Goal: Task Accomplishment & Management: Complete application form

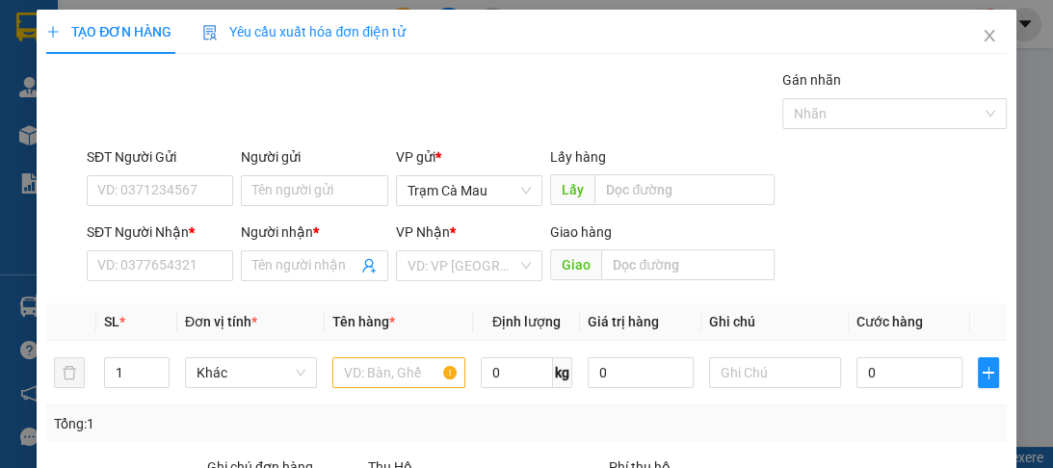
scroll to position [243, 0]
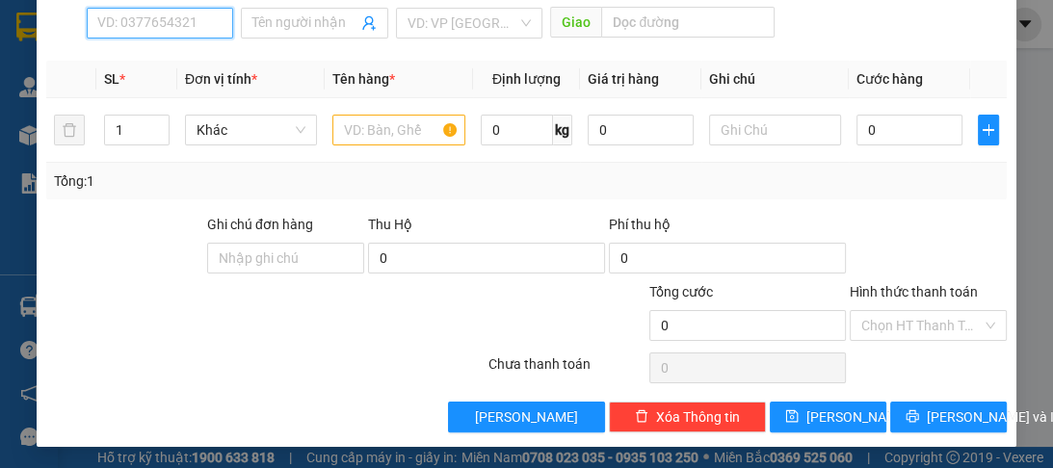
click at [131, 27] on input "SĐT Người Nhận *" at bounding box center [160, 23] width 146 height 31
click at [147, 64] on div "0912624442 - A" at bounding box center [158, 59] width 122 height 21
type input "0912624442"
type input "A"
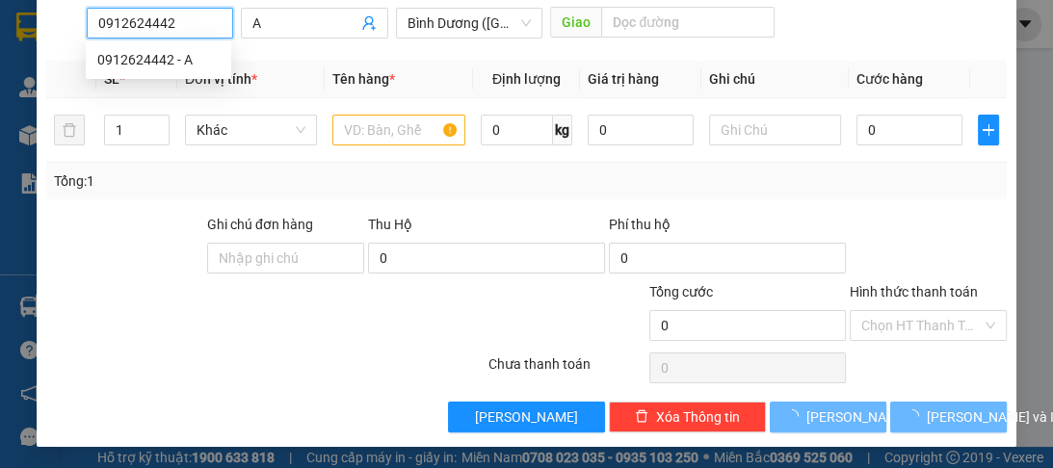
type input "100.000"
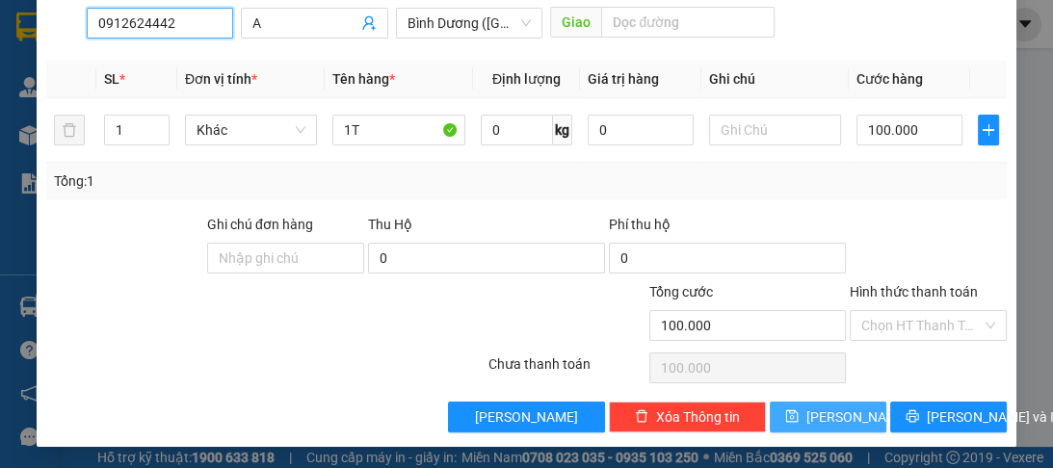
type input "0912624442"
click at [836, 414] on span "Lưu" at bounding box center [857, 417] width 103 height 21
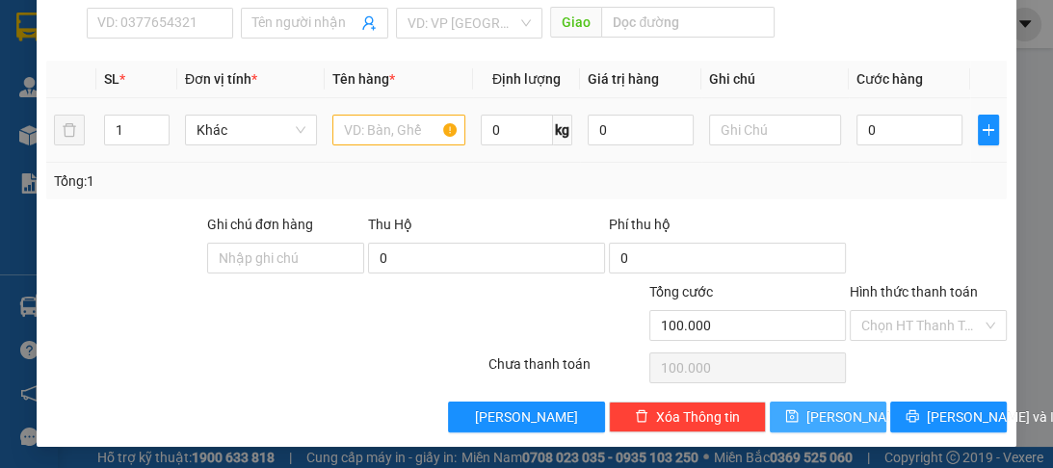
type input "0"
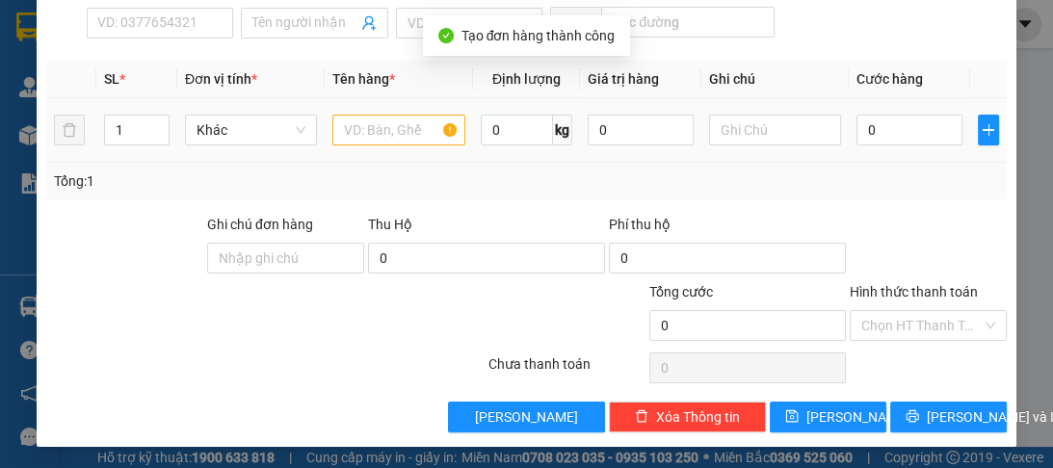
click at [115, 38] on div "SĐT Người Nhận * VD: 0377654321" at bounding box center [160, 12] width 146 height 67
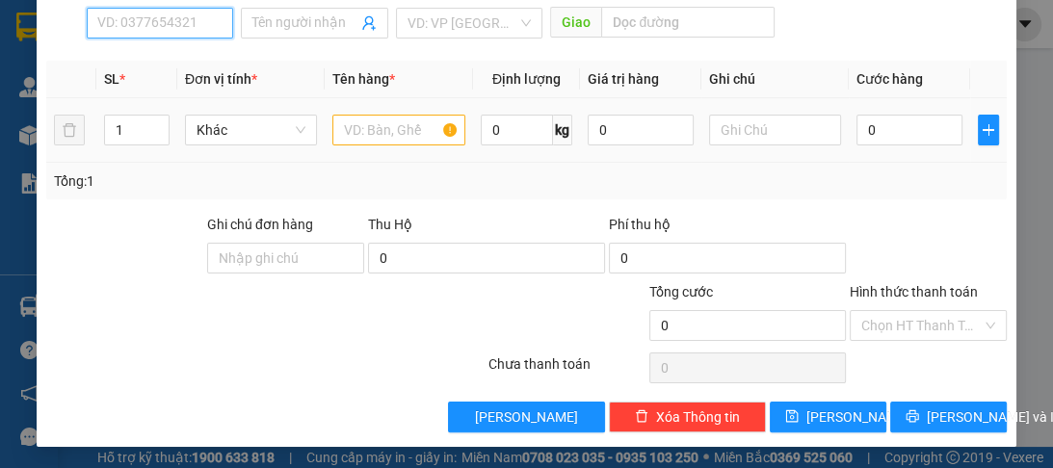
click at [130, 16] on input "SĐT Người Nhận *" at bounding box center [160, 23] width 146 height 31
type input "0774180086"
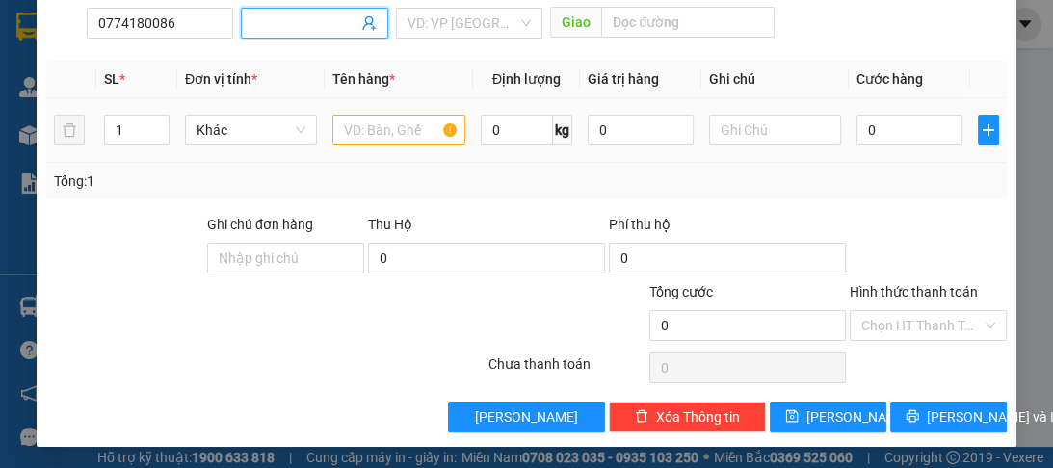
click at [265, 24] on input "Người nhận *" at bounding box center [304, 23] width 104 height 21
type input "a"
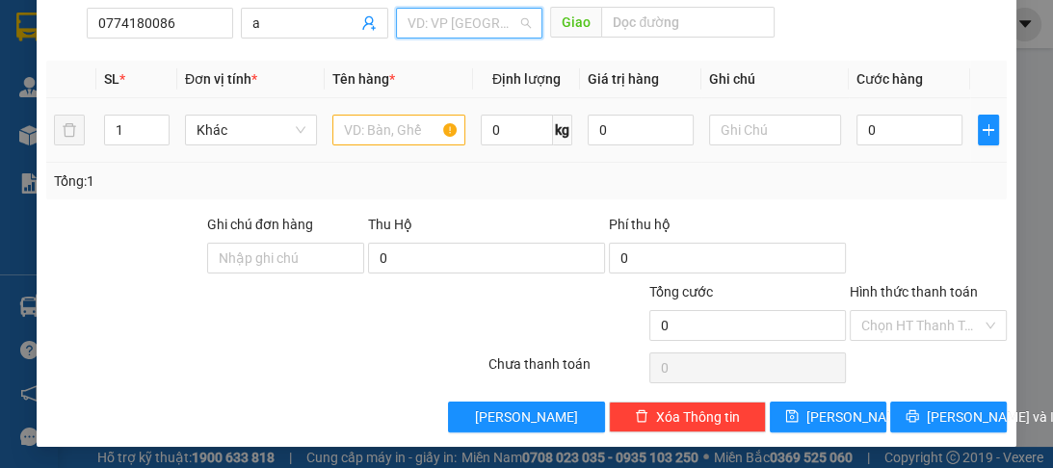
click at [419, 27] on input "search" at bounding box center [462, 23] width 110 height 29
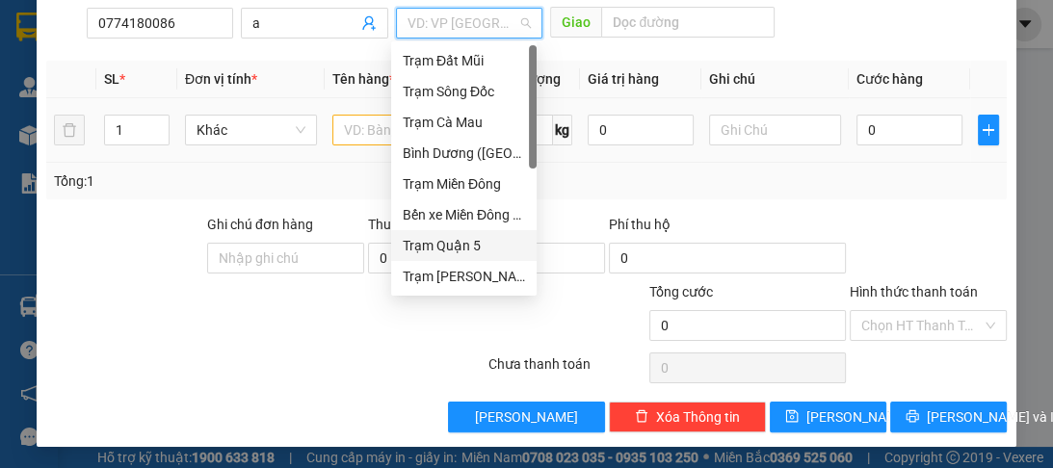
drag, startPoint x: 462, startPoint y: 238, endPoint x: 387, endPoint y: 178, distance: 96.0
click at [462, 234] on div "Trạm Quận 5" at bounding box center [463, 245] width 145 height 31
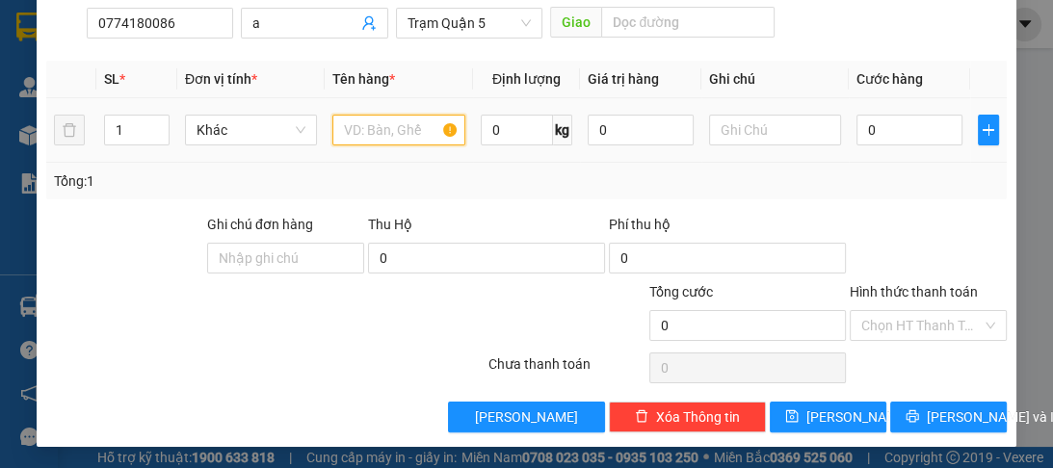
click at [389, 125] on input "text" at bounding box center [398, 130] width 132 height 31
type input "t"
type input "1t"
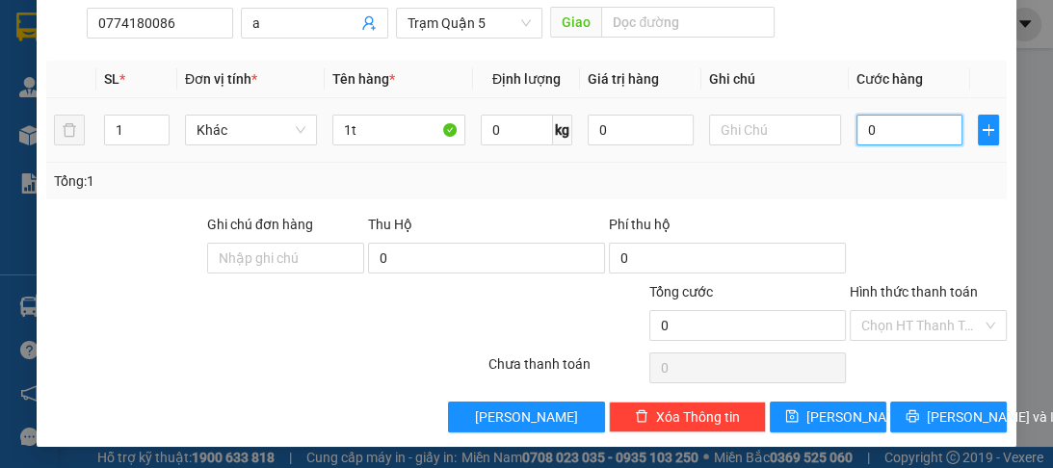
click at [882, 129] on input "0" at bounding box center [909, 130] width 106 height 31
type input "1"
type input "10"
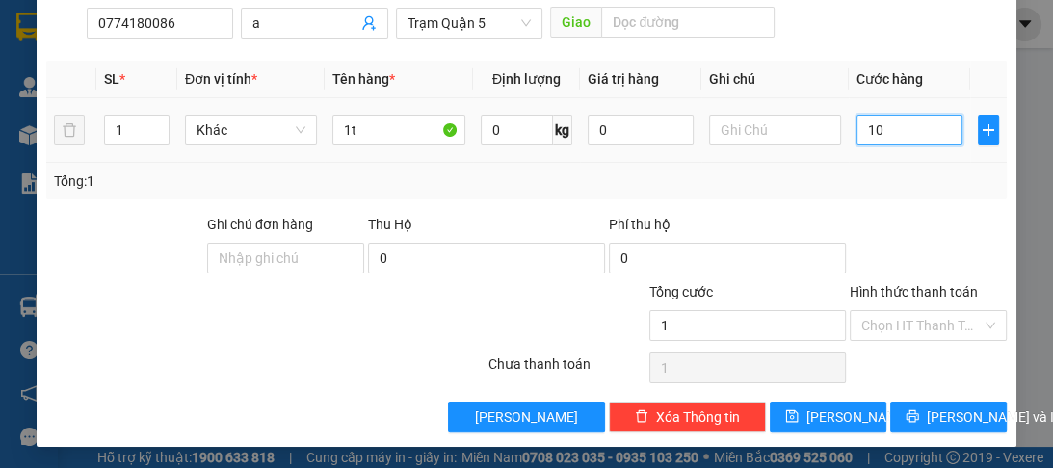
type input "10"
type input "100"
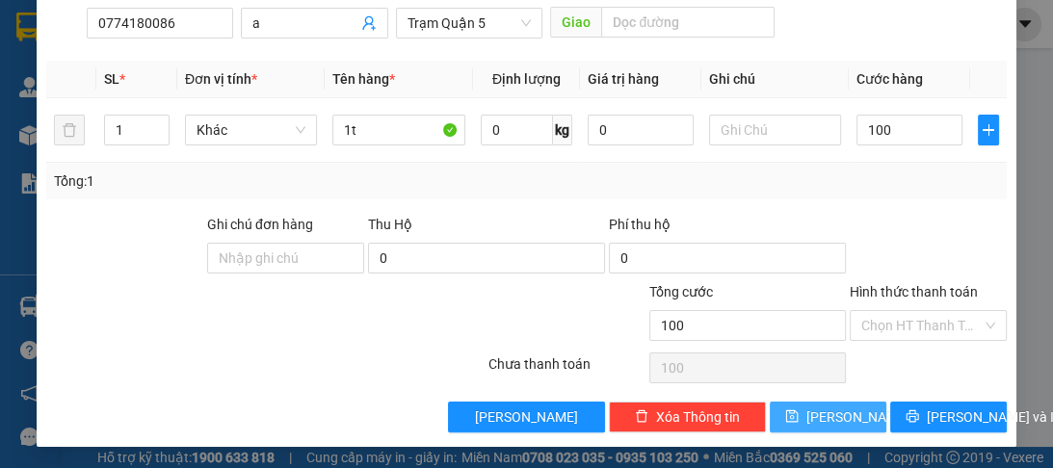
type input "100.000"
click at [832, 418] on span "Lưu" at bounding box center [857, 417] width 103 height 21
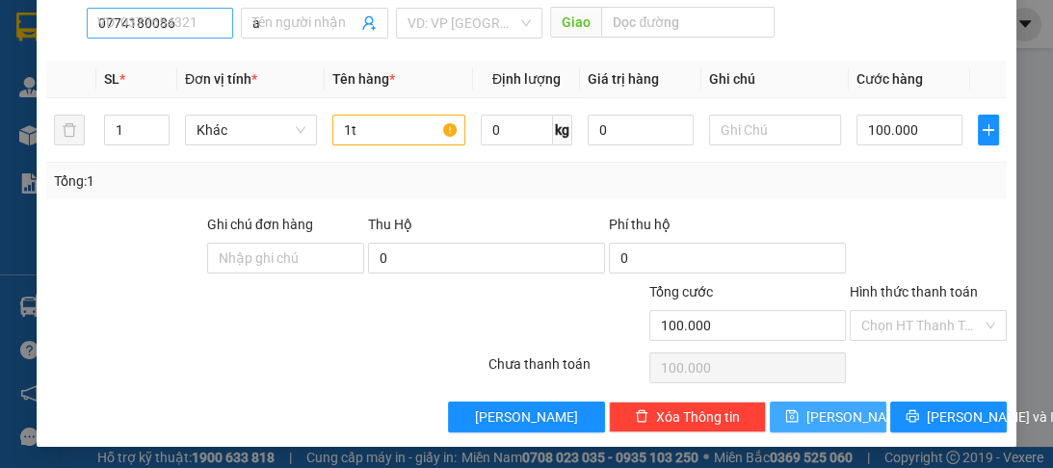
type input "0"
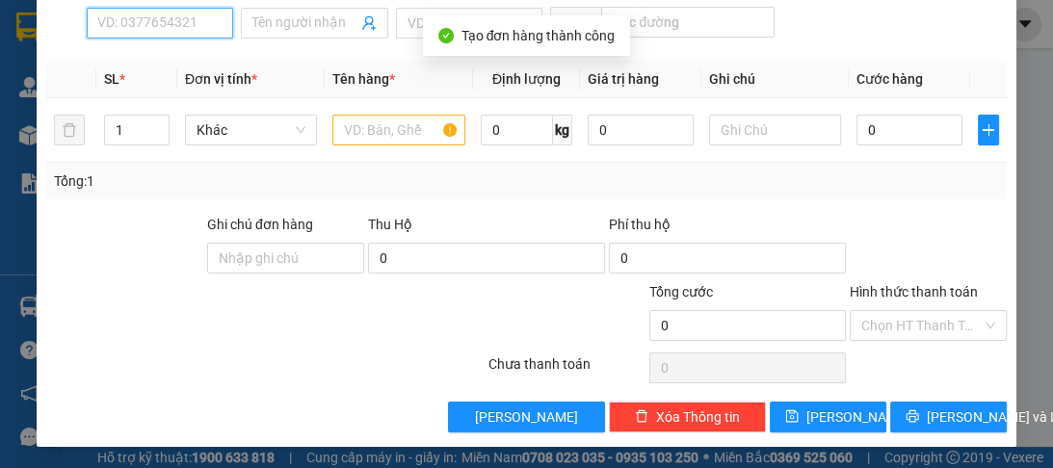
click at [145, 15] on input "SĐT Người Nhận *" at bounding box center [160, 23] width 146 height 31
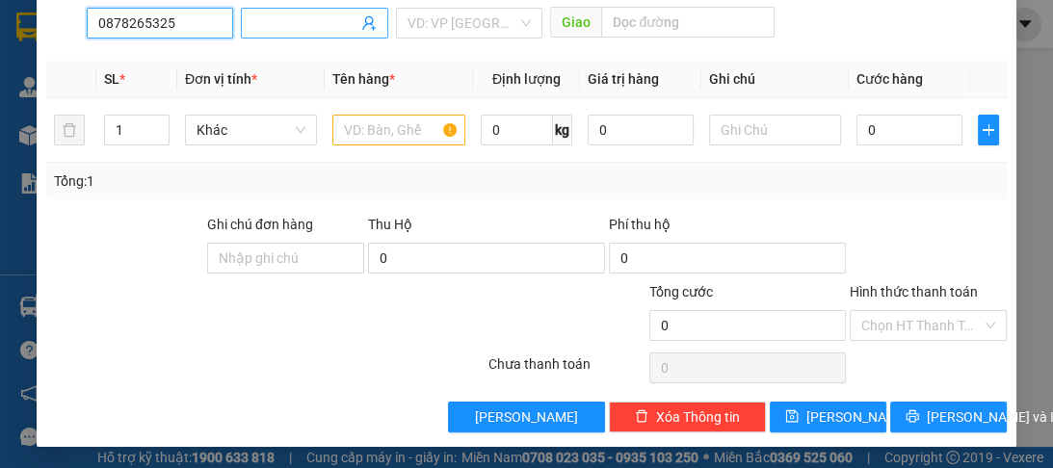
type input "0878265325"
click at [320, 13] on input "Người nhận *" at bounding box center [304, 23] width 104 height 21
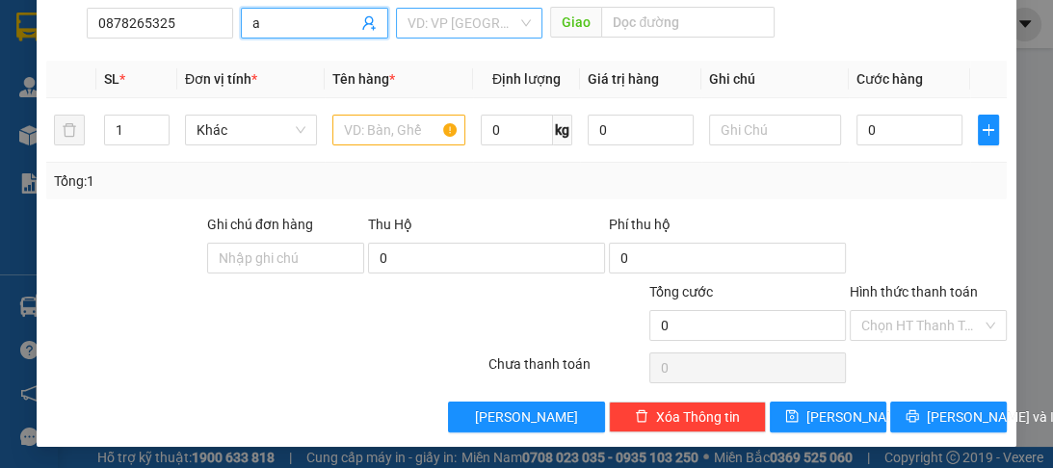
type input "a"
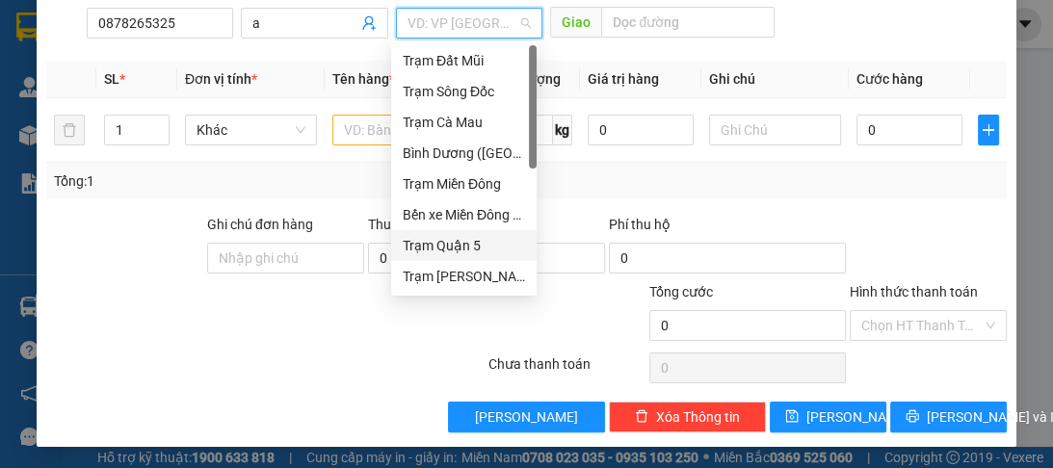
click at [507, 30] on input "search" at bounding box center [462, 23] width 110 height 29
click at [466, 148] on div "Bình Dương ([GEOGRAPHIC_DATA])" at bounding box center [464, 153] width 122 height 21
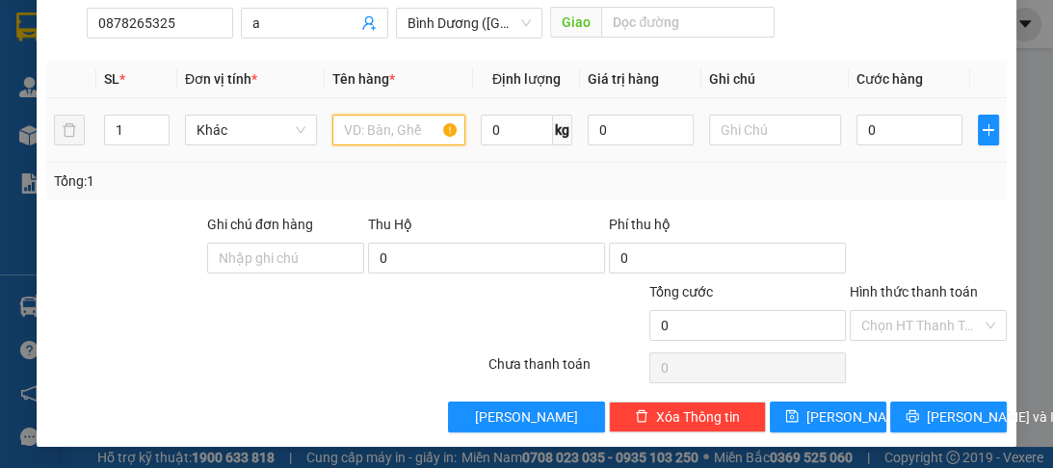
click at [389, 131] on input "text" at bounding box center [398, 130] width 132 height 31
type input "1t"
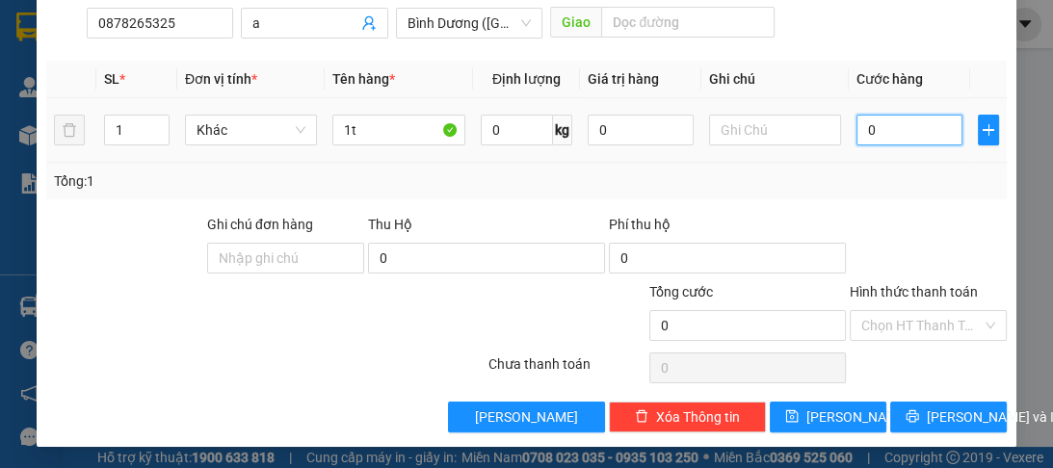
click at [925, 116] on input "0" at bounding box center [909, 130] width 106 height 31
type input "1"
type input "10"
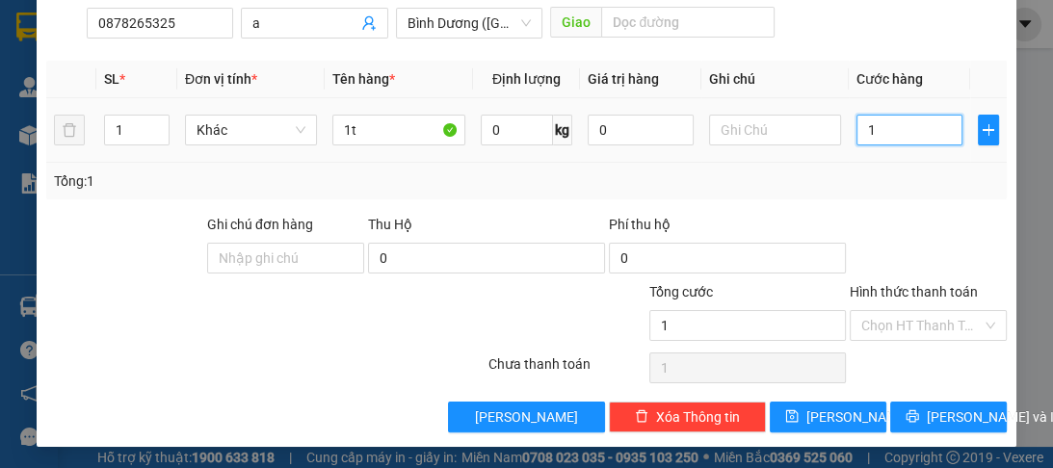
type input "10"
type input "100"
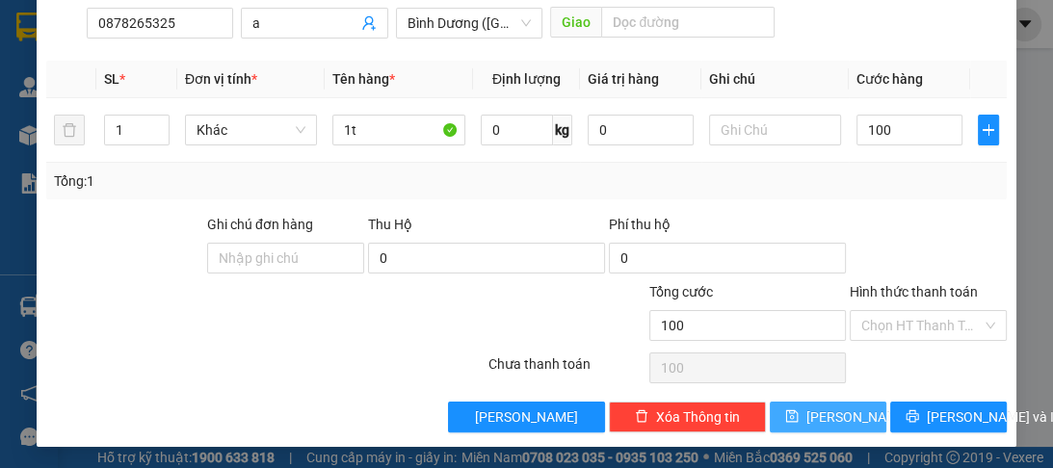
type input "100.000"
drag, startPoint x: 825, startPoint y: 419, endPoint x: 359, endPoint y: 247, distance: 496.2
click at [801, 407] on button "Lưu" at bounding box center [828, 417] width 117 height 31
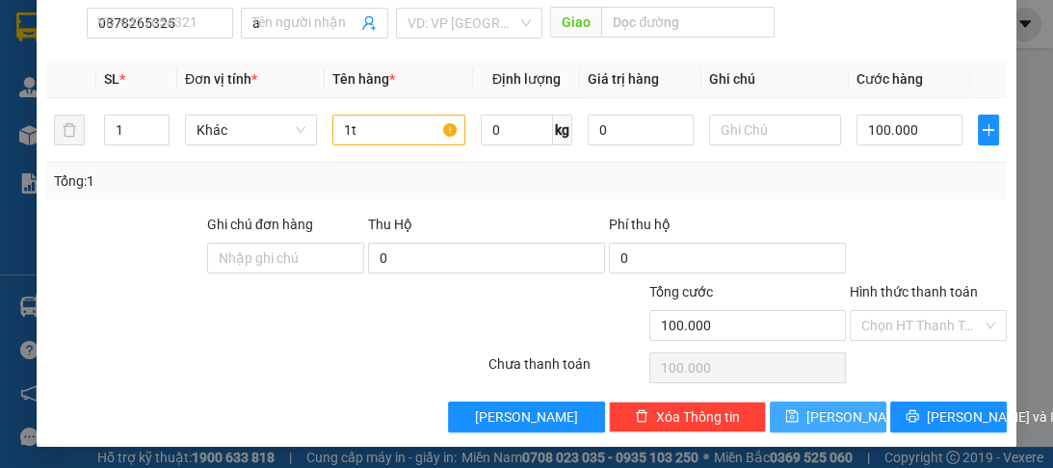
type input "0"
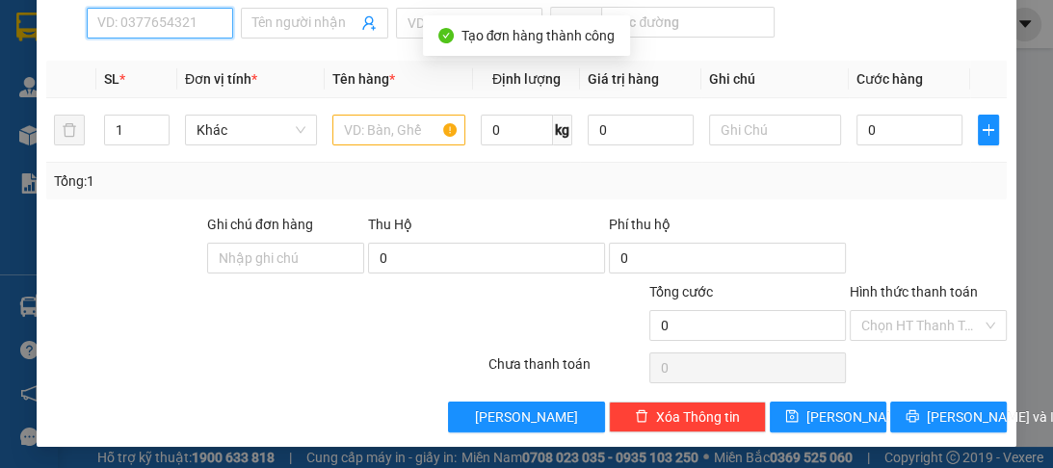
click at [144, 35] on input "SĐT Người Nhận *" at bounding box center [160, 23] width 146 height 31
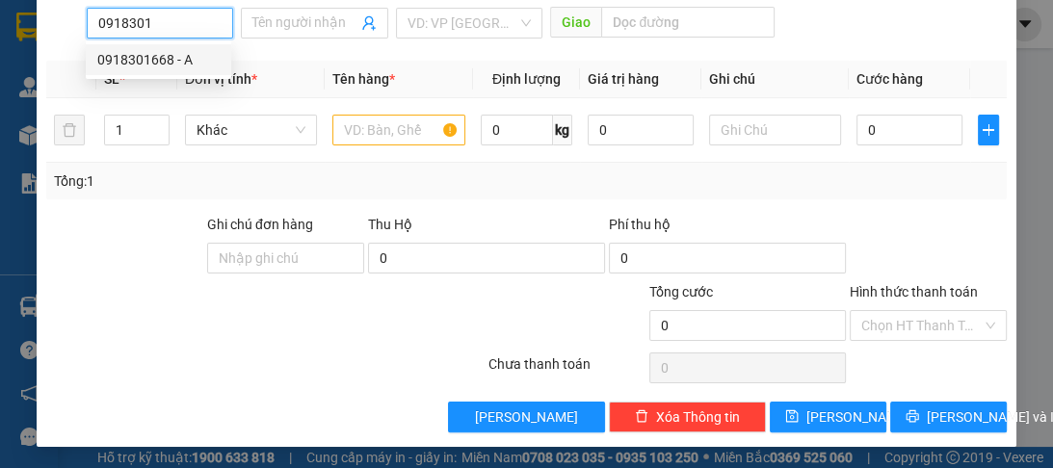
click at [146, 63] on div "0918301668 - A" at bounding box center [158, 59] width 122 height 21
type input "0918301668"
type input "A"
type input "60.000"
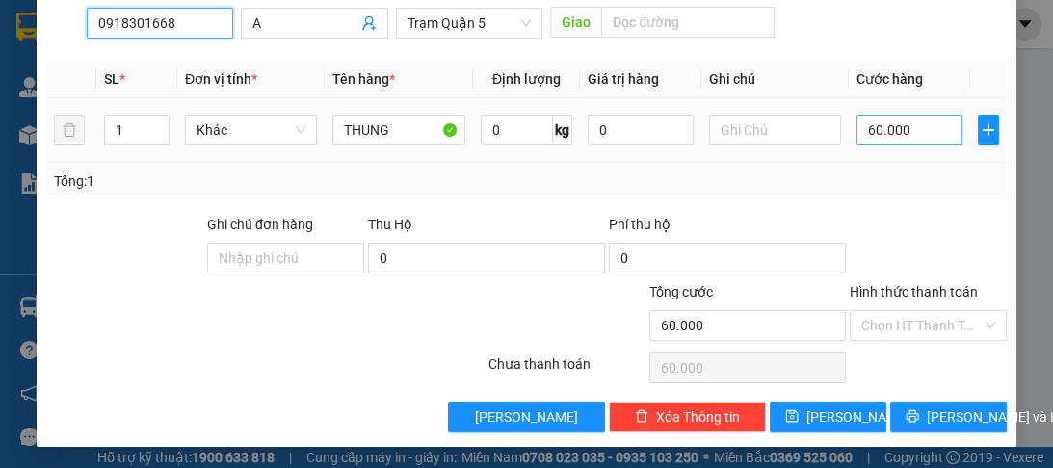
type input "0918301668"
click at [873, 125] on input "60.000" at bounding box center [909, 130] width 106 height 31
type input "0"
type input "01"
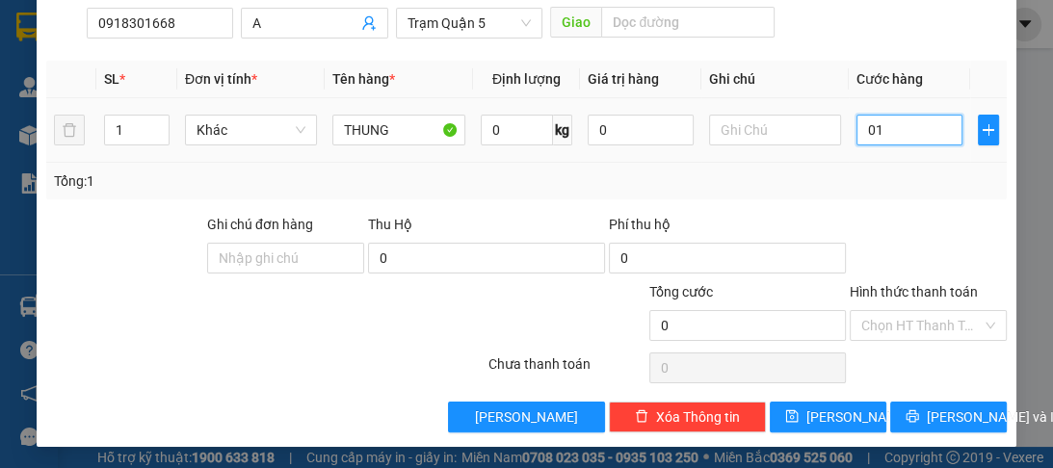
type input "1"
type input "10"
type input "0.100"
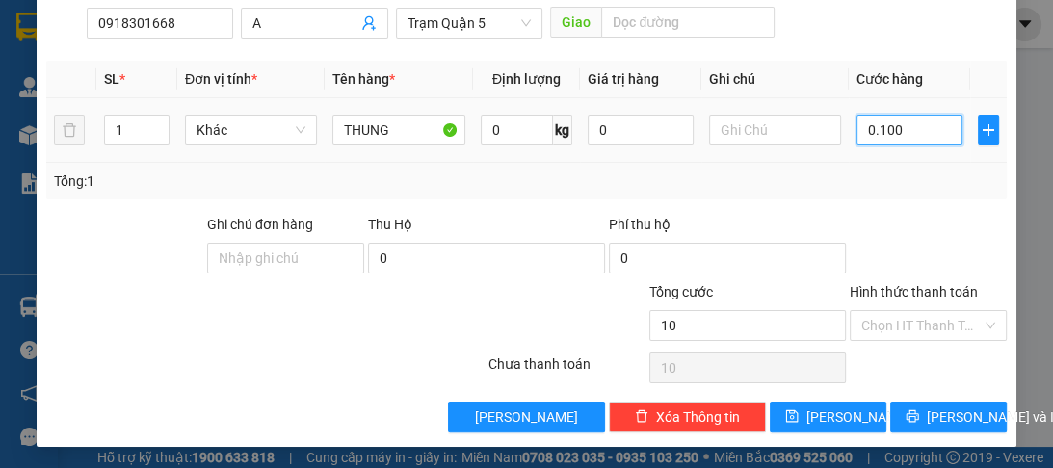
type input "100"
type input "0.100"
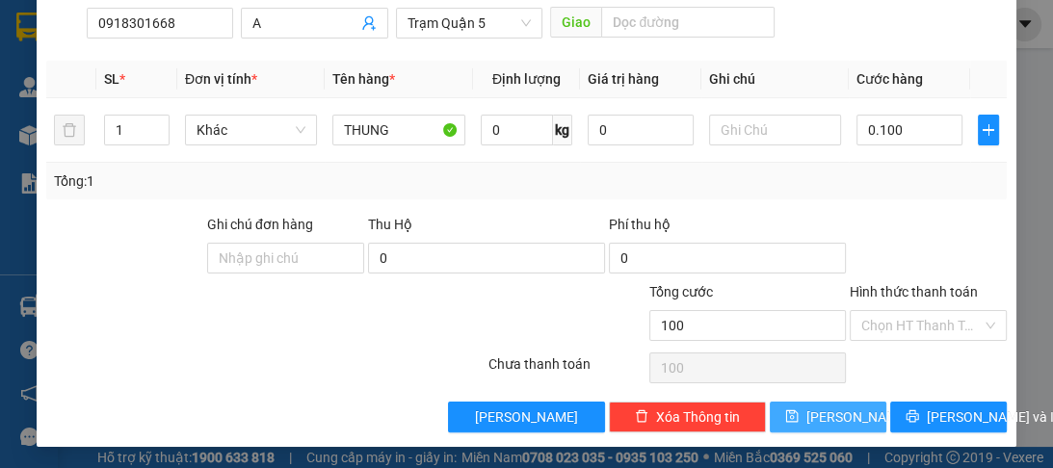
type input "100.000"
click at [819, 416] on span "Lưu" at bounding box center [857, 417] width 103 height 21
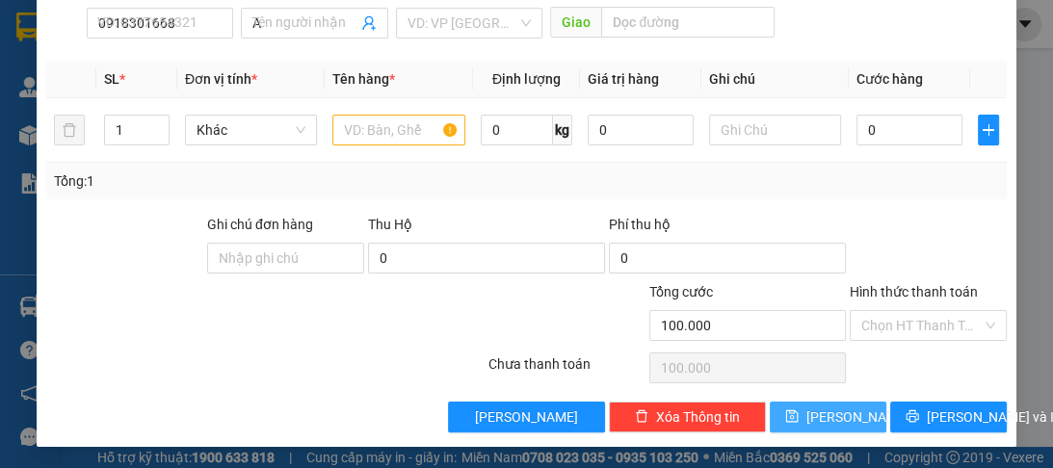
type input "0"
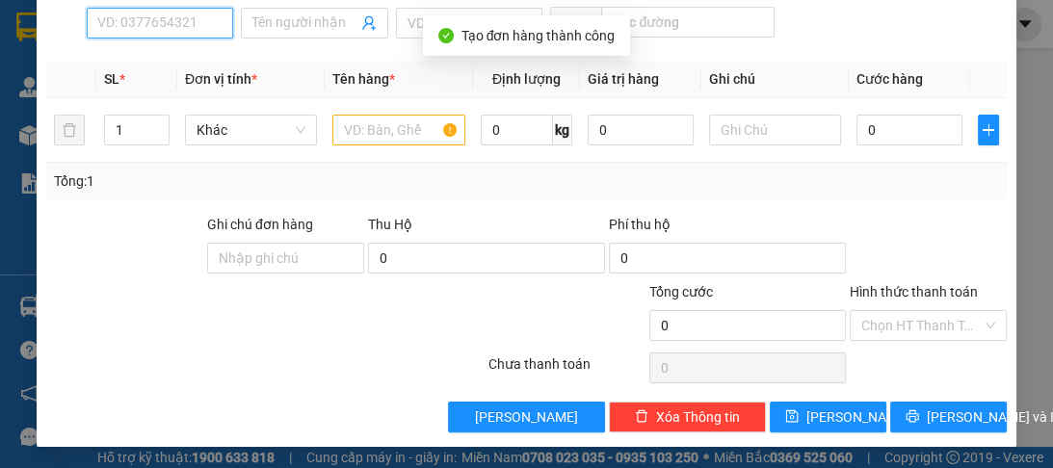
click at [161, 33] on input "SĐT Người Nhận *" at bounding box center [160, 23] width 146 height 31
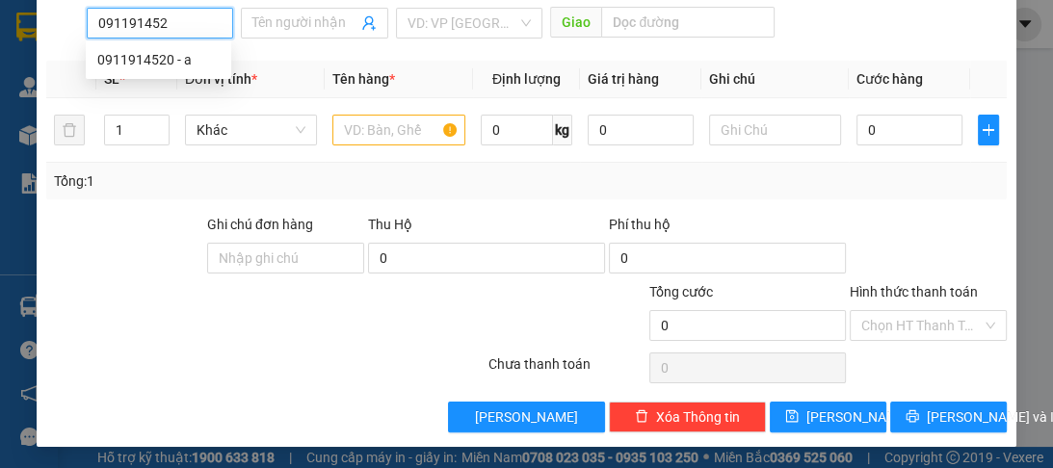
type input "0911914520"
click at [136, 58] on div "0911914520 - a" at bounding box center [158, 59] width 122 height 21
type input "a"
type input "q12"
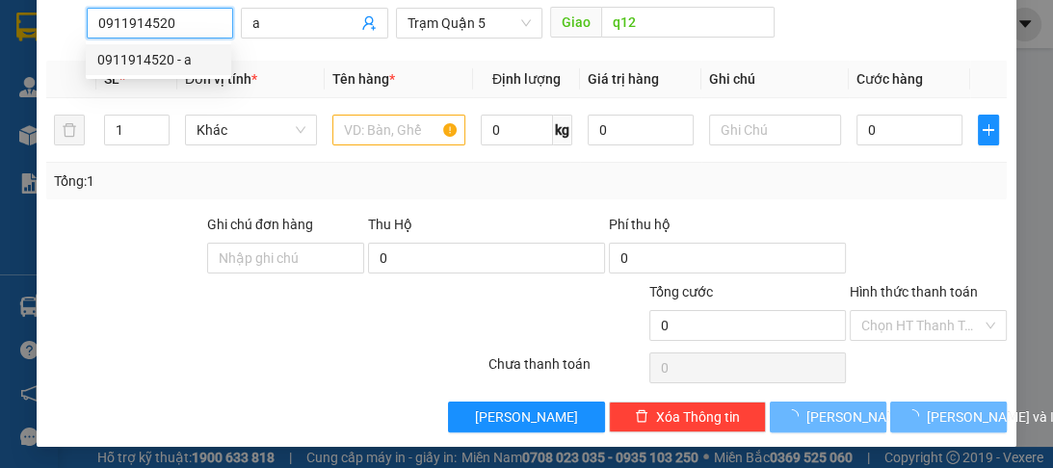
type input "70.000"
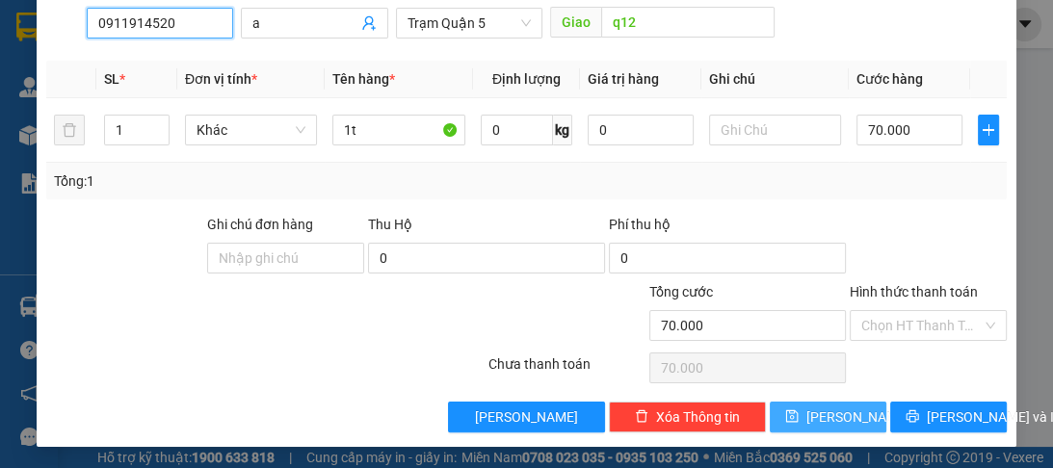
type input "0911914520"
click at [731, 370] on div "Transit Pickup Surcharge Ids Transit Deliver Surcharge Ids Transit Deliver Surc…" at bounding box center [525, 130] width 959 height 606
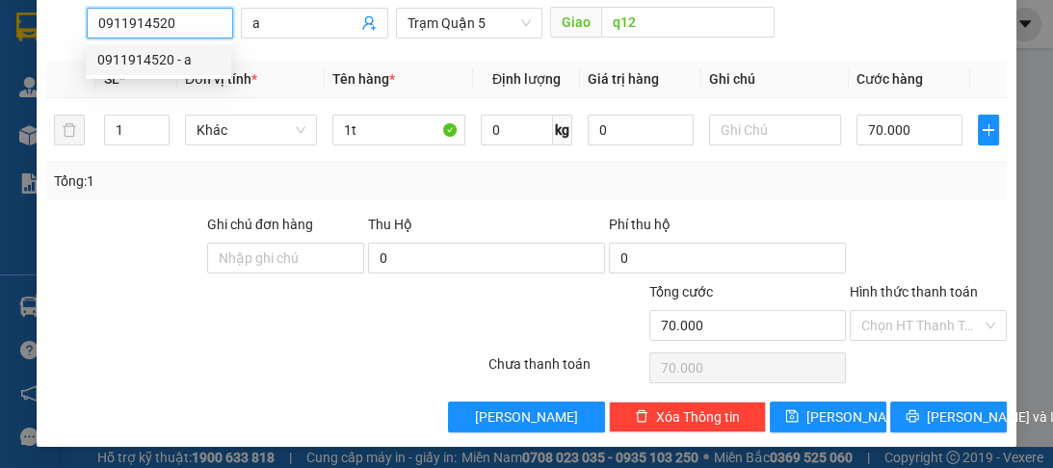
click at [114, 29] on input "0911914520" at bounding box center [160, 23] width 146 height 31
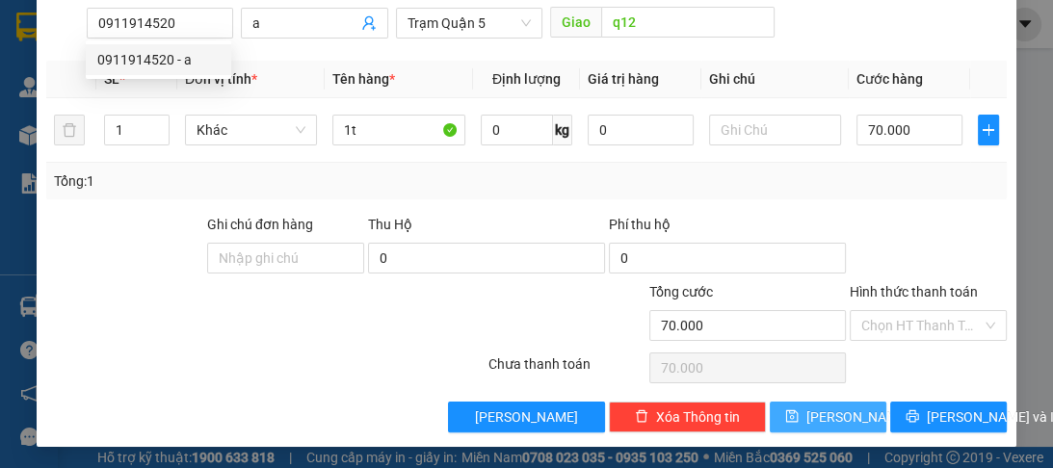
click at [827, 413] on span "Lưu" at bounding box center [857, 417] width 103 height 21
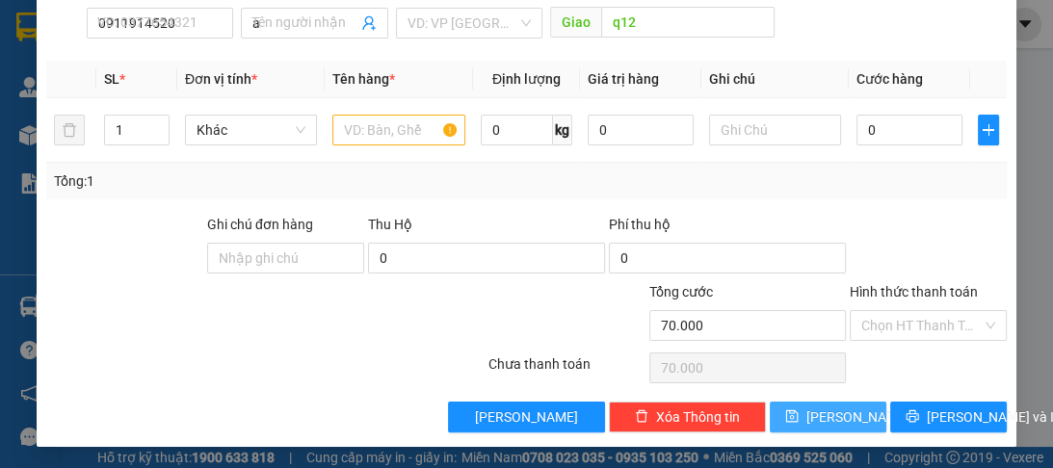
type input "0"
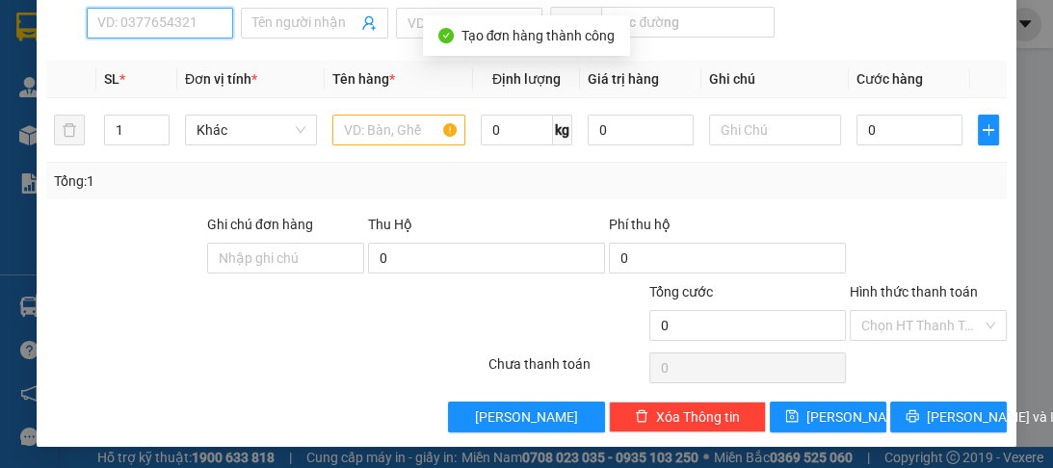
click at [155, 19] on input "SĐT Người Nhận *" at bounding box center [160, 23] width 146 height 31
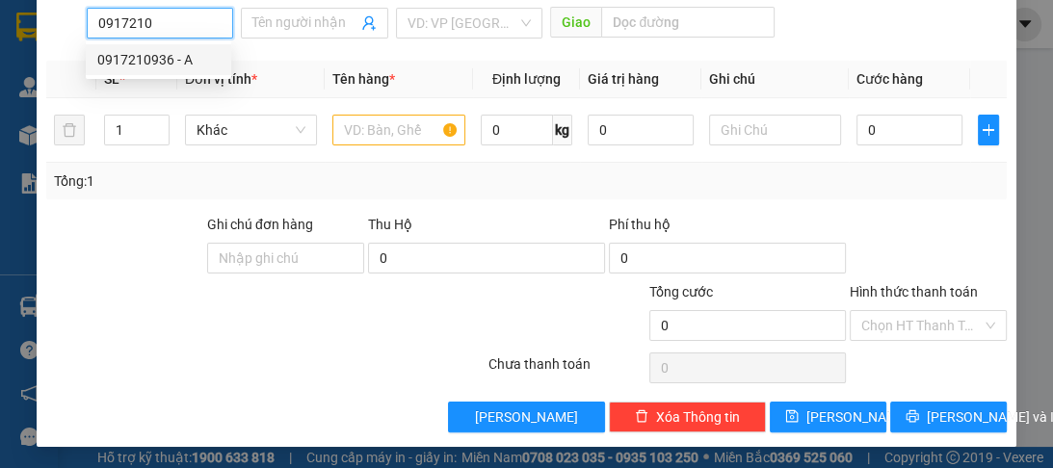
click at [152, 64] on div "0917210936 - A" at bounding box center [158, 59] width 122 height 21
type input "0917210936"
type input "A"
type input "100.000"
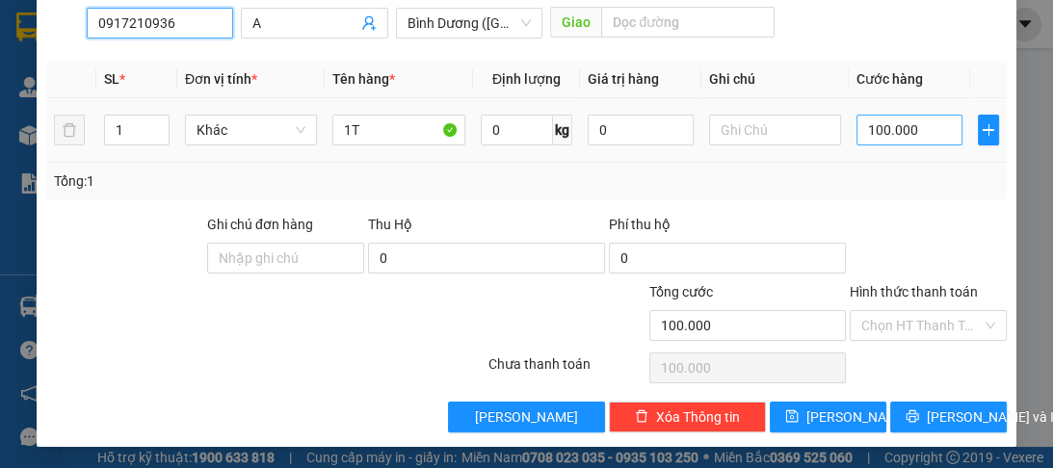
type input "0917210936"
click at [933, 115] on input "100.000" at bounding box center [909, 130] width 106 height 31
type input "0"
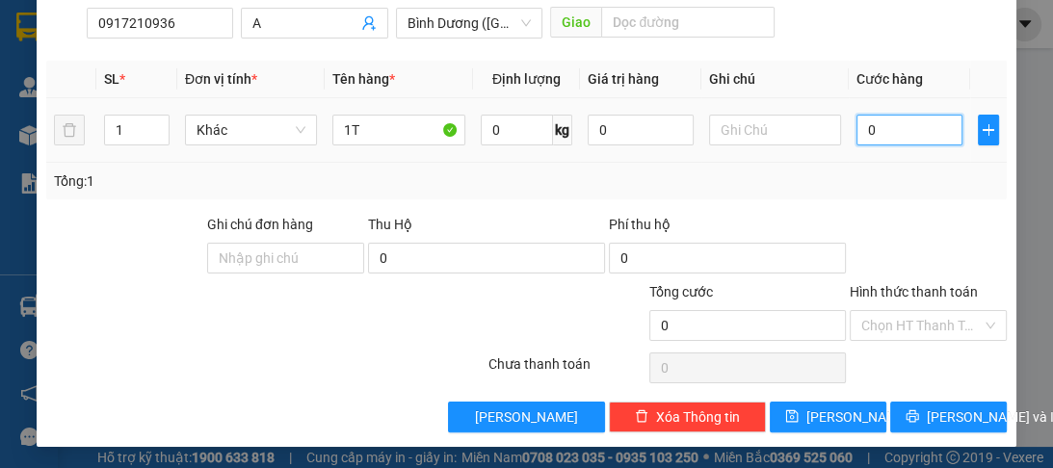
type input "8"
type input "080"
type input "80"
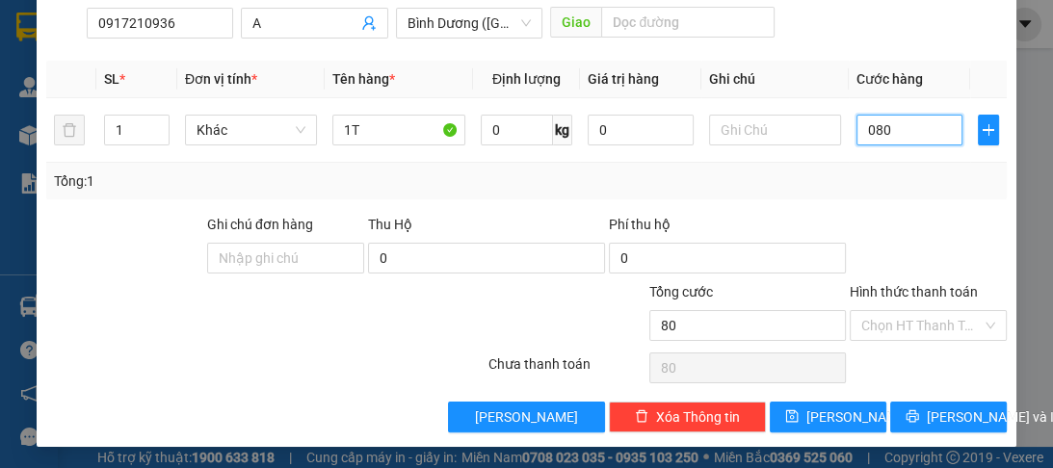
type input "080"
type input "80.000"
click at [849, 396] on div "Transit Pickup Surcharge Ids Transit Deliver Surcharge Ids Transit Deliver Surc…" at bounding box center [525, 130] width 959 height 606
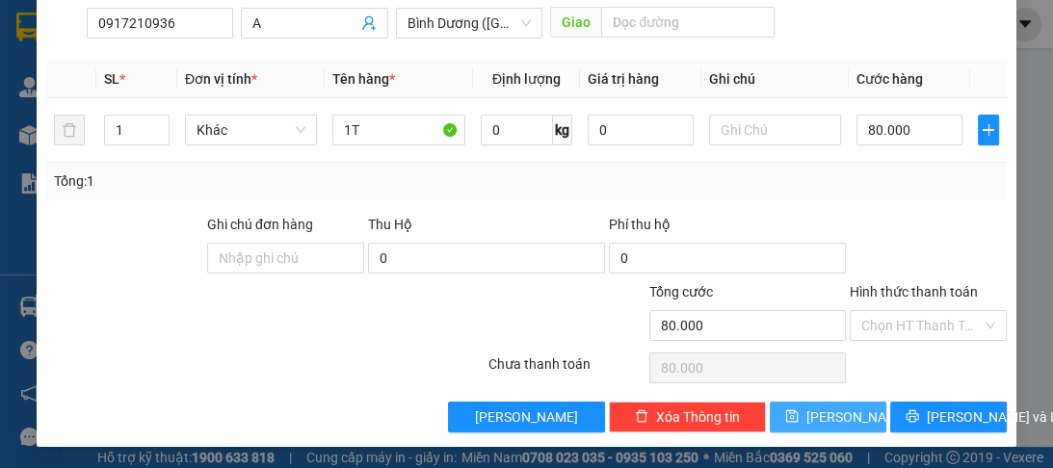
click at [799, 416] on icon "save" at bounding box center [791, 415] width 13 height 13
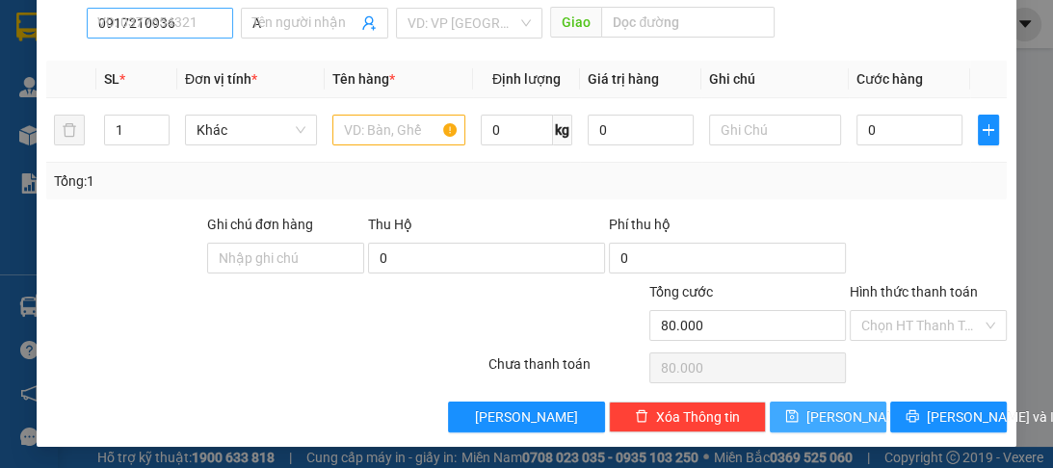
type input "0"
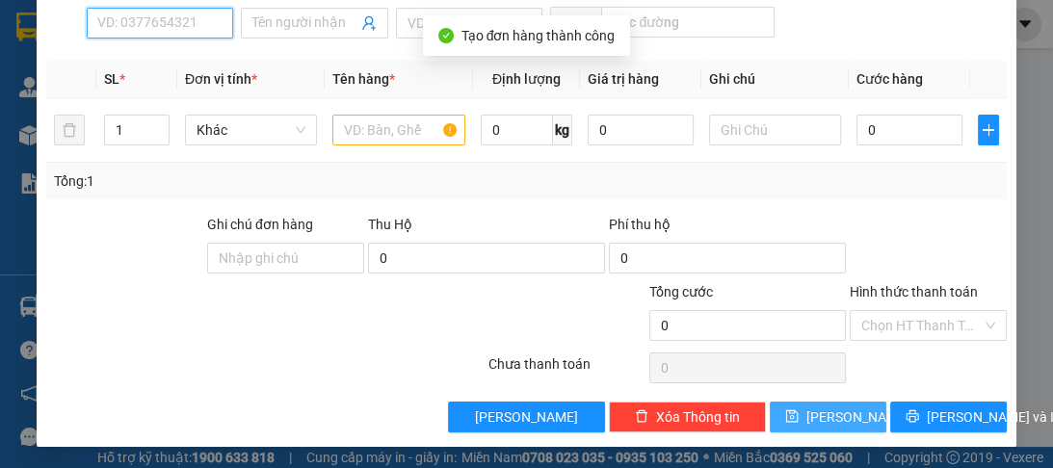
click at [118, 27] on input "SĐT Người Nhận *" at bounding box center [160, 23] width 146 height 31
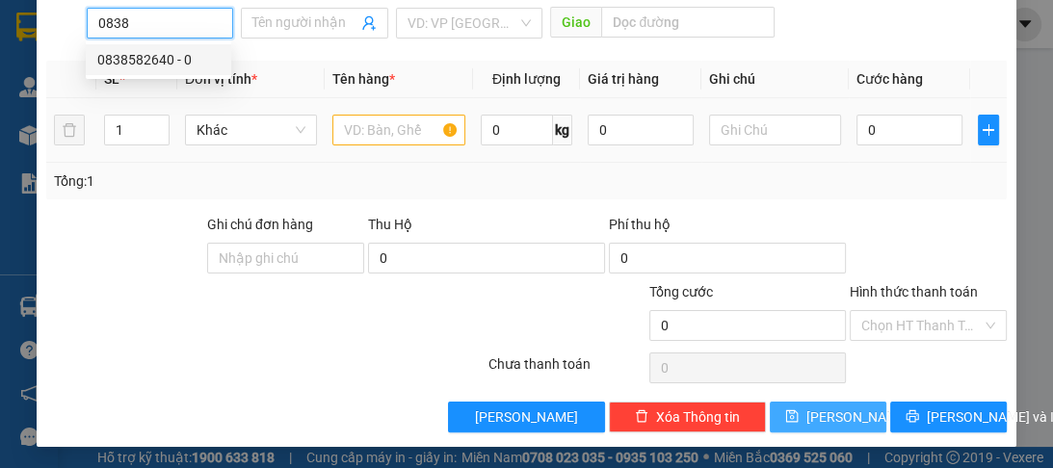
drag, startPoint x: 150, startPoint y: 53, endPoint x: 183, endPoint y: 111, distance: 66.4
click at [152, 53] on div "0838582640 - 0" at bounding box center [158, 59] width 122 height 21
type input "0838582640"
type input "0"
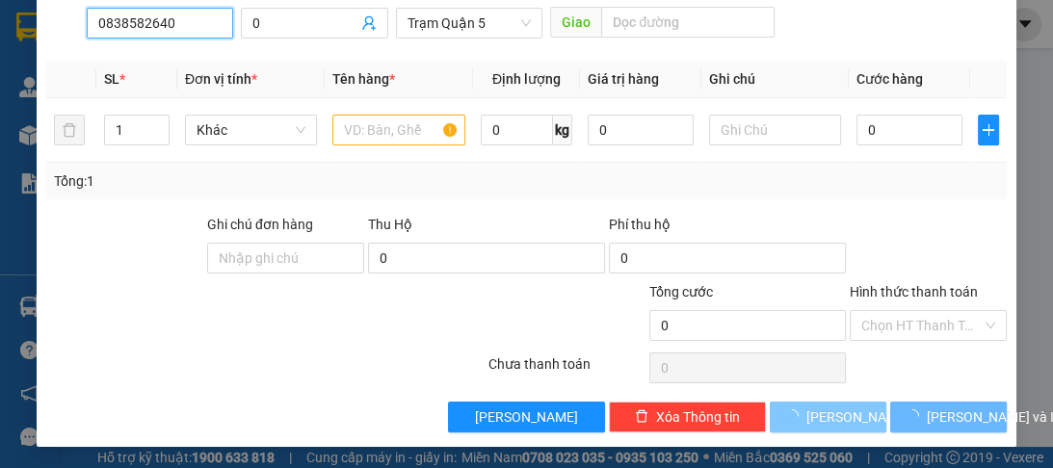
type input "70.000"
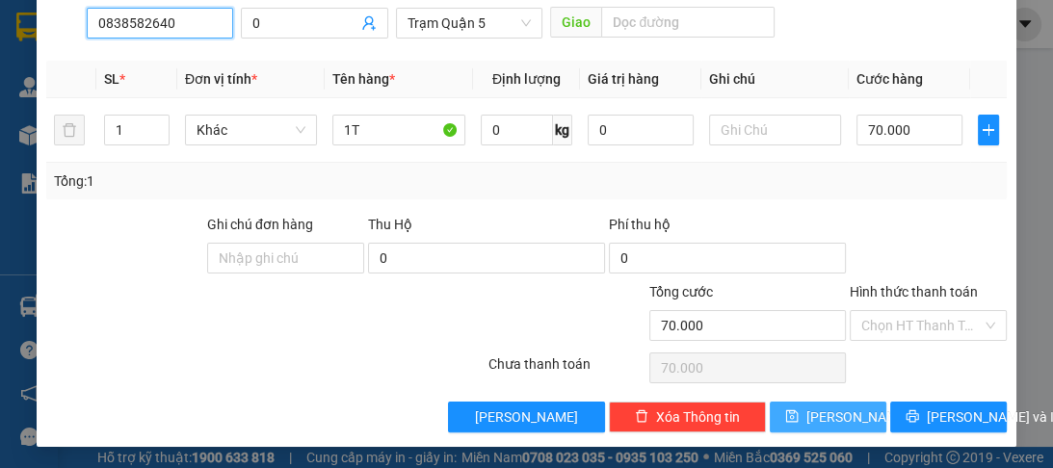
type input "0838582640"
click at [798, 415] on icon "save" at bounding box center [791, 416] width 13 height 13
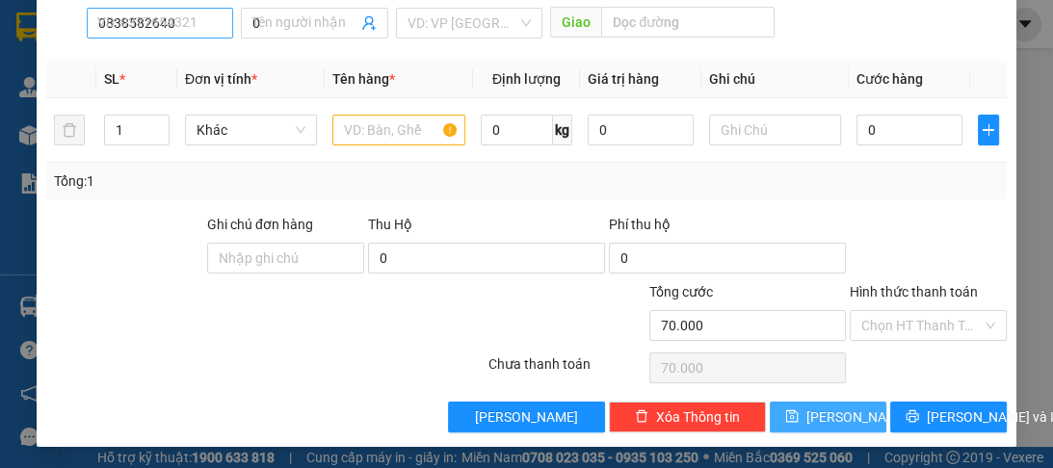
type input "0"
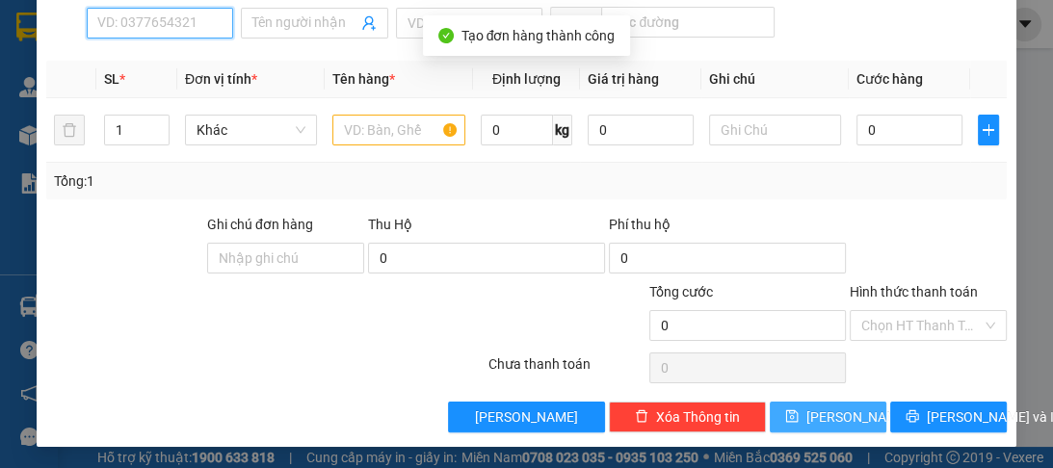
click at [155, 32] on input "SĐT Người Nhận *" at bounding box center [160, 23] width 146 height 31
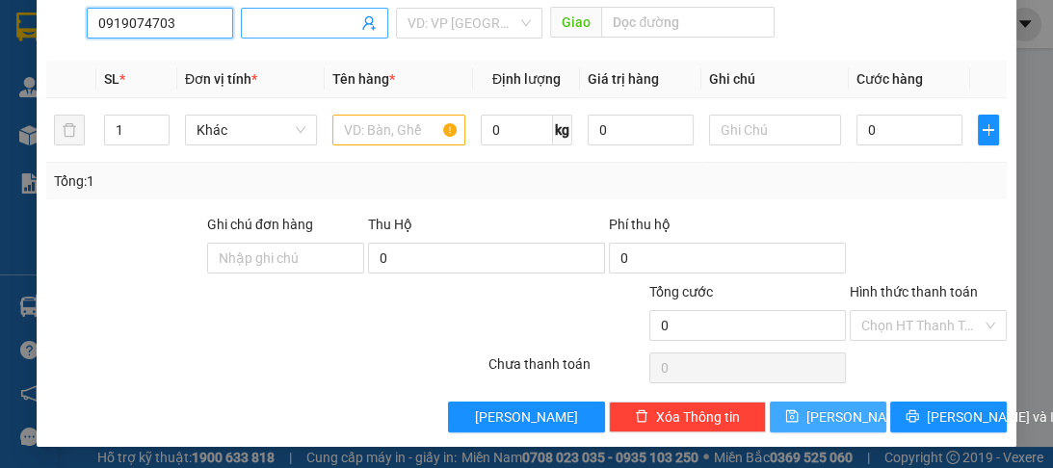
type input "0919074703"
click at [300, 31] on input "Người nhận *" at bounding box center [304, 23] width 104 height 21
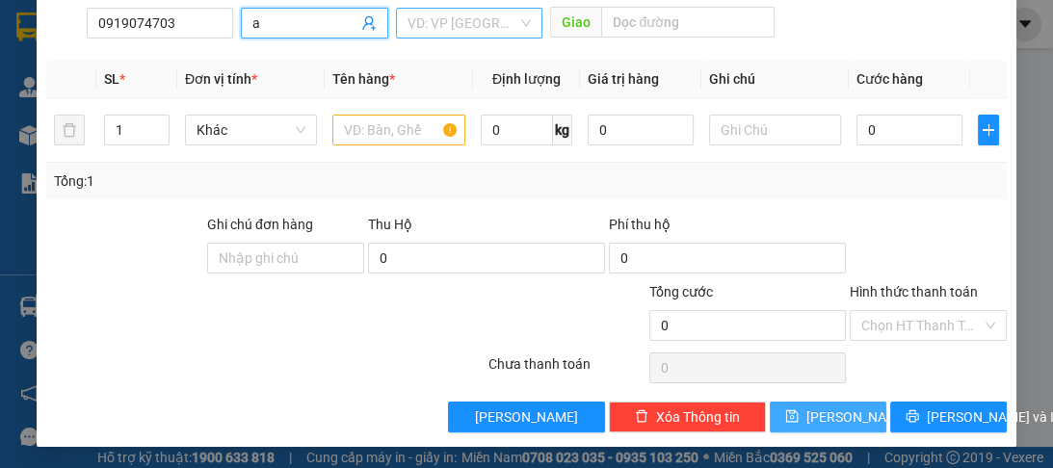
type input "a"
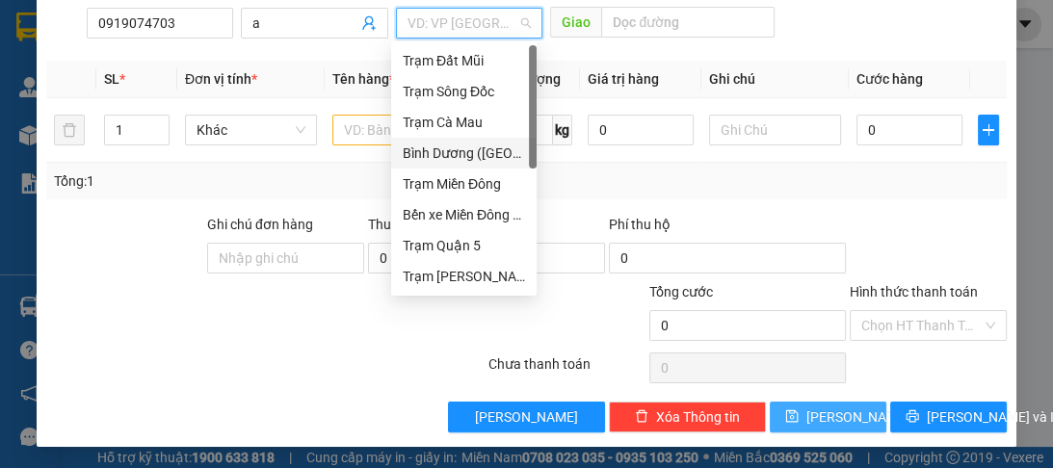
click at [423, 26] on input "search" at bounding box center [462, 23] width 110 height 29
click at [447, 249] on div "Trạm Quận 5" at bounding box center [464, 245] width 122 height 21
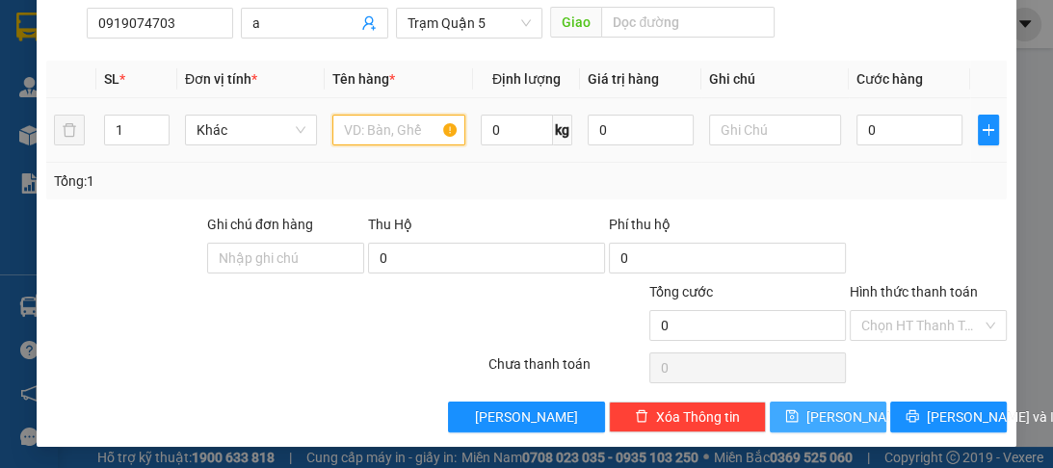
click at [401, 132] on input "text" at bounding box center [398, 130] width 132 height 31
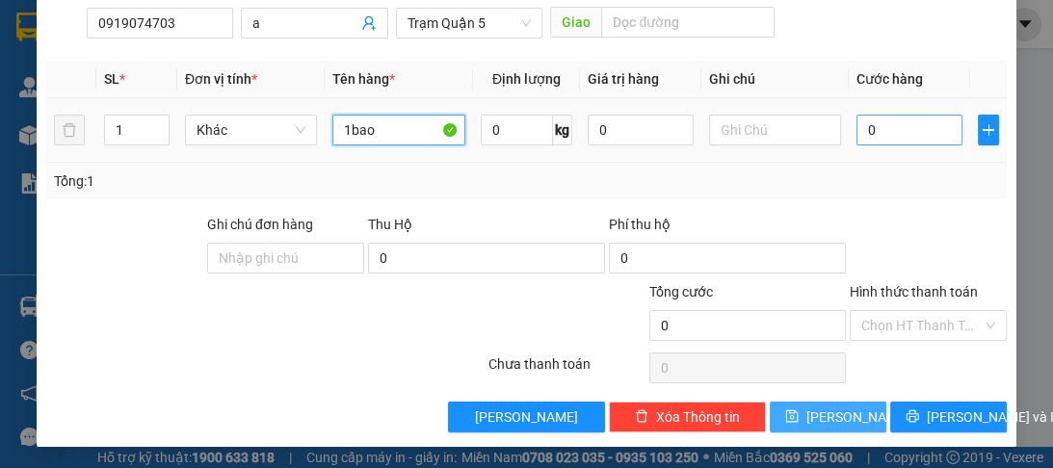
type input "1bao"
click at [886, 130] on input "0" at bounding box center [909, 130] width 106 height 31
type input "6"
type input "60"
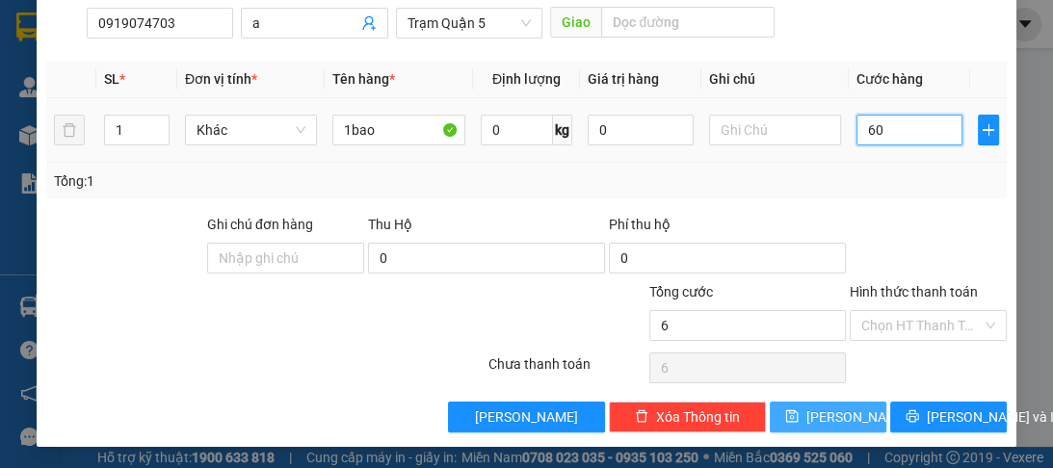
type input "60"
type input "60.000"
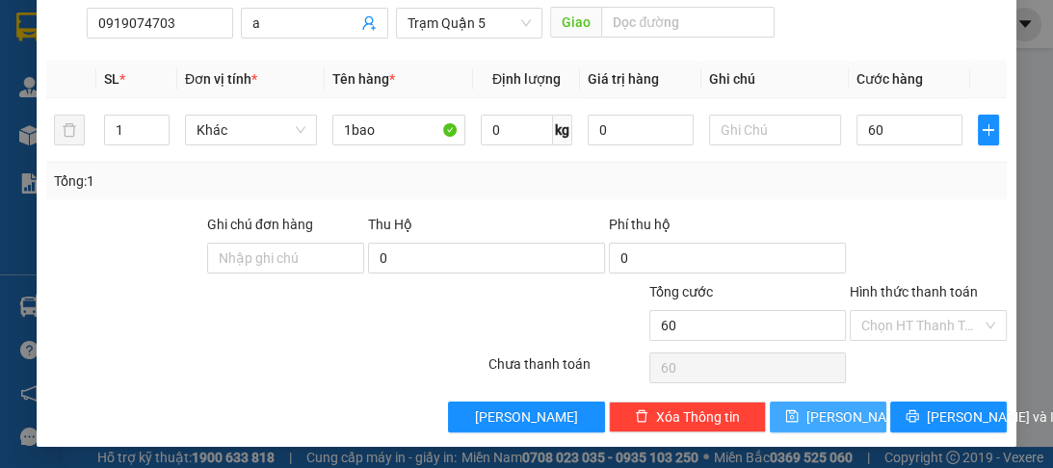
type input "60.000"
click at [822, 402] on button "Lưu" at bounding box center [828, 417] width 117 height 31
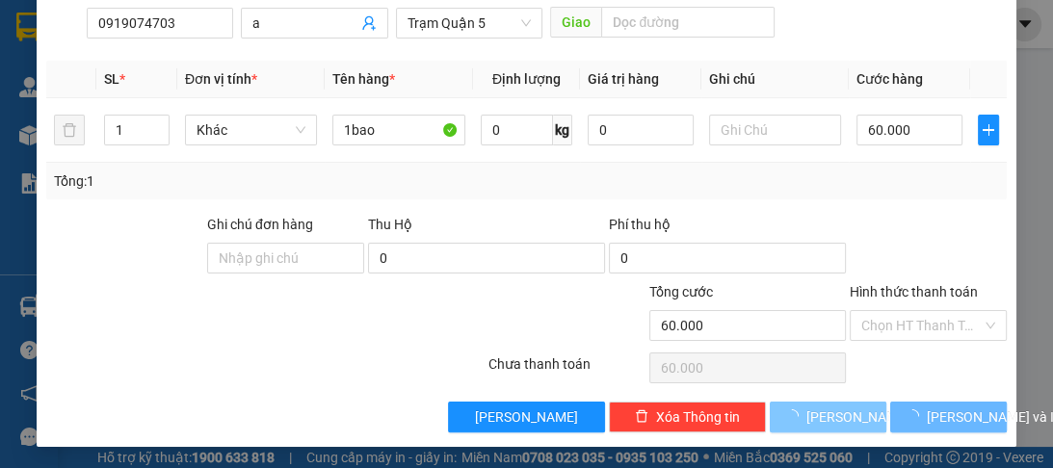
click at [820, 412] on span "Lưu" at bounding box center [857, 417] width 103 height 21
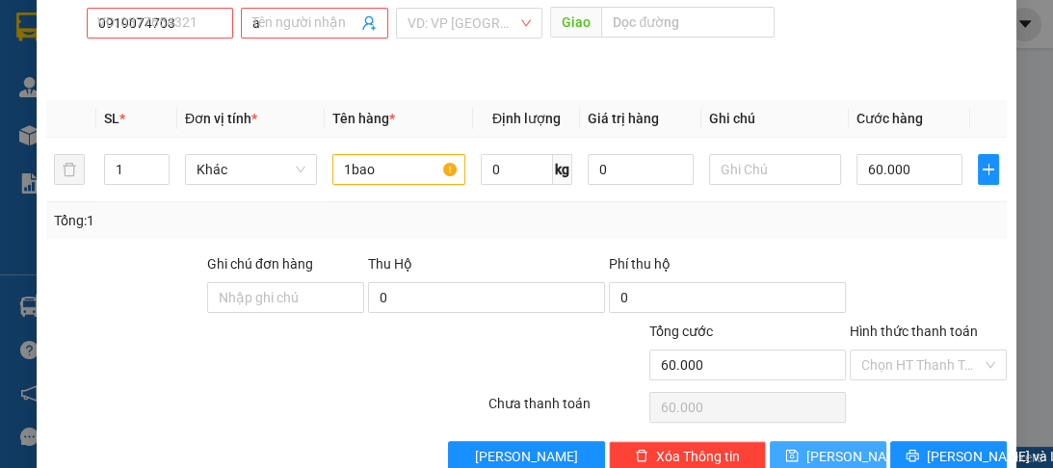
type input "0"
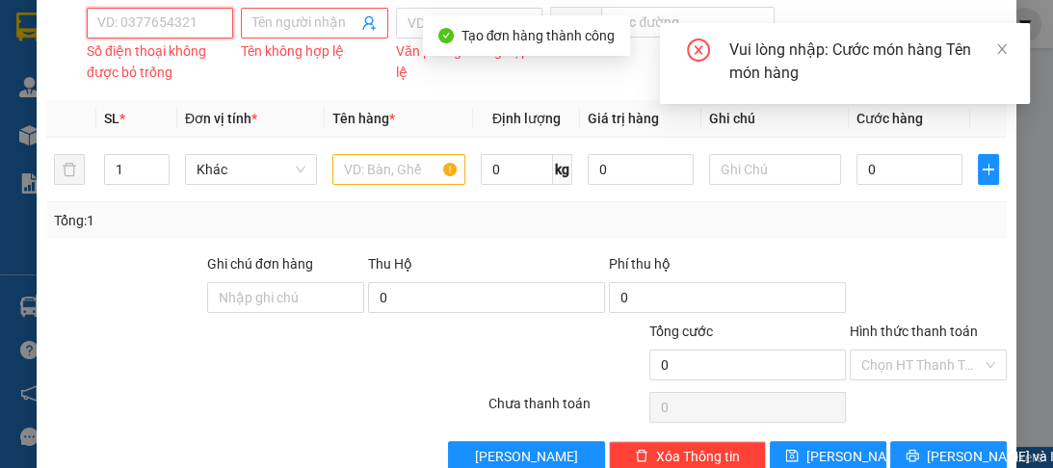
click at [158, 15] on input "SĐT Người Nhận *" at bounding box center [160, 23] width 146 height 31
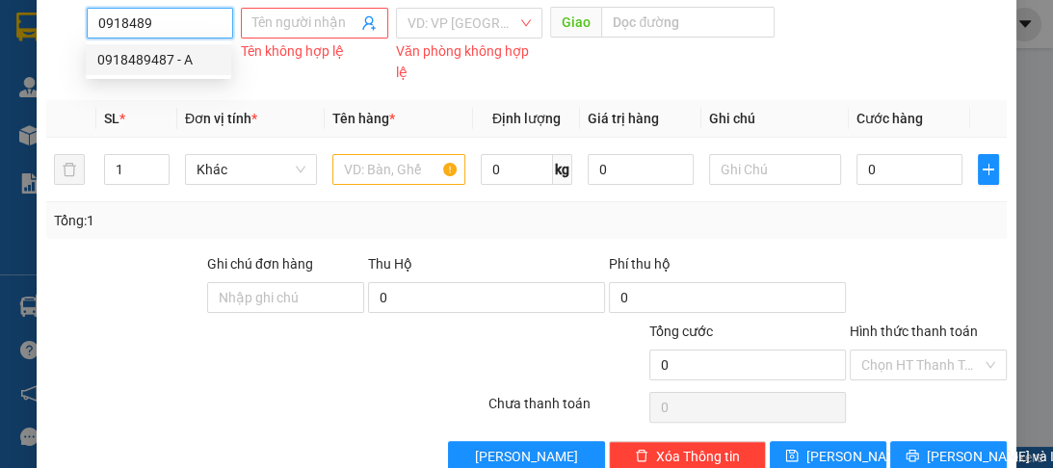
click at [157, 54] on div "0918489487 - A" at bounding box center [158, 59] width 122 height 21
type input "0918489487"
type input "A"
type input "TÂN THÊ HIÊP"
type input "70.000"
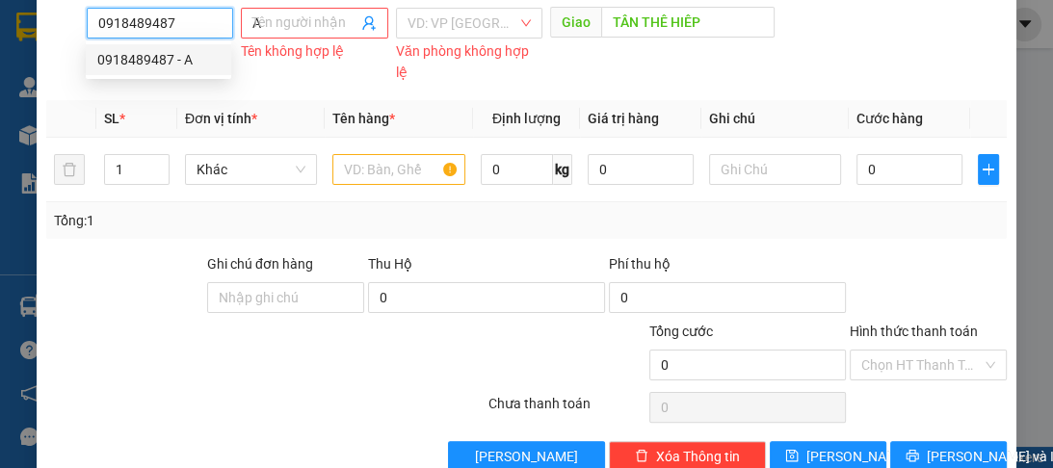
type input "70.000"
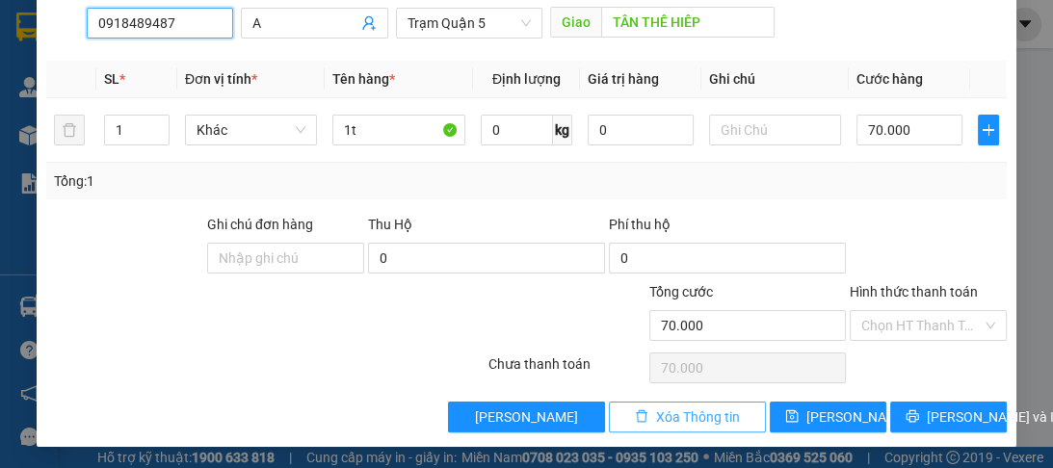
type input "0918489487"
click at [660, 409] on span "Xóa Thông tin" at bounding box center [698, 417] width 84 height 21
type input "0"
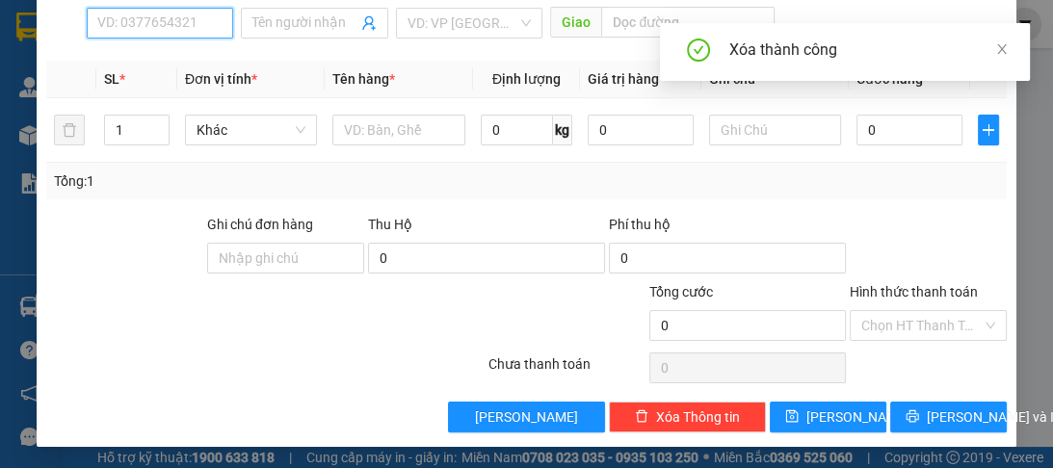
click at [146, 19] on input "SĐT Người Nhận *" at bounding box center [160, 23] width 146 height 31
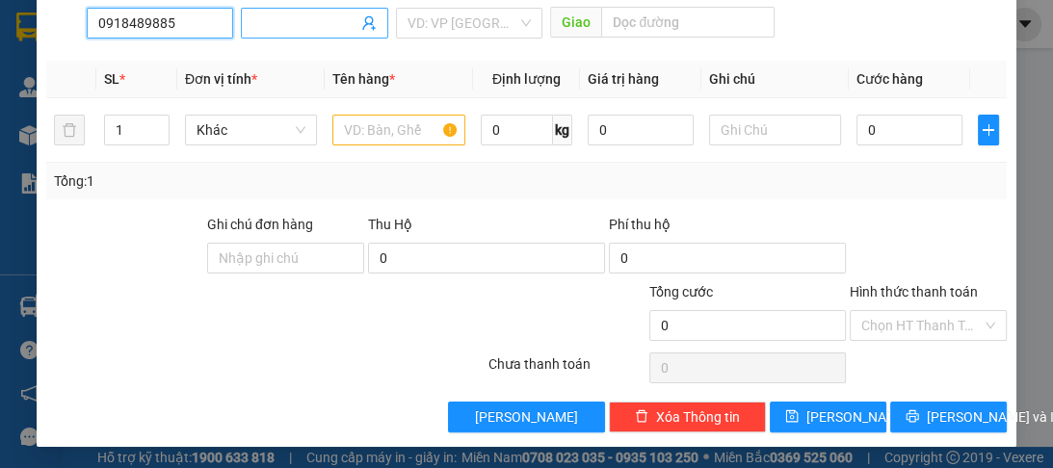
type input "0918489885"
click at [315, 13] on input "Người nhận *" at bounding box center [304, 23] width 104 height 21
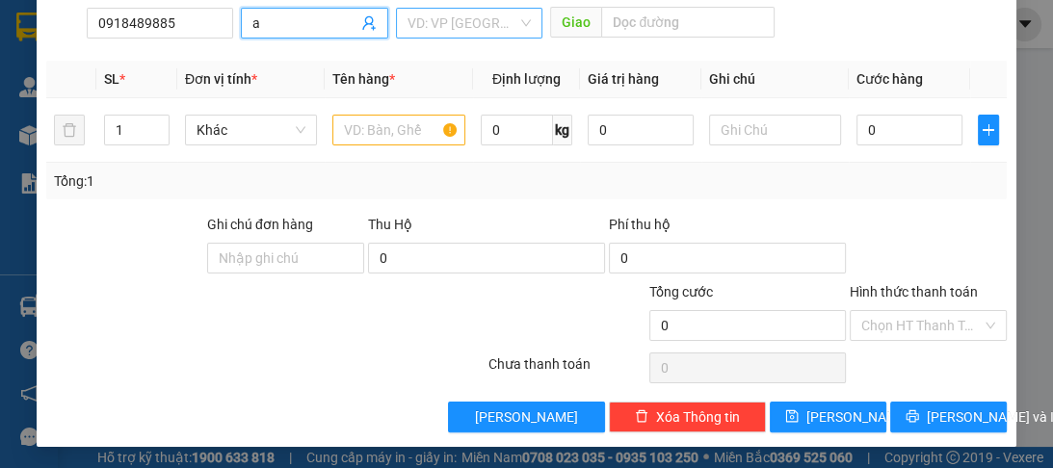
type input "a"
click at [433, 16] on input "search" at bounding box center [462, 23] width 110 height 29
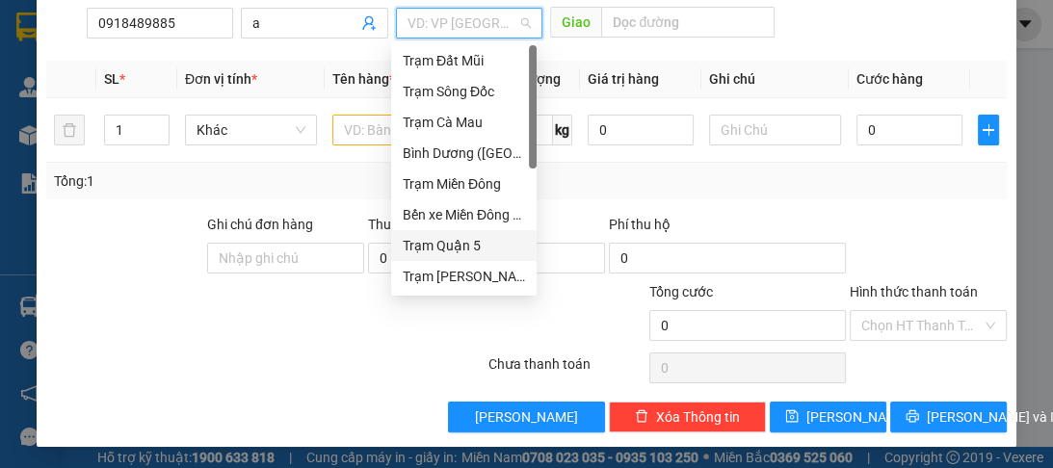
click at [454, 247] on div "Trạm Quận 5" at bounding box center [464, 245] width 122 height 21
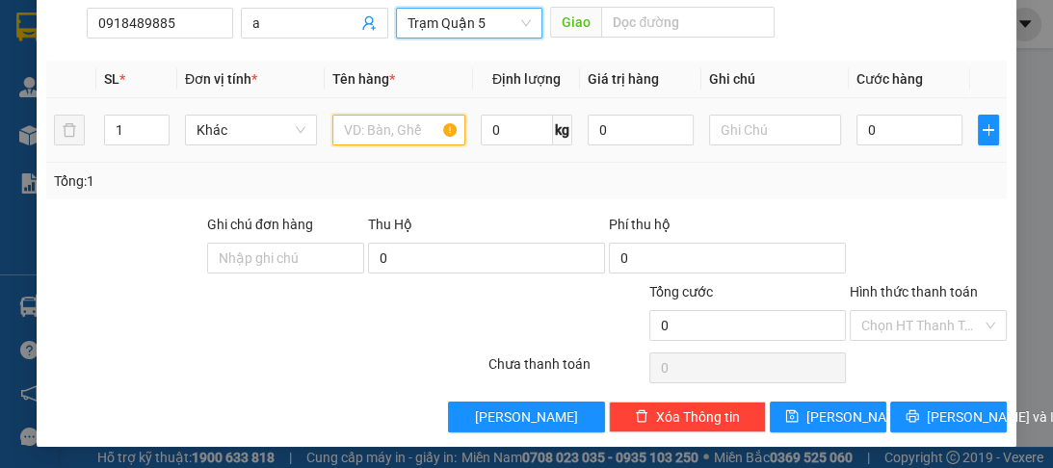
click at [362, 123] on input "text" at bounding box center [398, 130] width 132 height 31
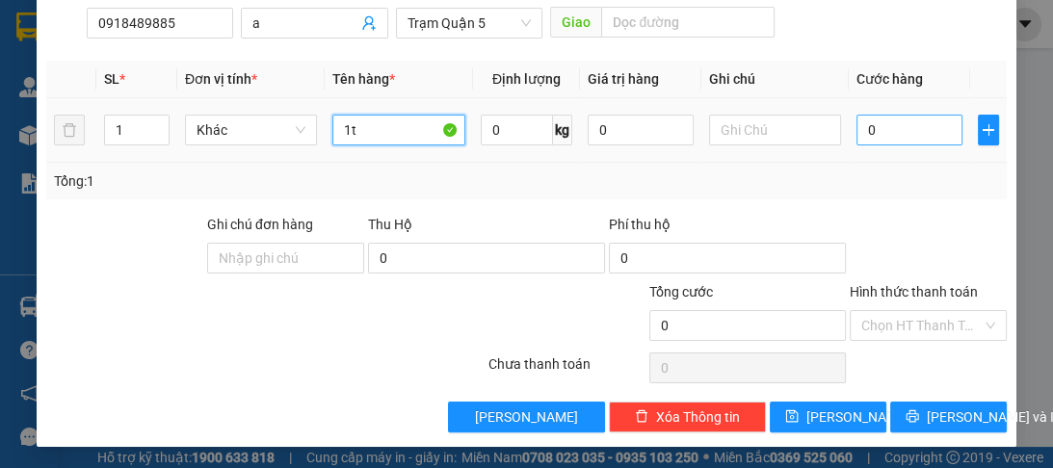
type input "1t"
click at [872, 132] on input "0" at bounding box center [909, 130] width 106 height 31
type input "1"
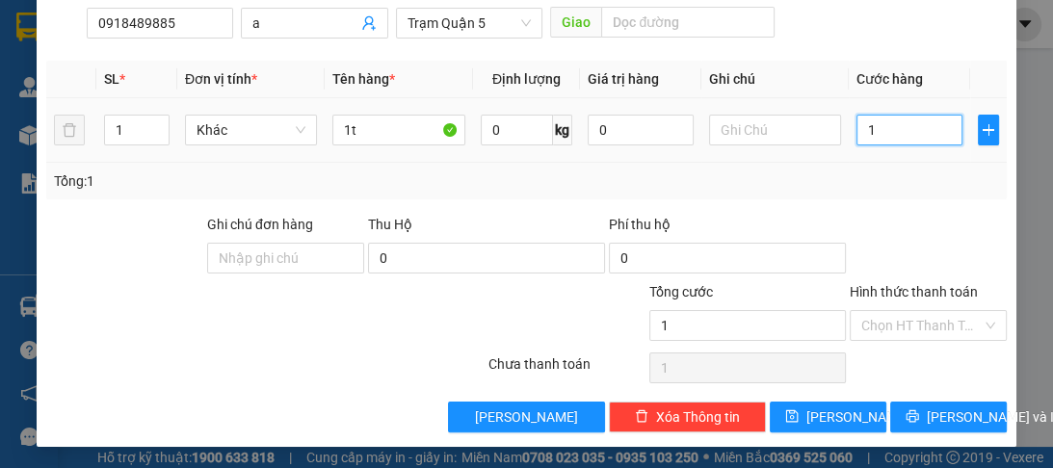
type input "18"
type input "189"
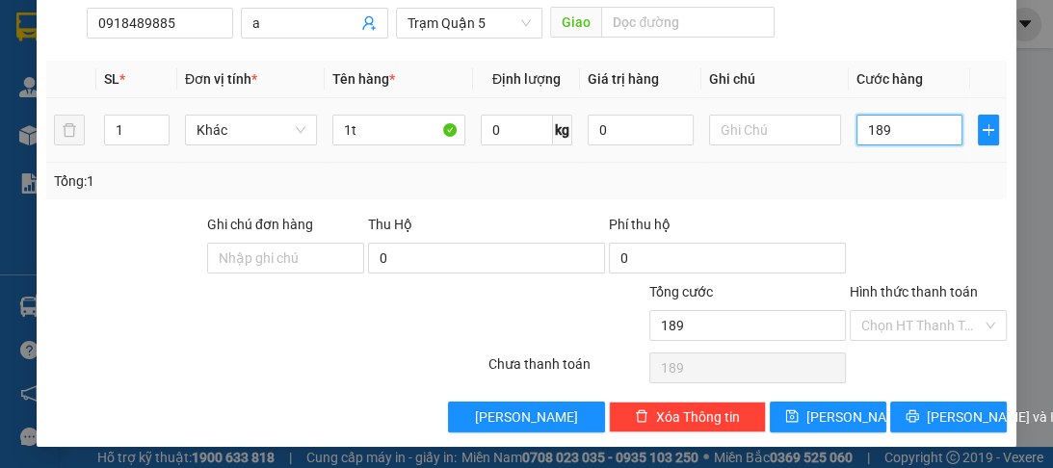
type input "1.890"
type input "189"
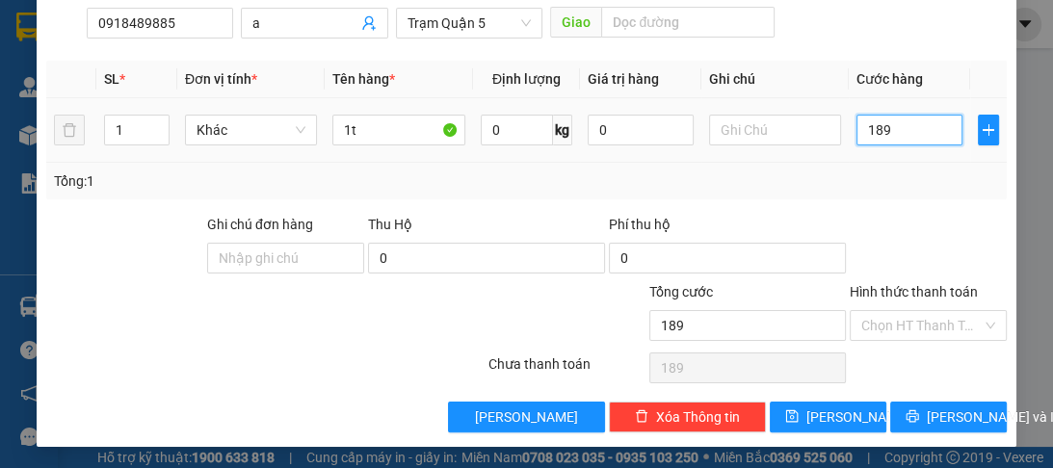
type input "18"
type input "180"
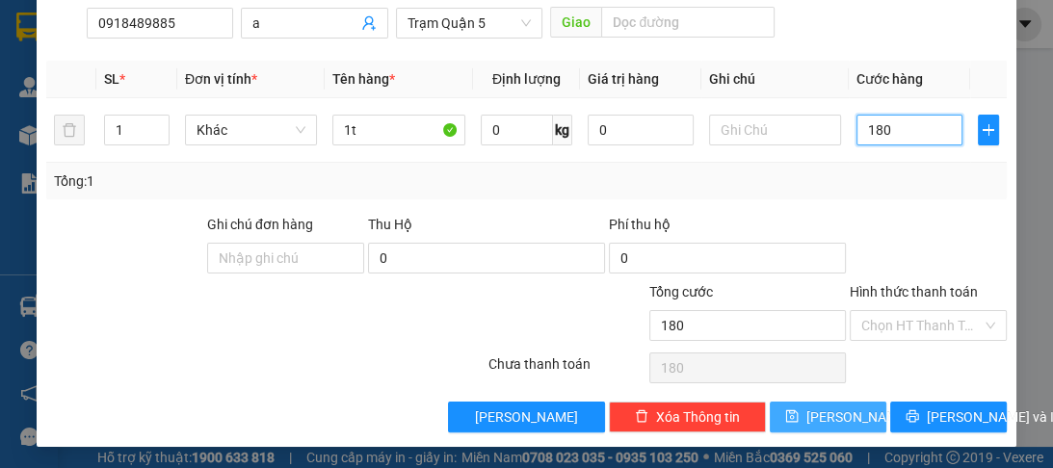
type input "180"
type input "180.000"
click at [814, 410] on button "Lưu" at bounding box center [828, 417] width 117 height 31
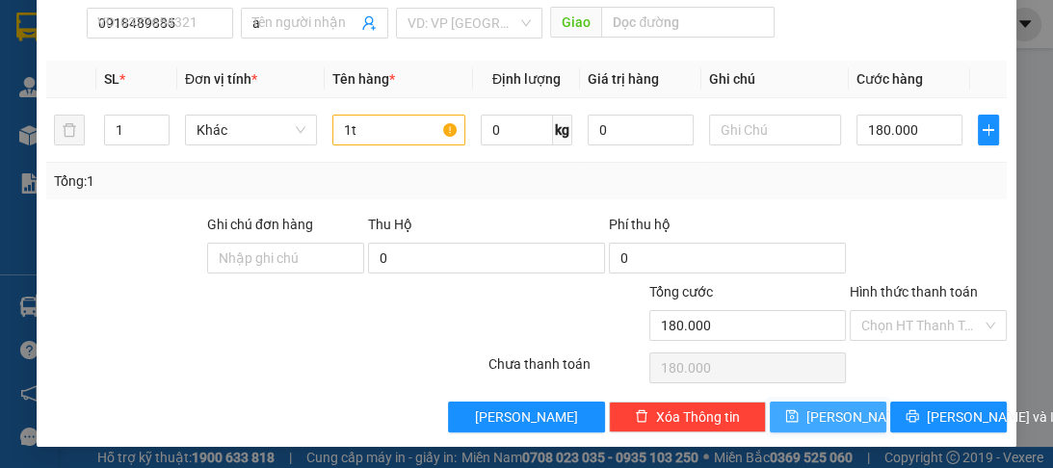
type input "0"
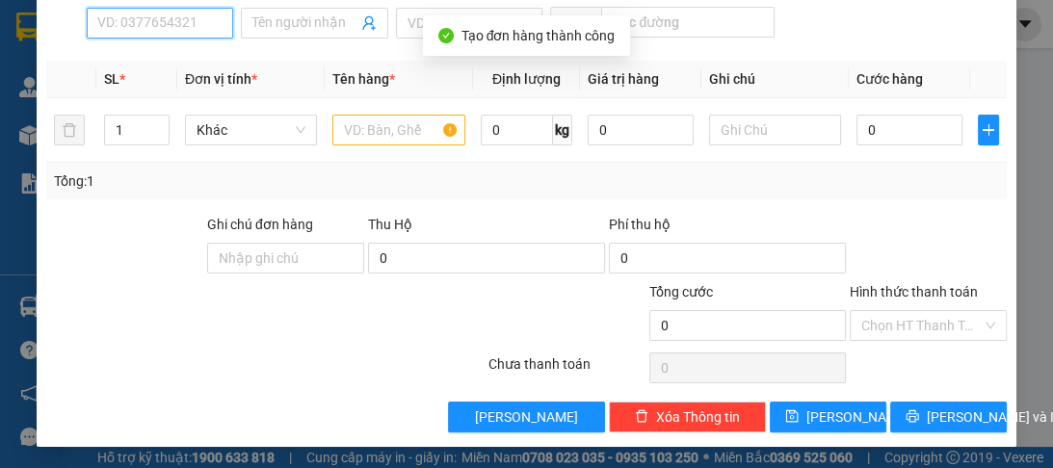
click at [154, 28] on input "SĐT Người Nhận *" at bounding box center [160, 23] width 146 height 31
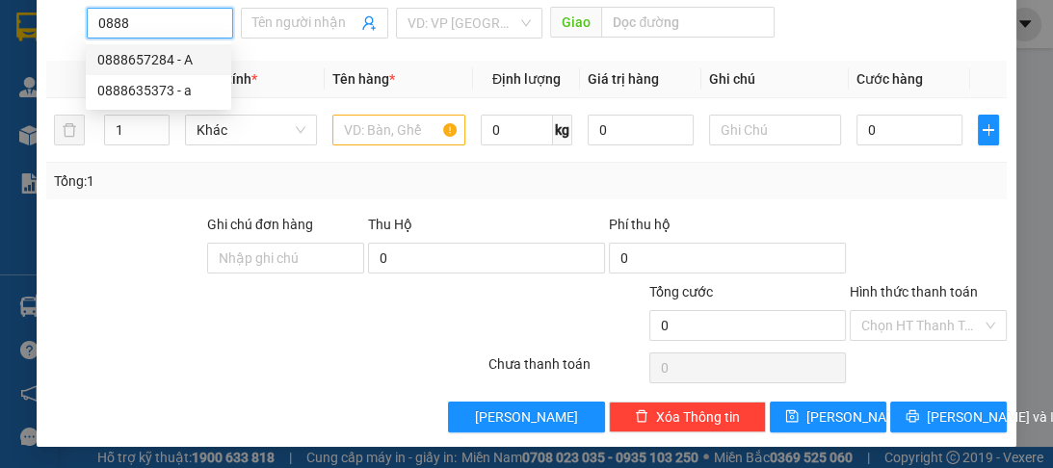
click at [146, 66] on div "0888657284 - A" at bounding box center [158, 59] width 122 height 21
type input "0888657284"
type input "A"
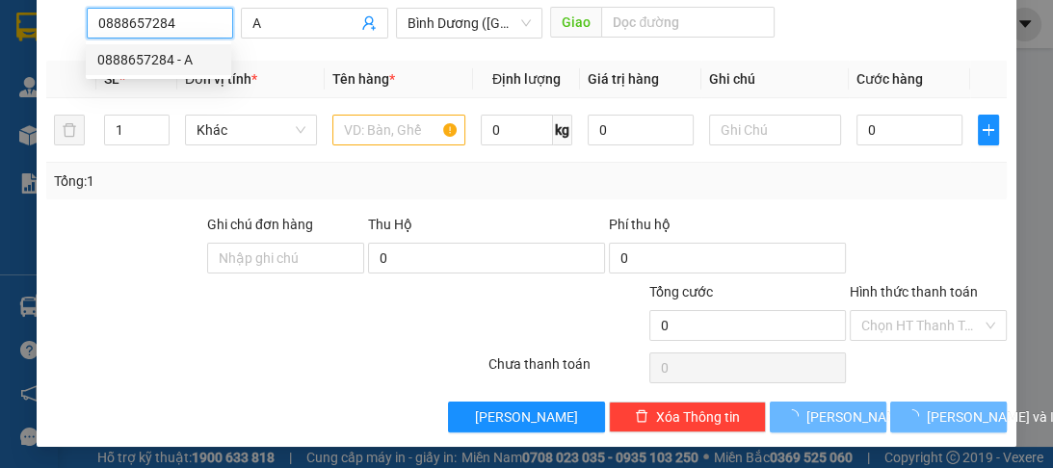
type input "100.000"
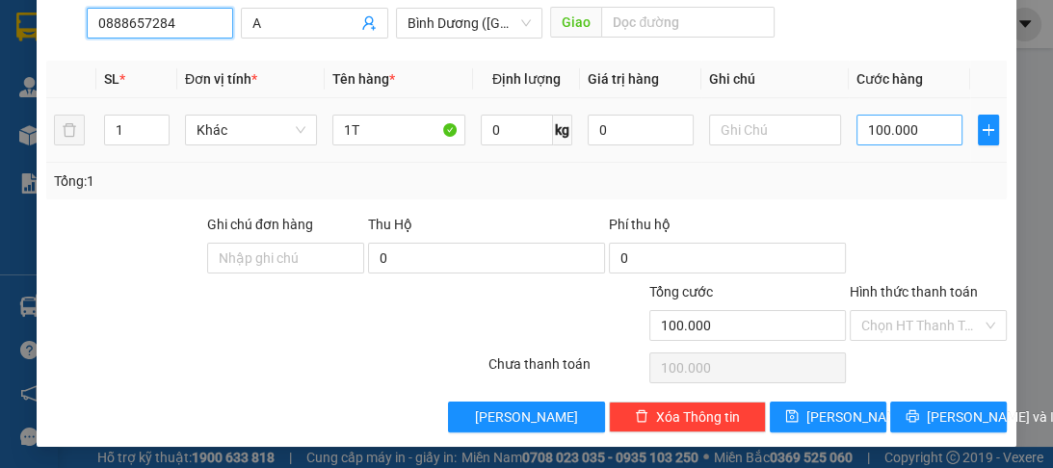
type input "0888657284"
click at [880, 132] on input "100.000" at bounding box center [909, 130] width 106 height 31
type input "0"
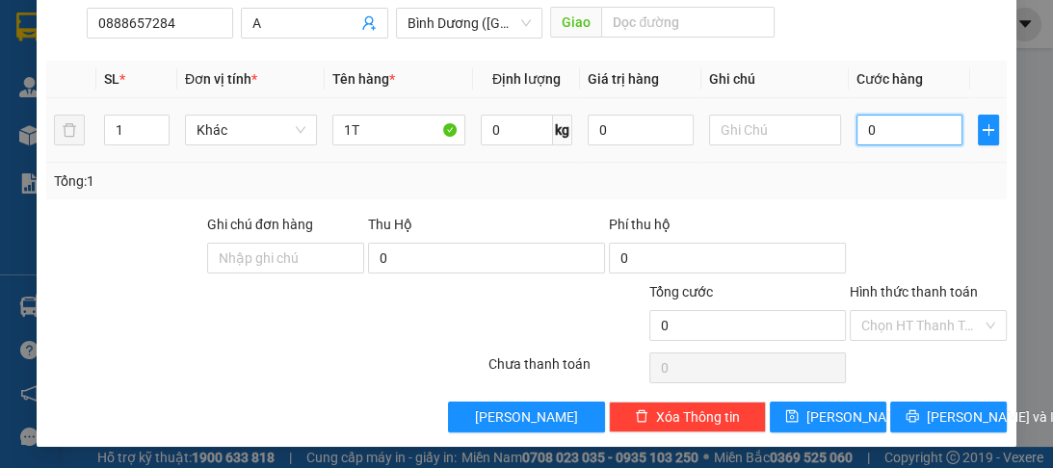
type input "8"
type input "080"
type input "80"
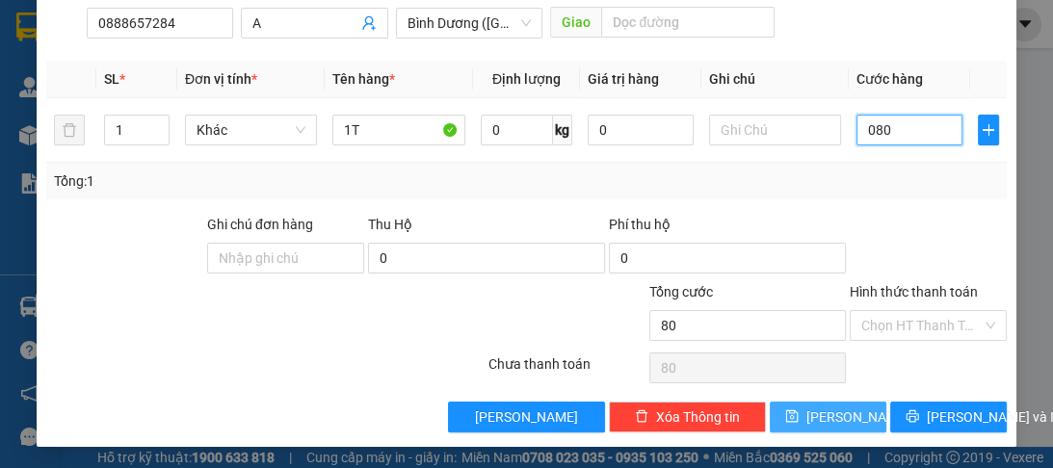
type input "080"
type input "80.000"
click at [820, 407] on span "Lưu" at bounding box center [857, 417] width 103 height 21
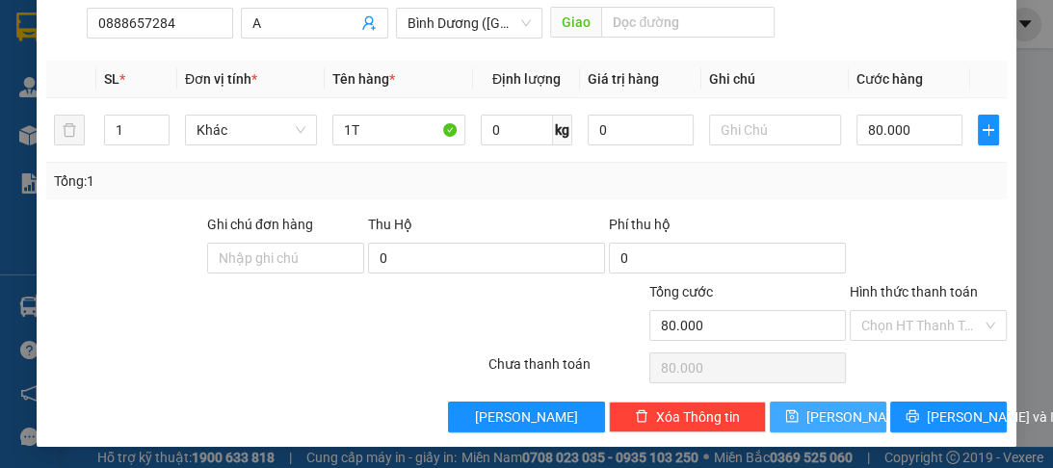
type input "0"
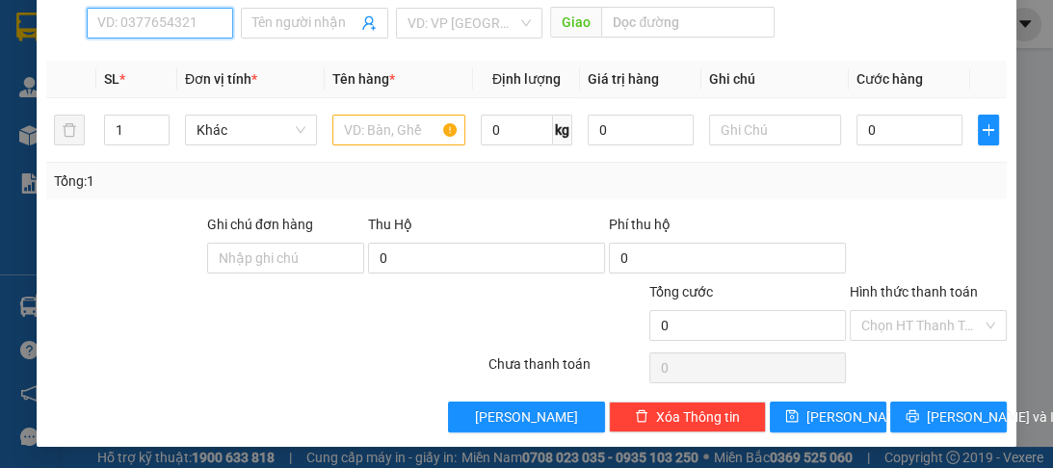
click at [138, 35] on input "SĐT Người Nhận *" at bounding box center [160, 23] width 146 height 31
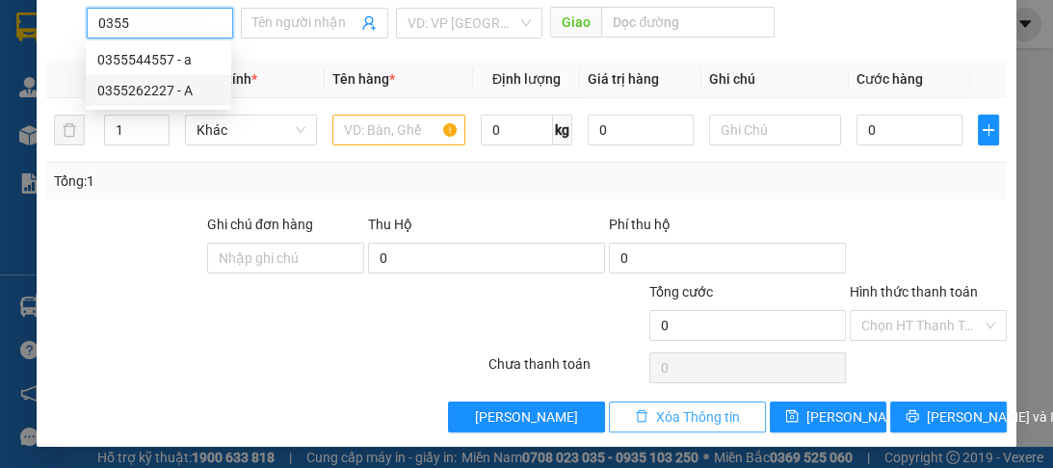
type input "0355"
click at [637, 416] on icon "delete" at bounding box center [642, 416] width 12 height 13
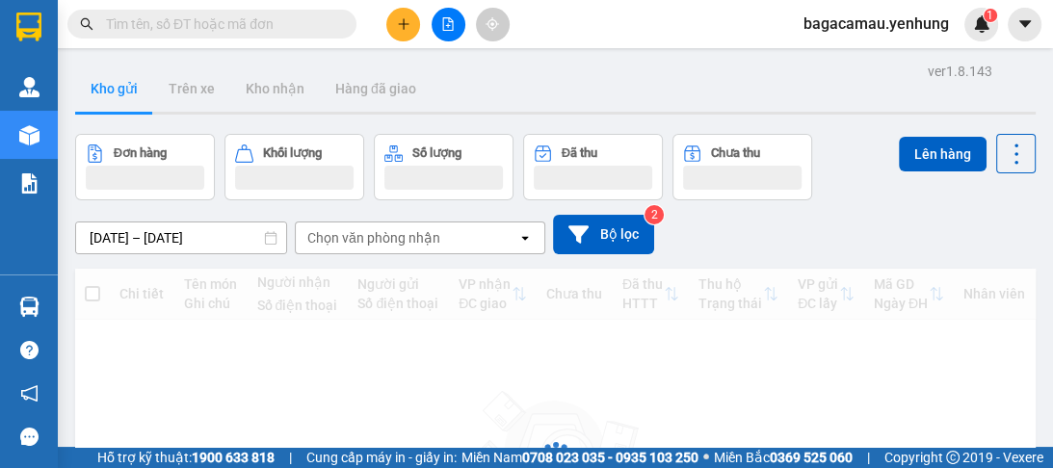
click at [394, 19] on button at bounding box center [403, 25] width 34 height 34
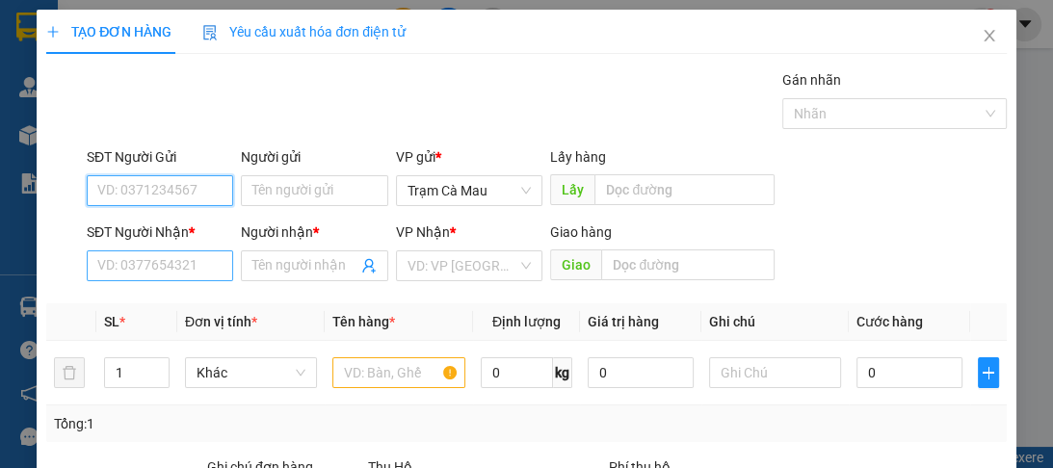
scroll to position [243, 0]
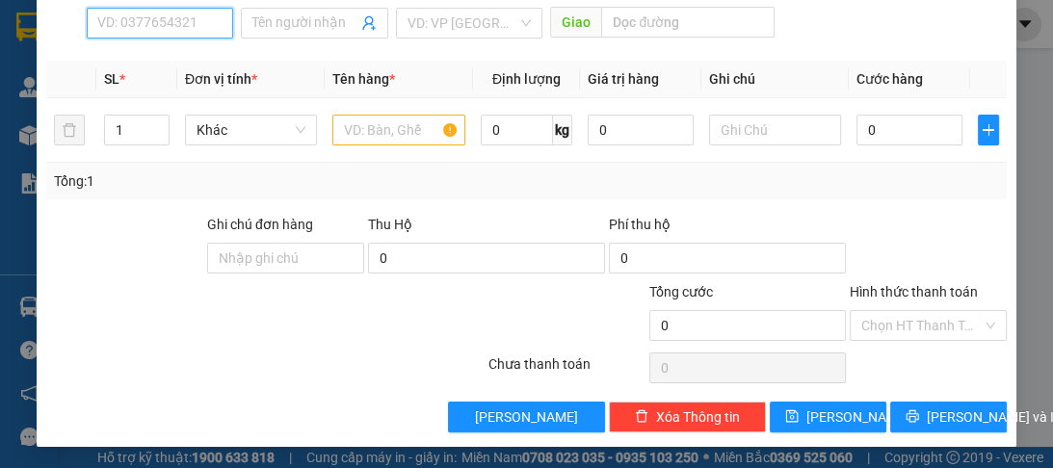
click at [117, 13] on input "SĐT Người Nhận *" at bounding box center [160, 23] width 146 height 31
click at [143, 66] on div "0878111069 - a" at bounding box center [158, 59] width 122 height 21
type input "0878111069"
type input "a"
type input "200.000"
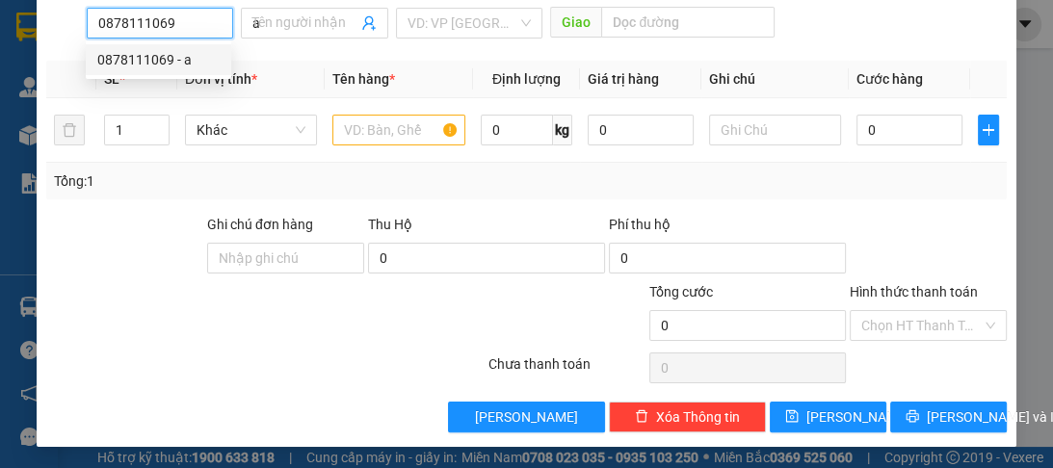
type input "200.000"
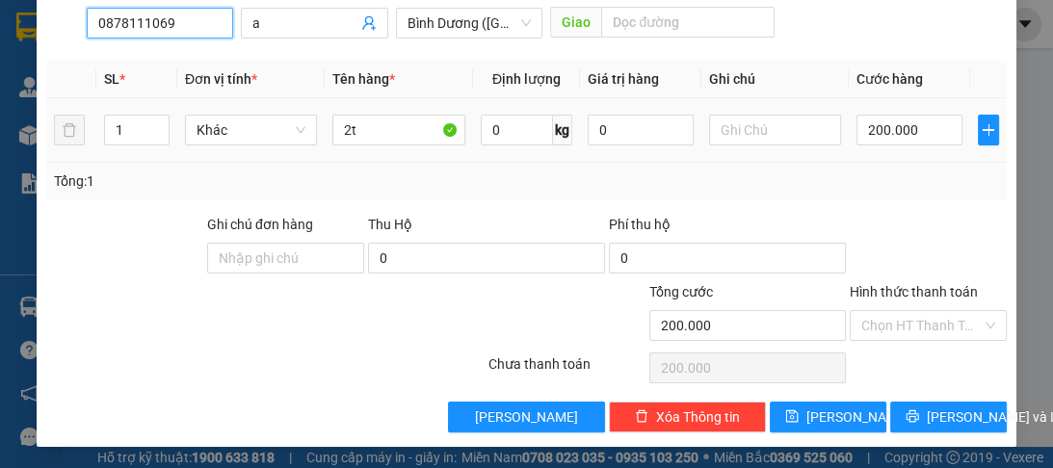
type input "0878111069"
click at [350, 144] on div "2t" at bounding box center [398, 130] width 132 height 39
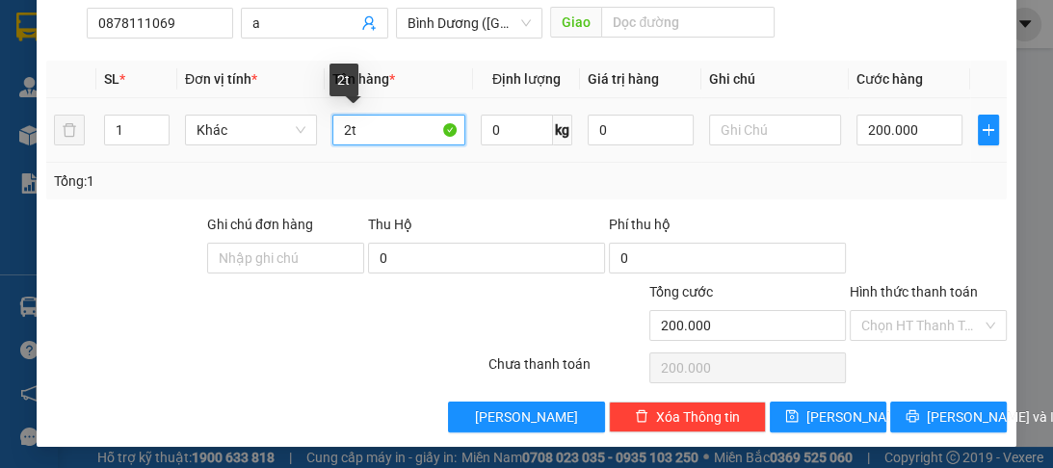
click at [349, 140] on input "2t" at bounding box center [398, 130] width 132 height 31
type input "1t"
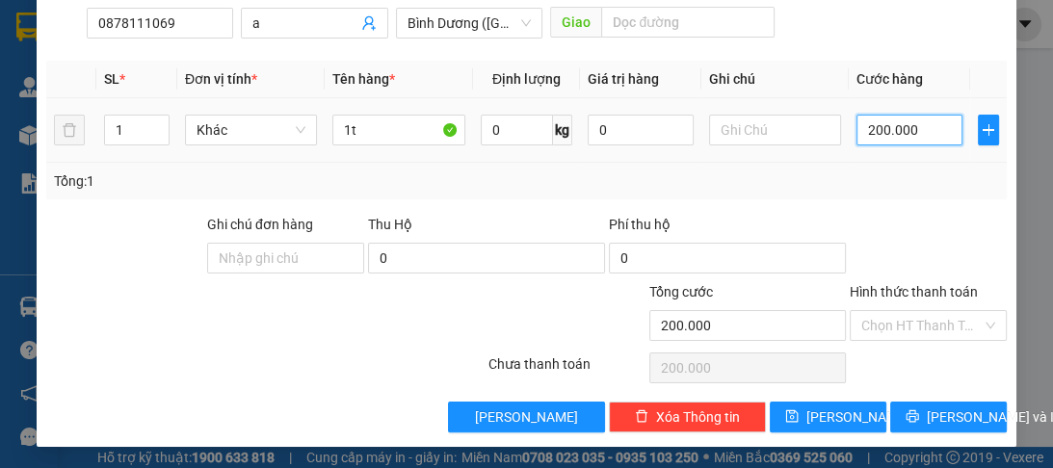
click at [895, 123] on input "200.000" at bounding box center [909, 130] width 106 height 31
type input "0"
type input "1"
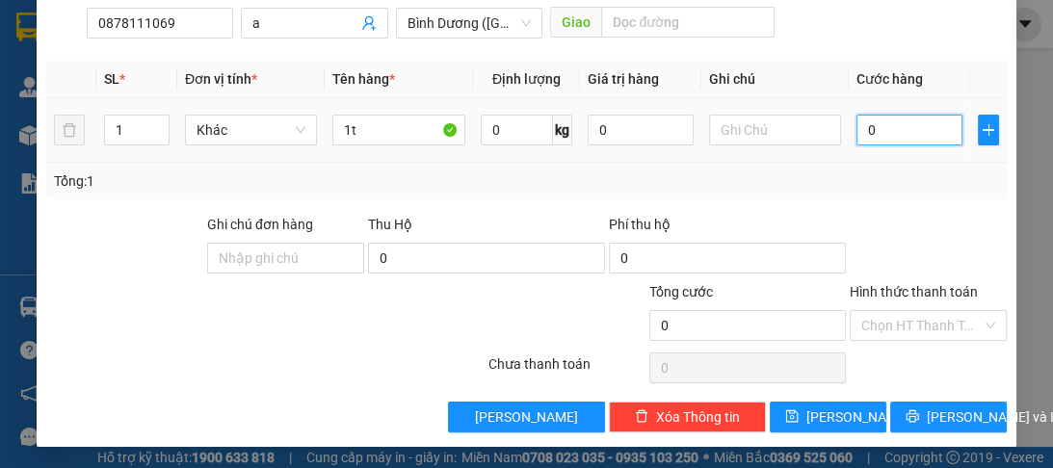
type input "1"
type input "01"
type input "10"
type input "010"
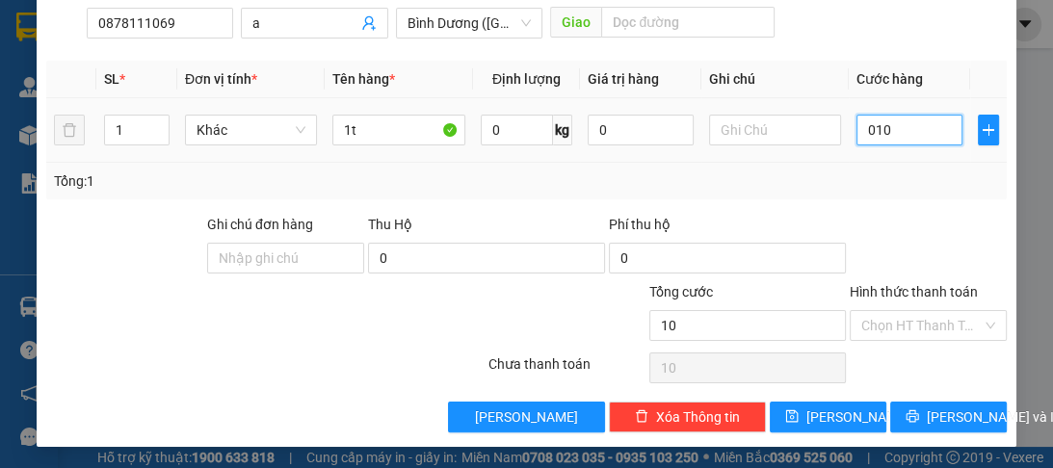
type input "100"
type input "0.100"
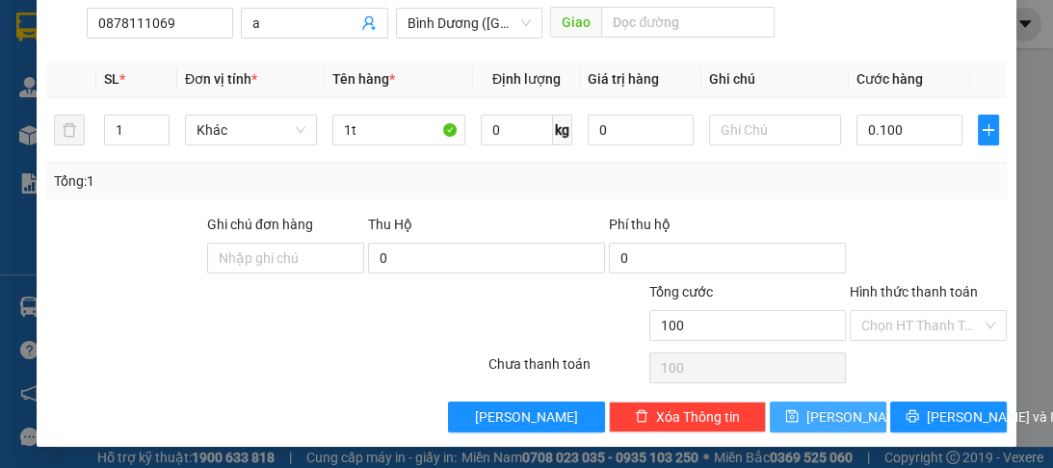
type input "100.000"
click at [853, 415] on button "[PERSON_NAME]" at bounding box center [828, 417] width 117 height 31
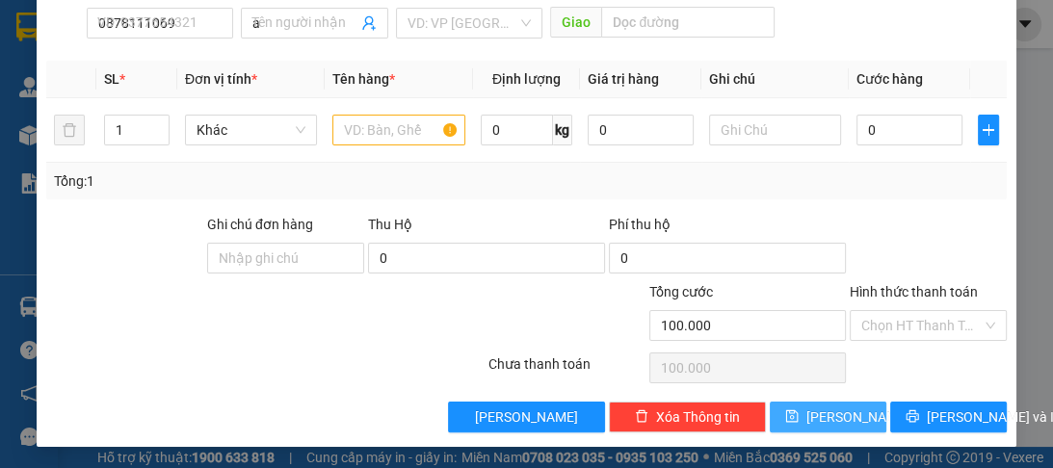
type input "0"
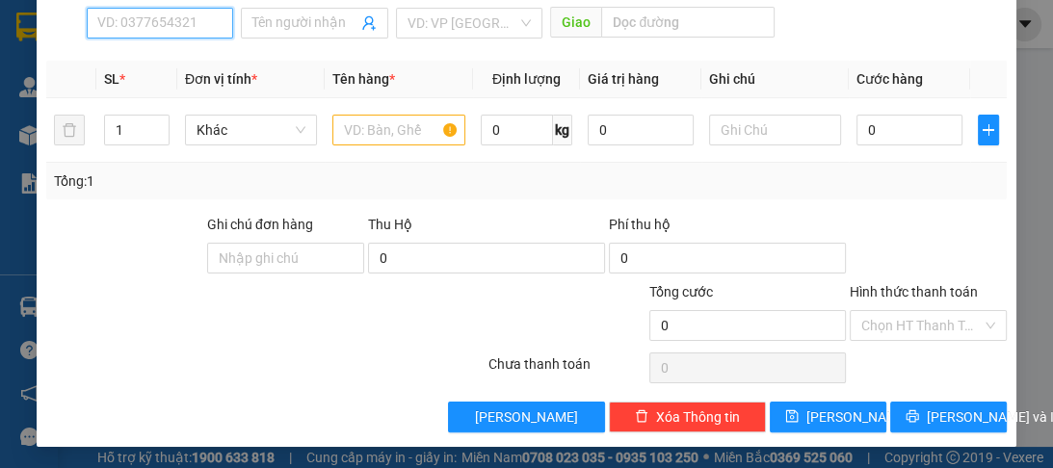
click at [102, 22] on input "SĐT Người Nhận *" at bounding box center [160, 23] width 146 height 31
click at [150, 66] on div "0946335138 - a" at bounding box center [158, 59] width 122 height 21
type input "0946335138"
type input "a"
type input "tiền giang"
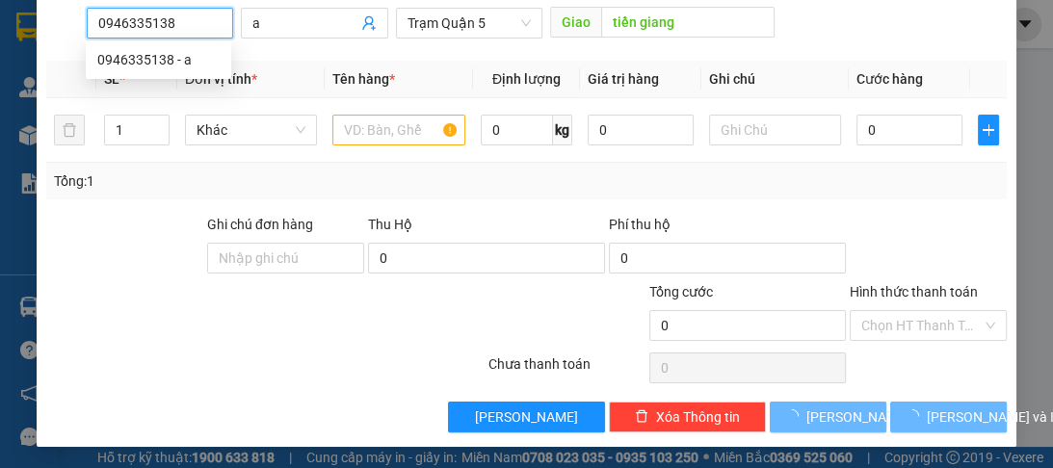
type input "100.000"
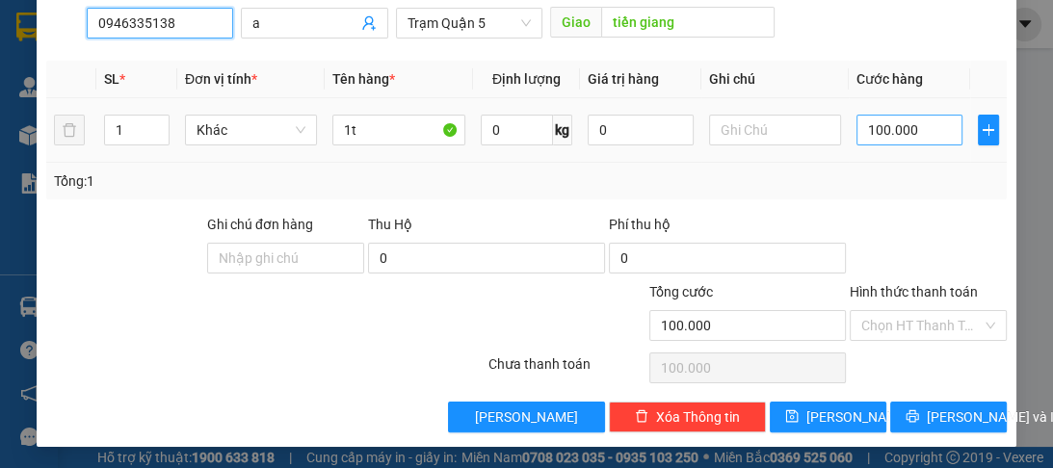
type input "0946335138"
click at [906, 141] on input "100.000" at bounding box center [909, 130] width 106 height 31
type input "0"
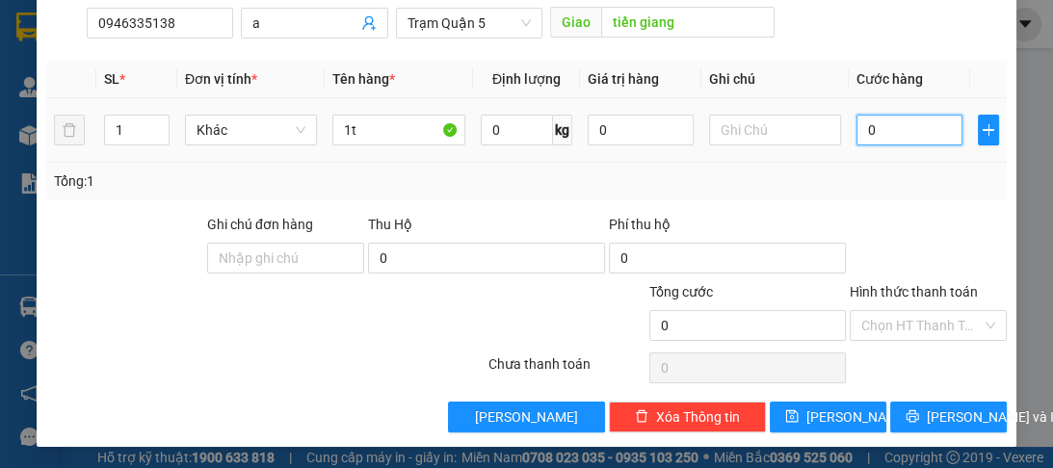
type input "5"
type input "05"
type input "50"
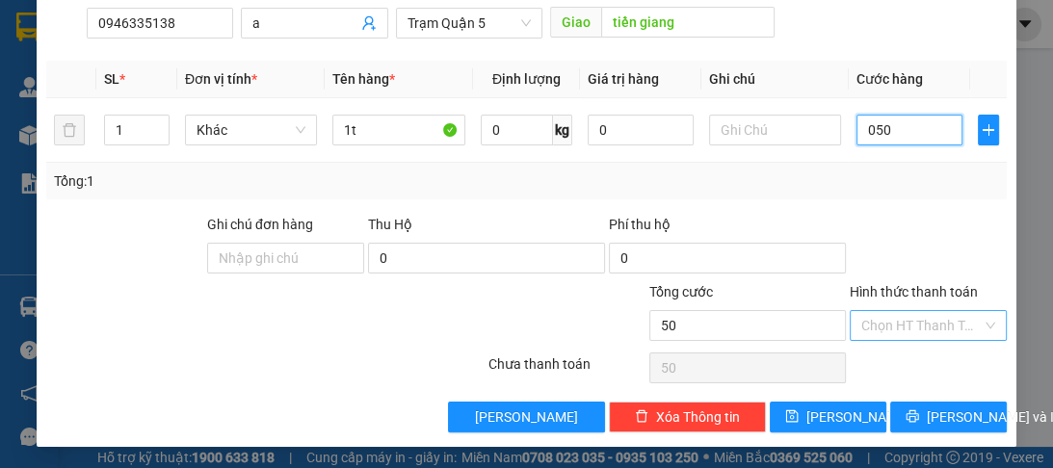
type input "050"
type input "50.000"
click at [922, 325] on input "Hình thức thanh toán" at bounding box center [921, 325] width 120 height 29
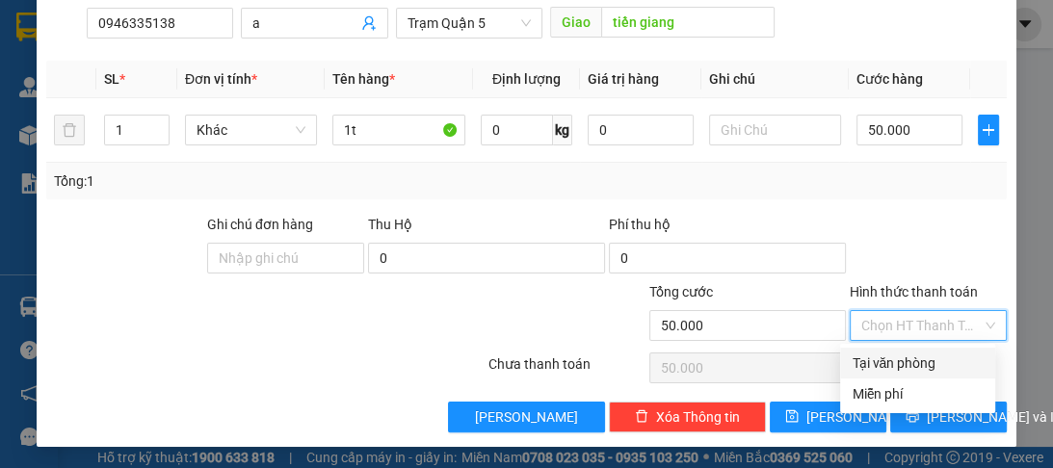
click at [921, 362] on div "Tại văn phòng" at bounding box center [918, 363] width 132 height 21
type input "0"
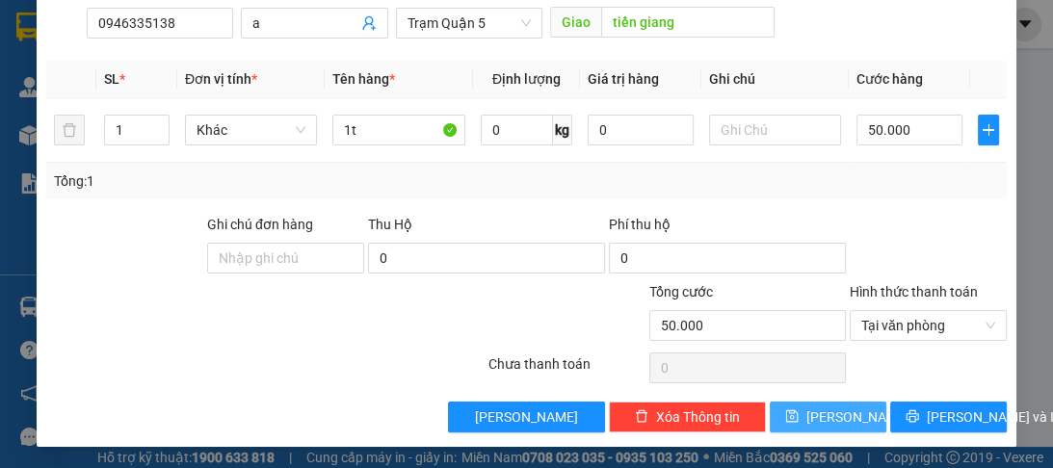
click at [855, 405] on button "[PERSON_NAME]" at bounding box center [828, 417] width 117 height 31
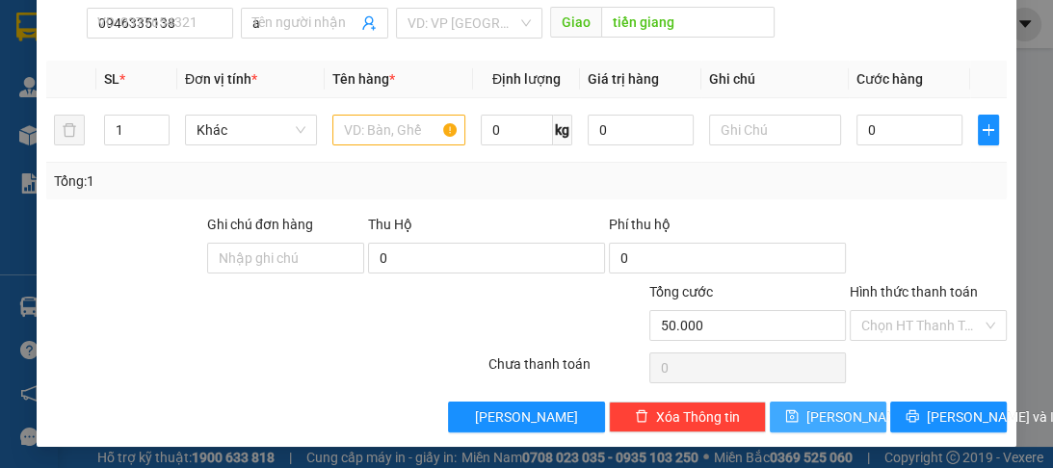
type input "0"
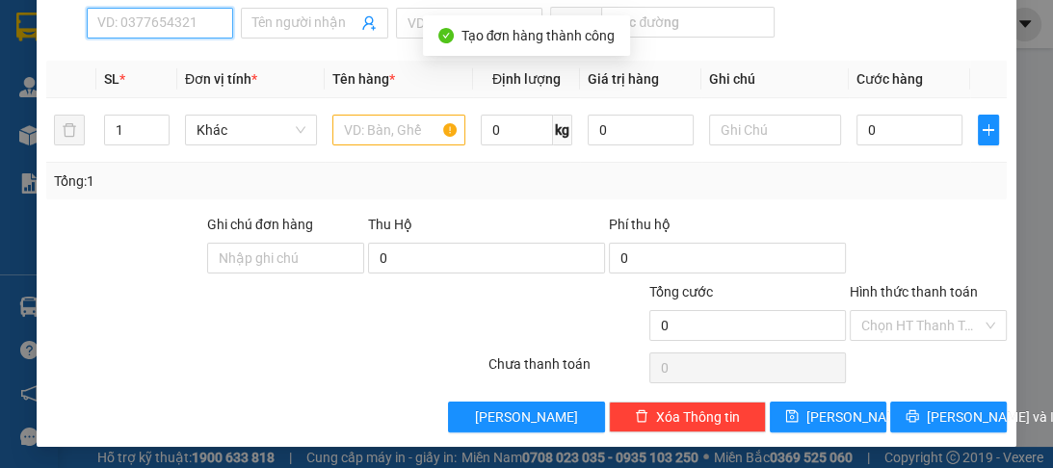
click at [145, 13] on input "SĐT Người Nhận *" at bounding box center [160, 23] width 146 height 31
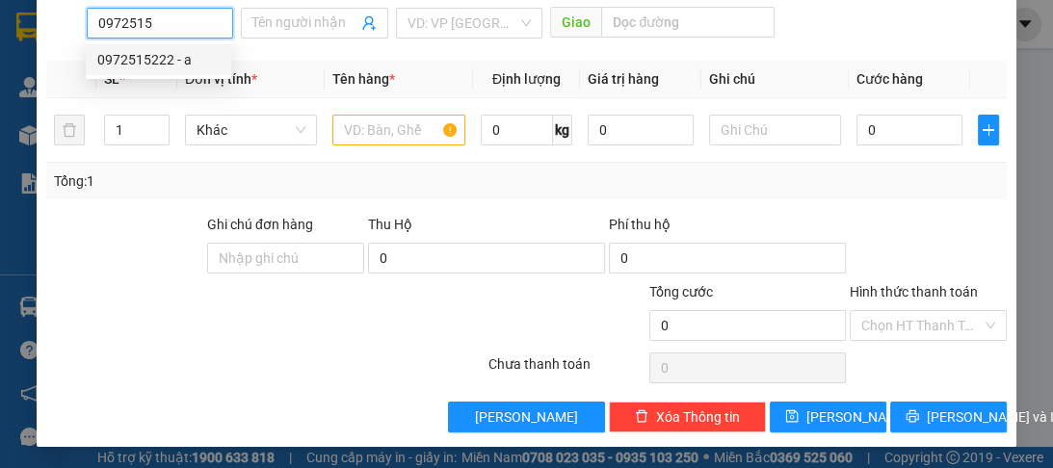
click at [163, 61] on div "0972515222 - a" at bounding box center [158, 59] width 122 height 21
type input "0972515222"
type input "a"
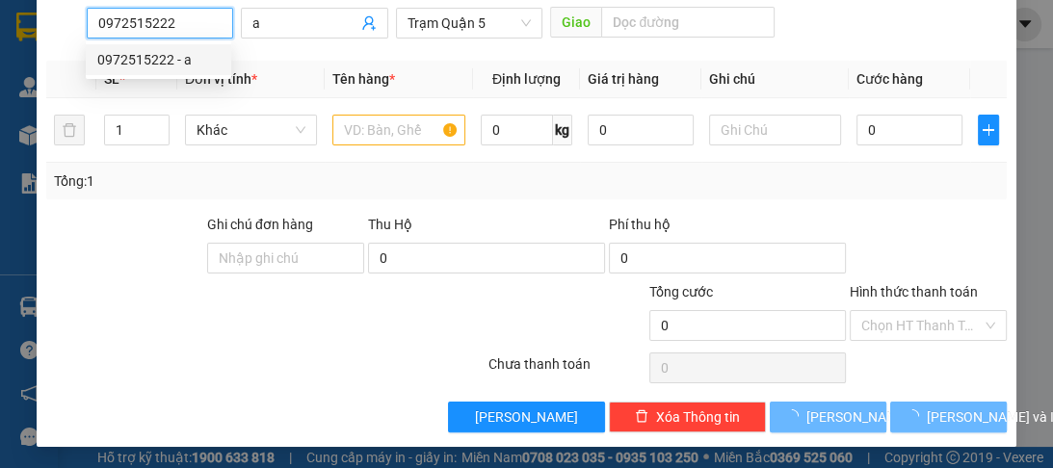
type input "60.000"
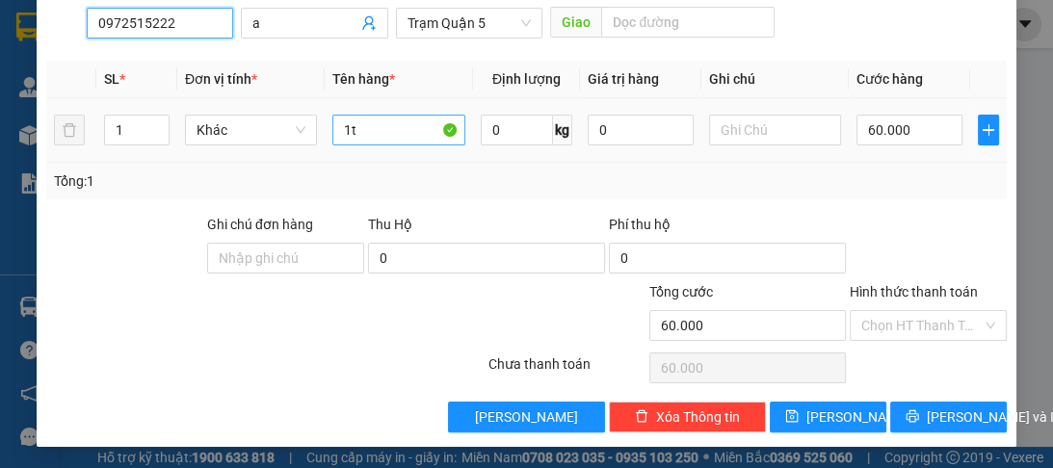
type input "0972515222"
click at [349, 141] on input "1t" at bounding box center [398, 130] width 132 height 31
type input "3t"
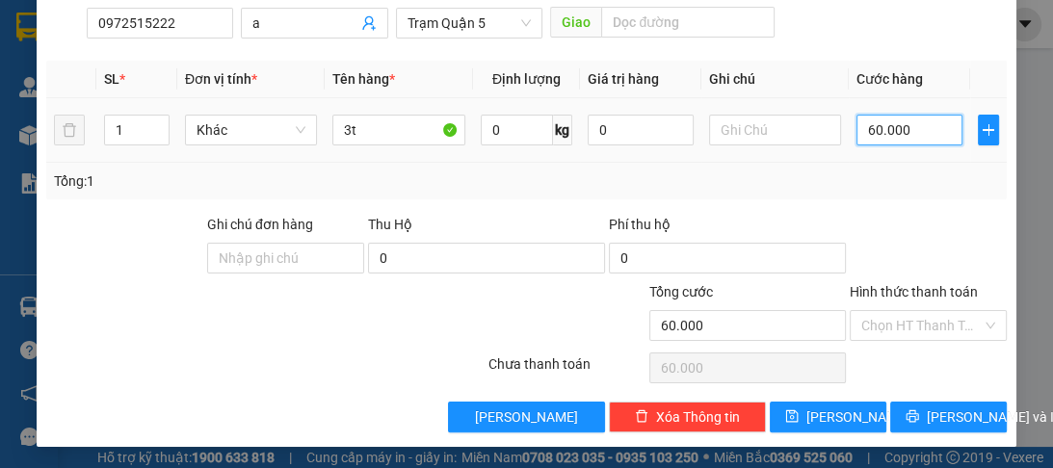
click at [899, 132] on input "60.000" at bounding box center [909, 130] width 106 height 31
type input "0"
type input "2"
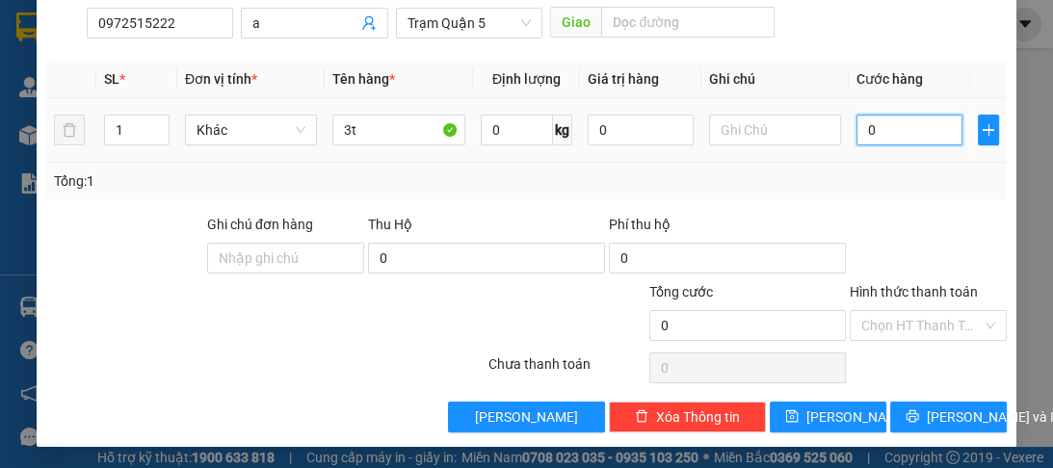
type input "2"
type input "02"
type input "25"
type input "025"
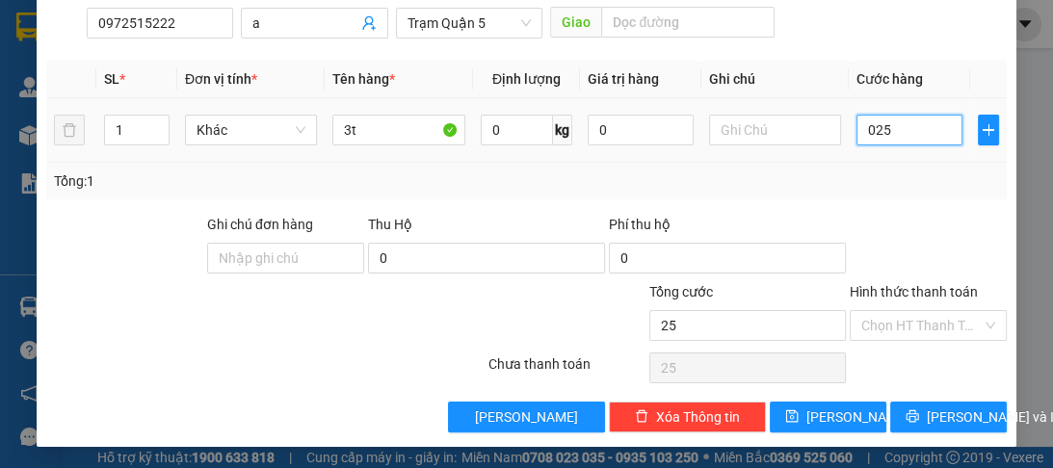
type input "250"
type input "0.250"
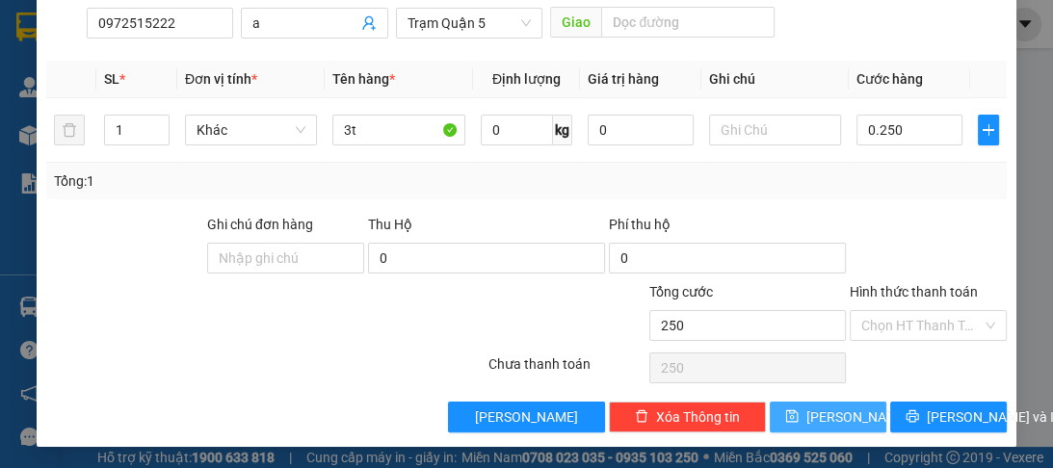
type input "250.000"
drag, startPoint x: 843, startPoint y: 417, endPoint x: 476, endPoint y: 287, distance: 389.4
click at [836, 416] on button "[PERSON_NAME]" at bounding box center [828, 417] width 117 height 31
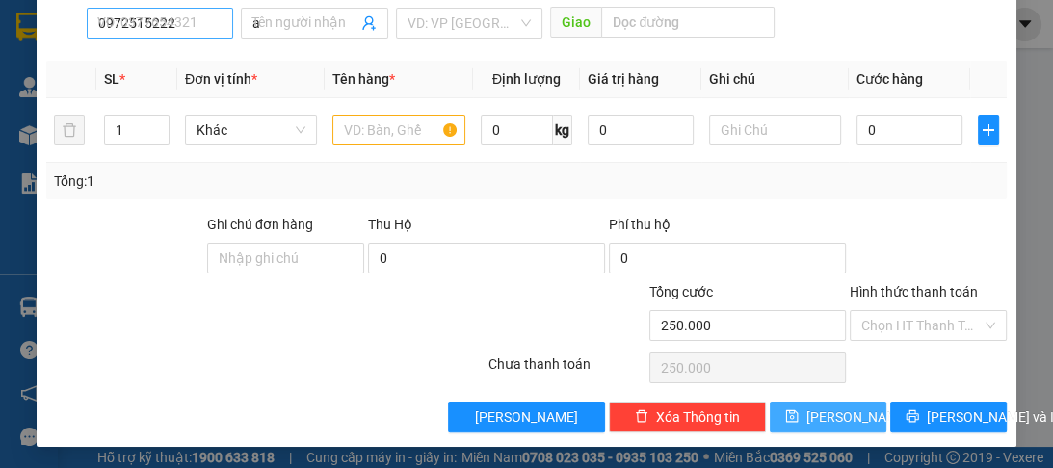
type input "0"
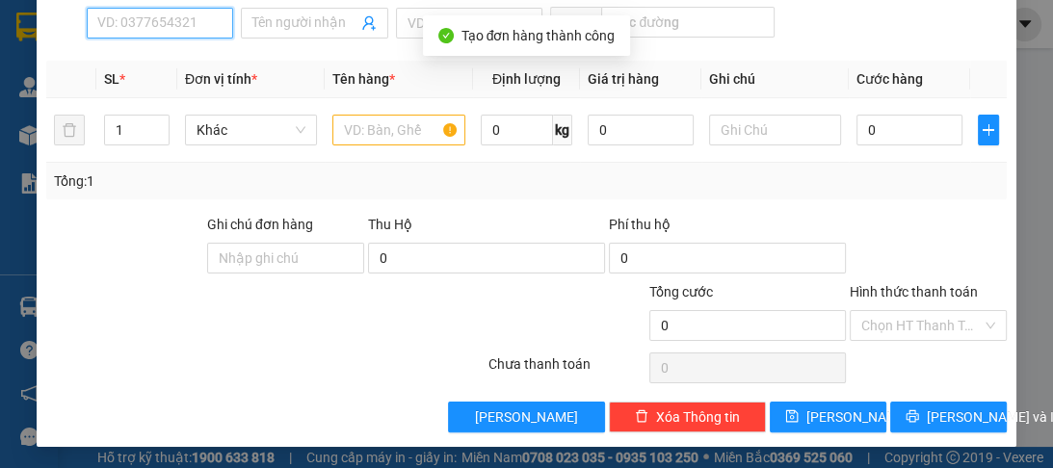
click at [162, 26] on input "SĐT Người Nhận *" at bounding box center [160, 23] width 146 height 31
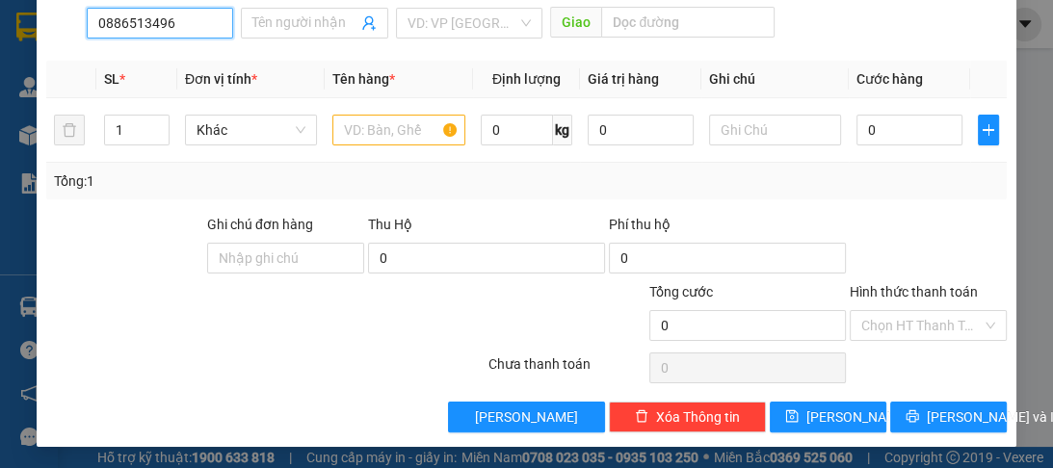
type input "0886513496"
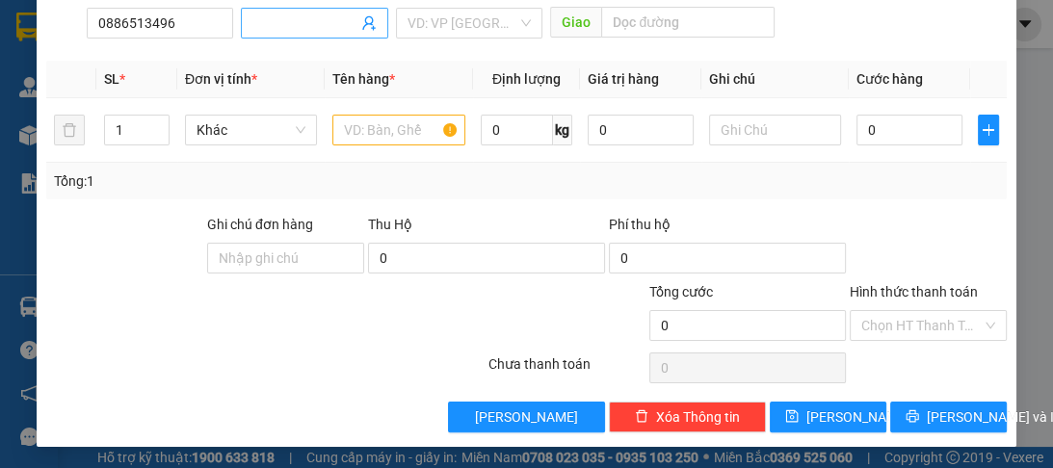
drag, startPoint x: 263, startPoint y: 49, endPoint x: 278, endPoint y: 28, distance: 26.2
click at [273, 39] on div "Transit Pickup Surcharge Ids Transit Deliver Surcharge Ids Transit Deliver Surc…" at bounding box center [525, 130] width 959 height 606
click at [278, 28] on input "Người nhận *" at bounding box center [304, 23] width 104 height 21
type input "a"
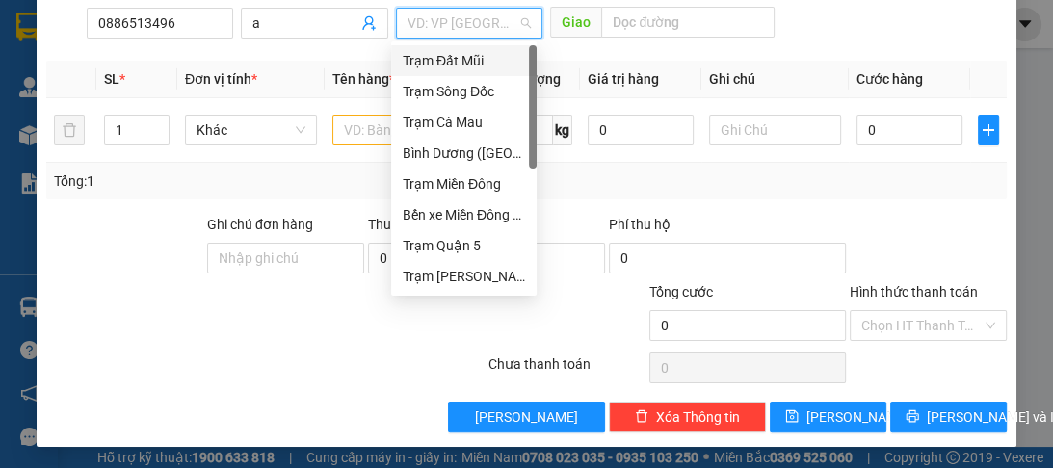
click at [458, 12] on input "search" at bounding box center [462, 23] width 110 height 29
click at [459, 252] on div "Trạm Quận 5" at bounding box center [464, 245] width 122 height 21
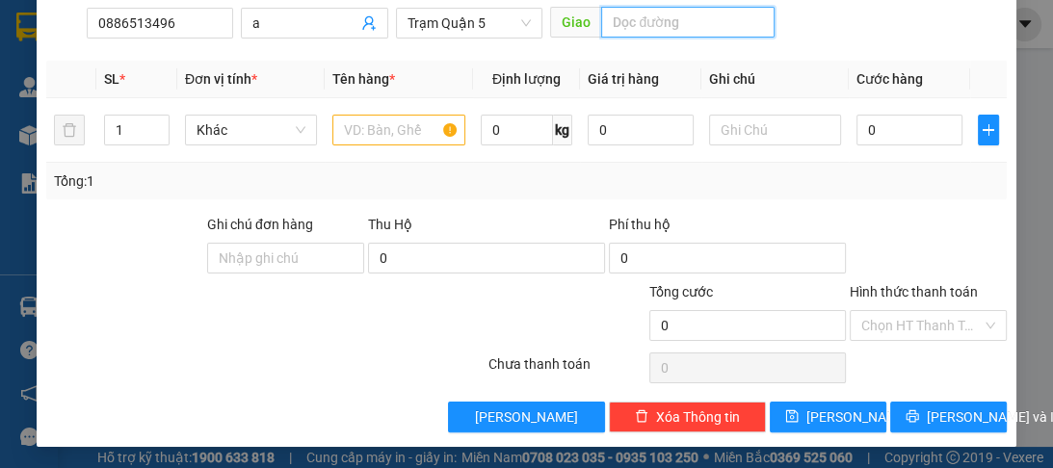
click at [647, 12] on input "text" at bounding box center [687, 22] width 173 height 31
type input "d"
type input "đn"
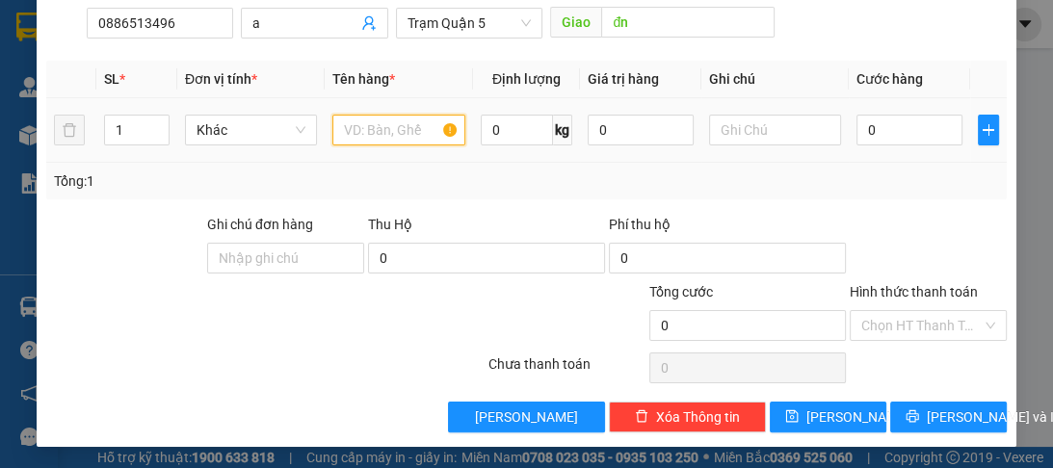
click at [344, 132] on input "text" at bounding box center [398, 130] width 132 height 31
type input "1t"
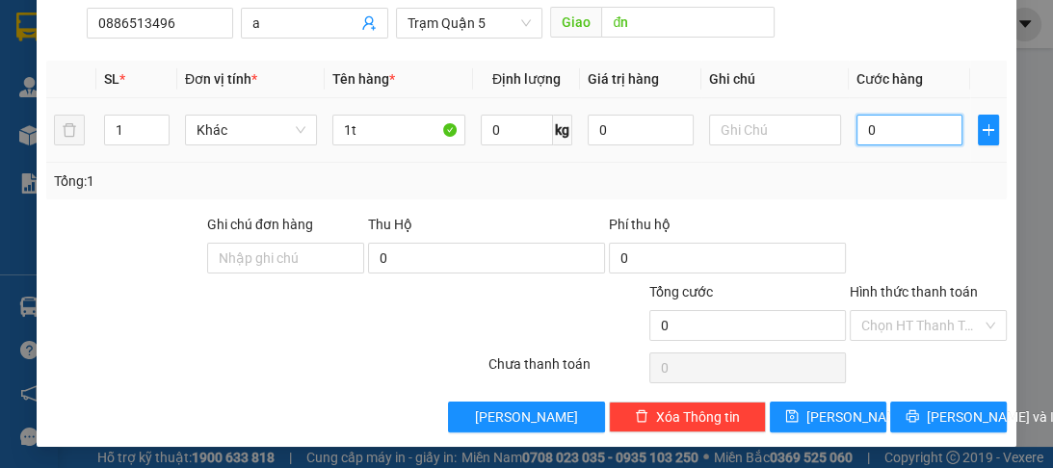
click at [902, 133] on input "0" at bounding box center [909, 130] width 106 height 31
type input "1"
type input "10"
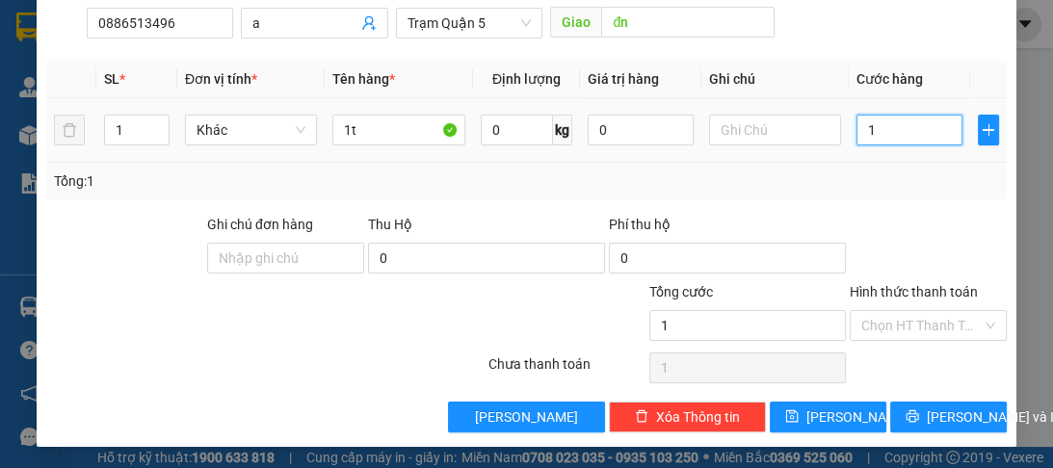
type input "10"
type input "100"
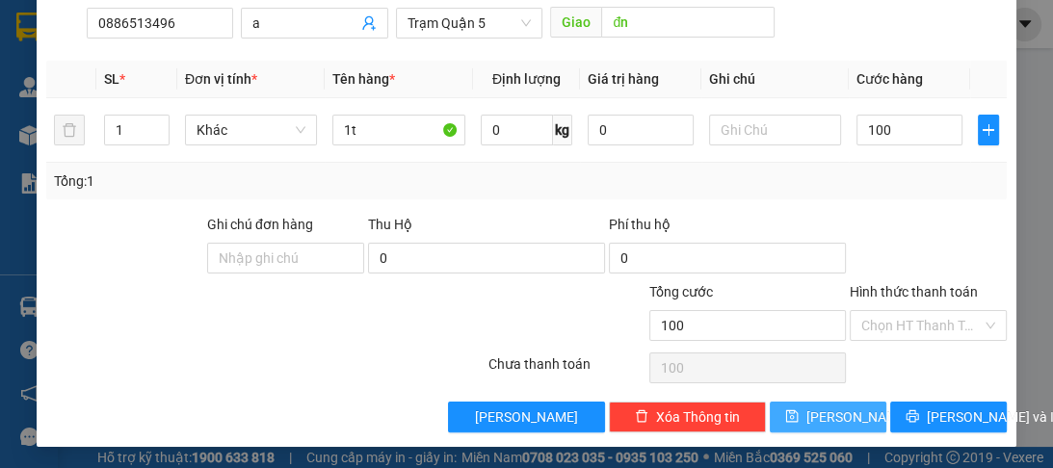
type input "100.000"
click at [843, 412] on button "Lưu" at bounding box center [828, 417] width 117 height 31
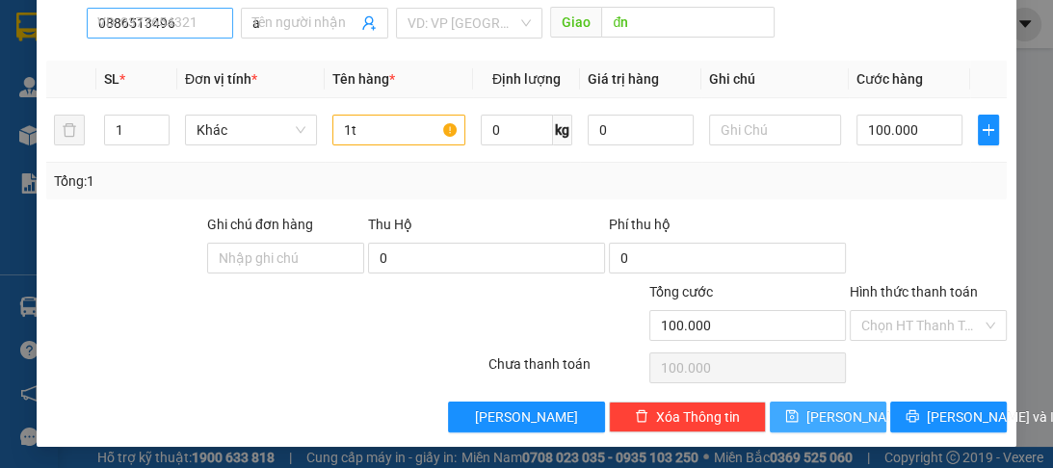
type input "0"
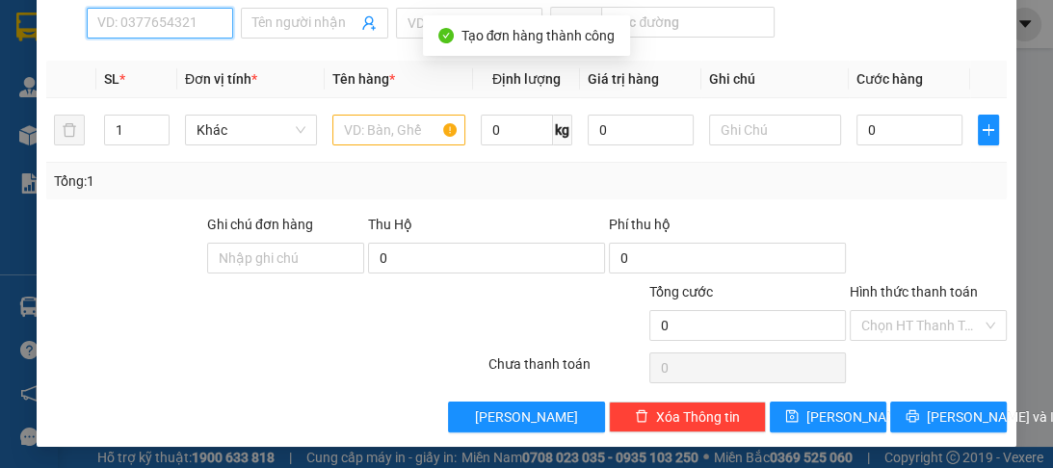
click at [163, 24] on input "SĐT Người Nhận *" at bounding box center [160, 23] width 146 height 31
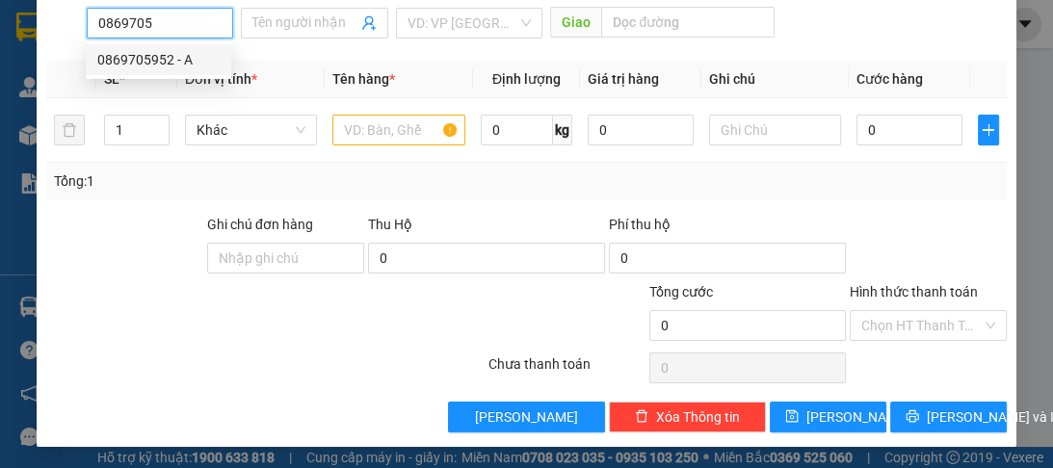
click at [163, 50] on div "0869705952 - A" at bounding box center [158, 59] width 122 height 21
type input "0869705952"
type input "A"
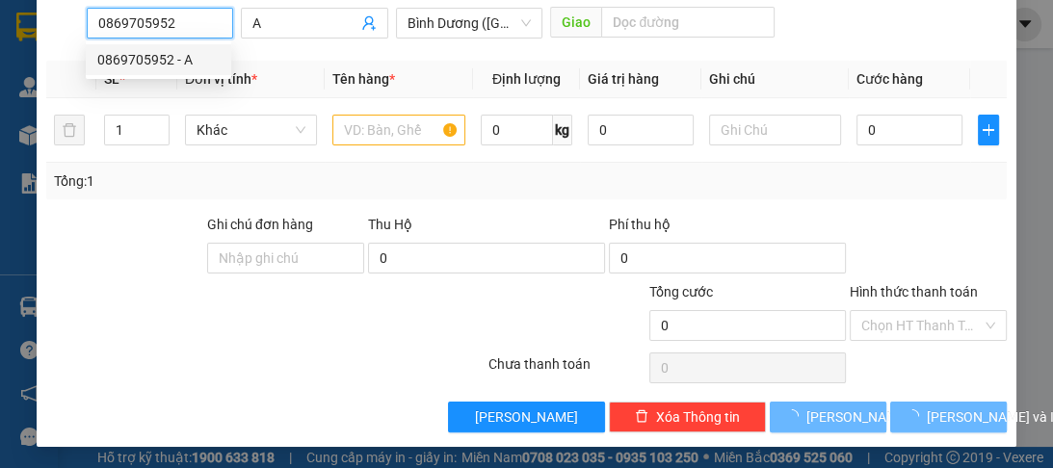
type input "100.000"
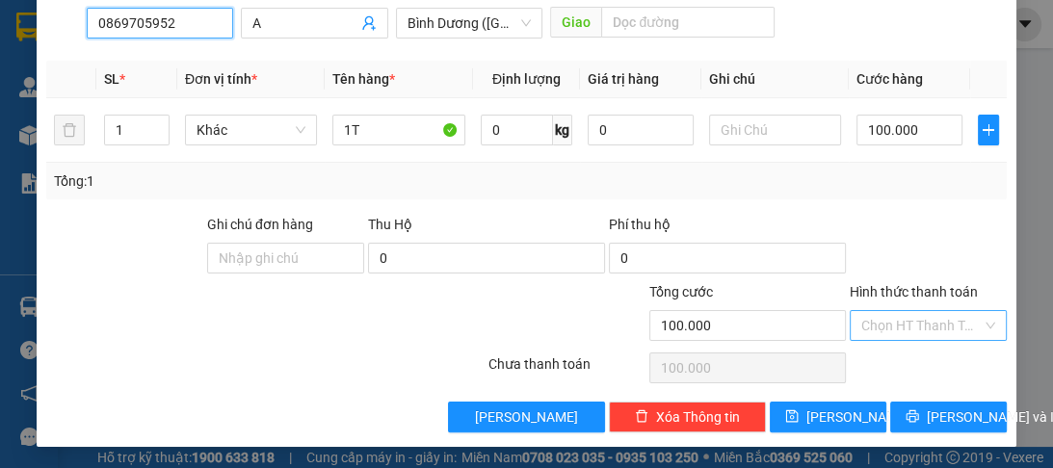
type input "0869705952"
click at [909, 336] on input "Hình thức thanh toán" at bounding box center [921, 325] width 120 height 29
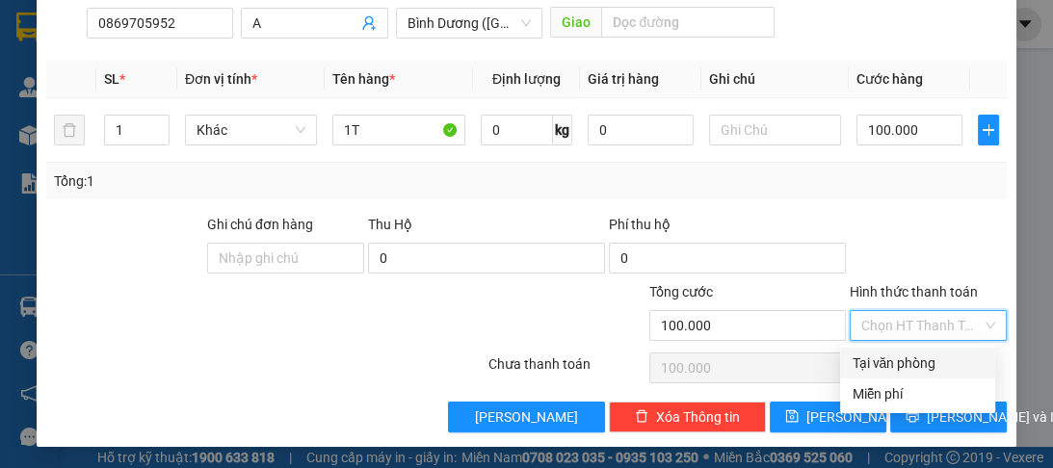
drag, startPoint x: 904, startPoint y: 359, endPoint x: 871, endPoint y: 384, distance: 41.2
click at [902, 361] on div "Tại văn phòng" at bounding box center [918, 363] width 132 height 21
type input "0"
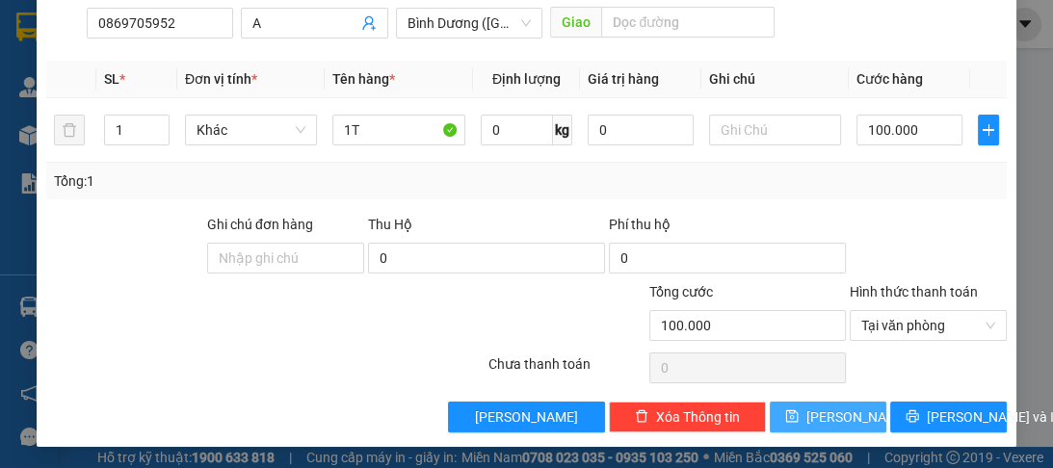
click at [839, 420] on span "Lưu" at bounding box center [857, 417] width 103 height 21
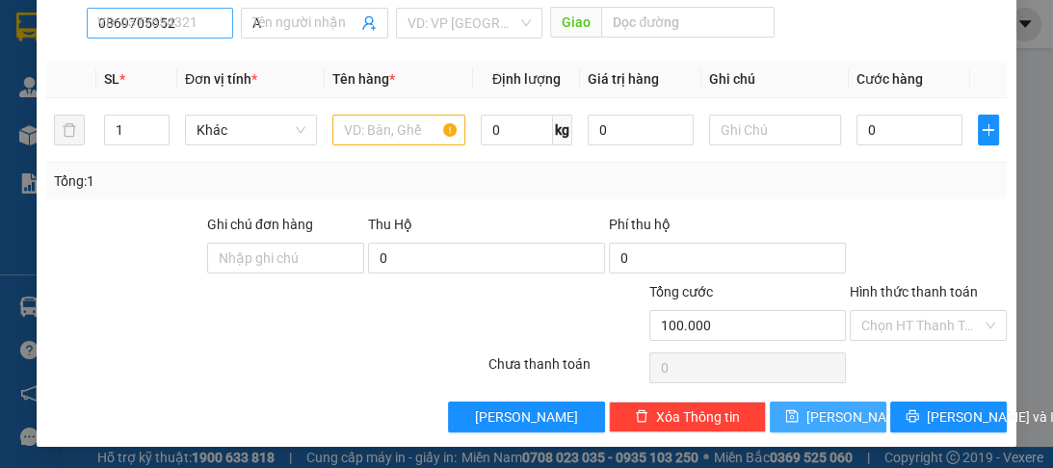
type input "0"
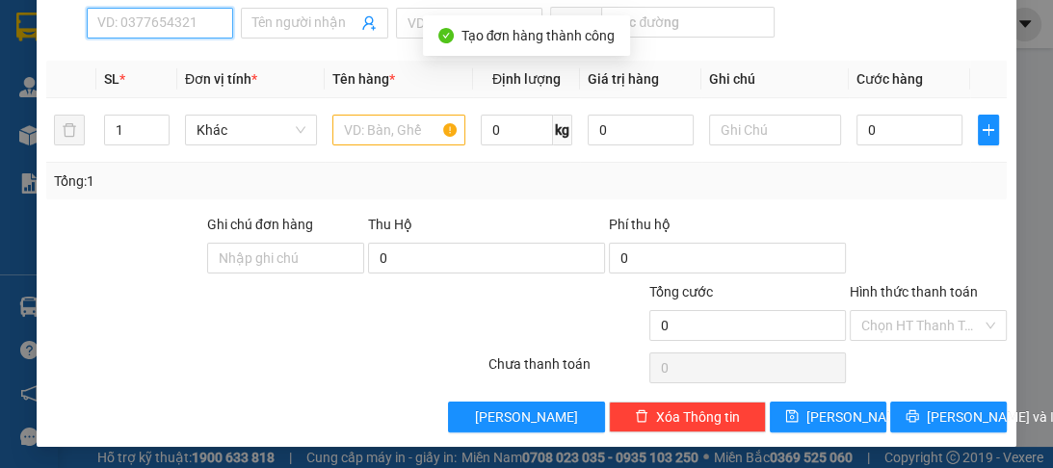
click at [123, 27] on input "SĐT Người Nhận *" at bounding box center [160, 23] width 146 height 31
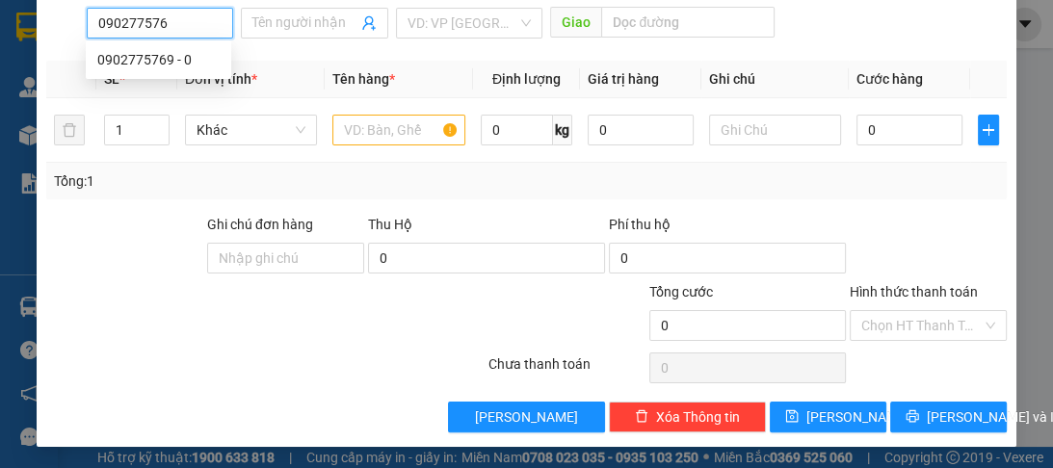
type input "0902775769"
click at [138, 54] on div "0902775769 - 0" at bounding box center [158, 59] width 122 height 21
type input "0"
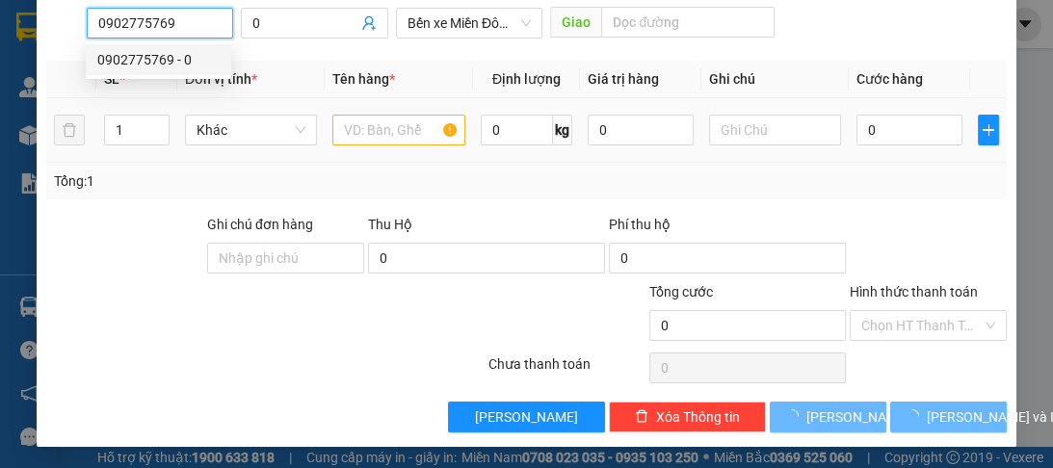
type input "80.000"
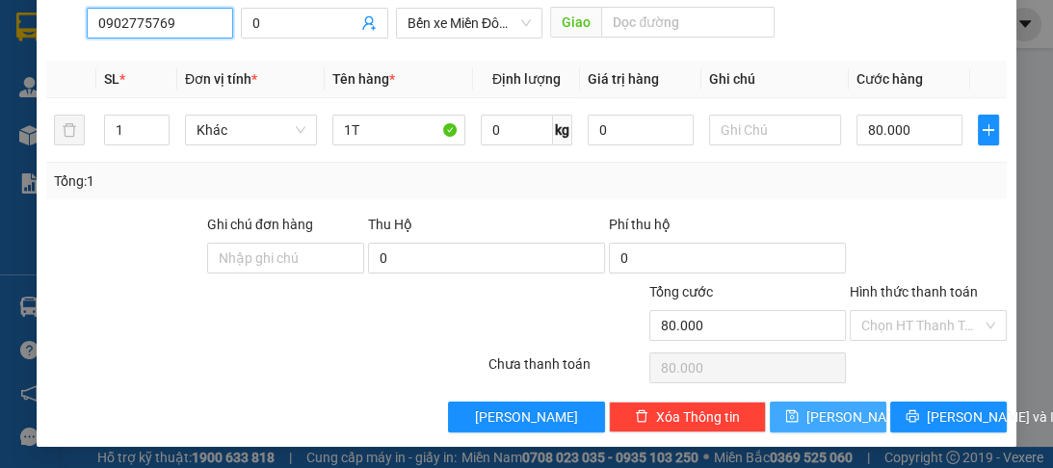
type input "0902775769"
click at [828, 419] on span "Lưu" at bounding box center [857, 417] width 103 height 21
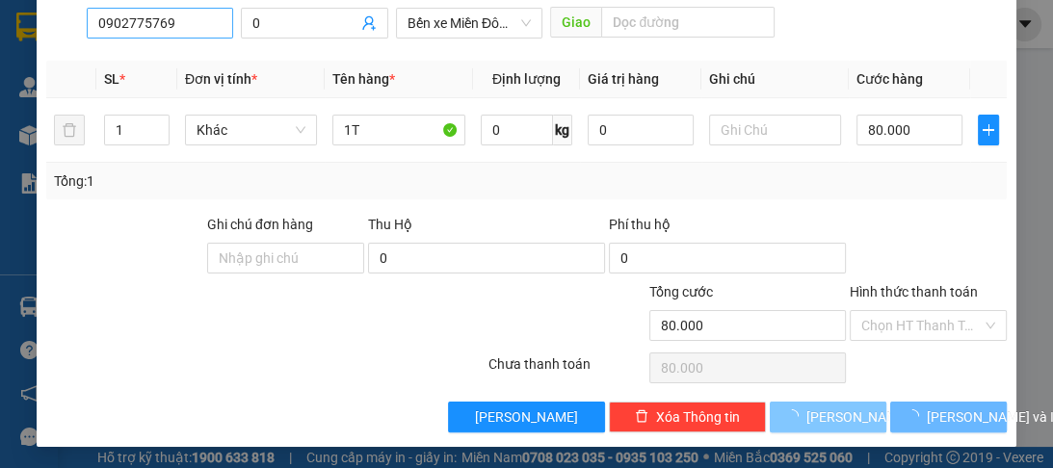
type input "0"
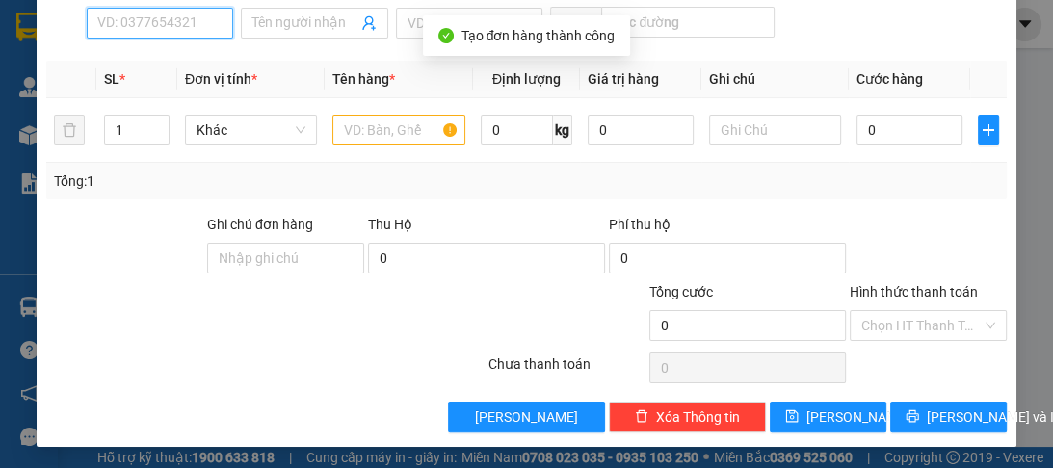
click at [123, 14] on input "SĐT Người Nhận *" at bounding box center [160, 23] width 146 height 31
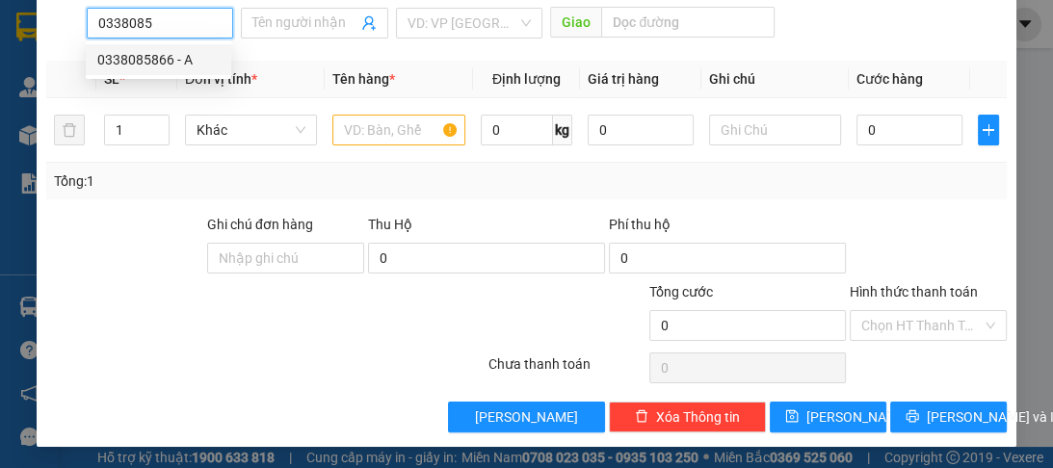
click at [189, 65] on div "0338085866 - A" at bounding box center [158, 59] width 122 height 21
type input "0338085866"
type input "A"
type input "GÒ DƯA"
type input "100.000"
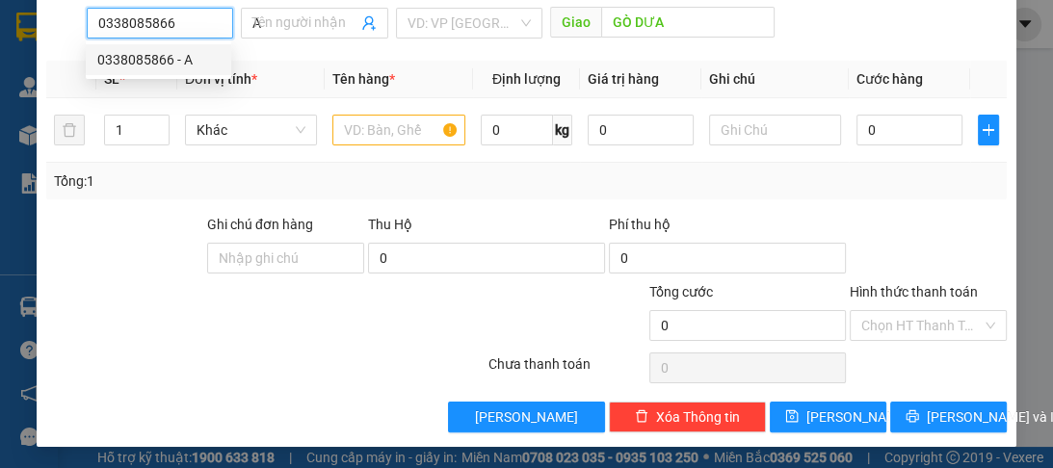
type input "100.000"
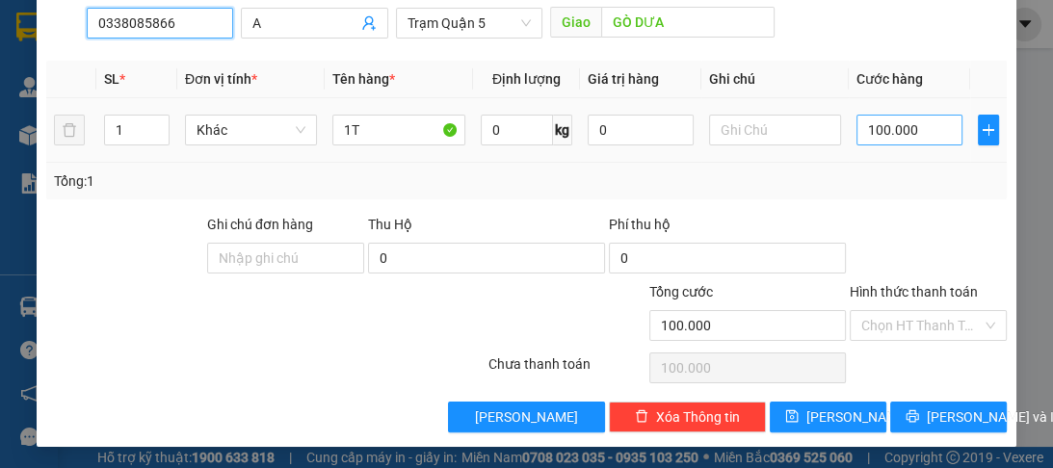
type input "0338085866"
click at [875, 130] on input "100.000" at bounding box center [909, 130] width 106 height 31
type input "0"
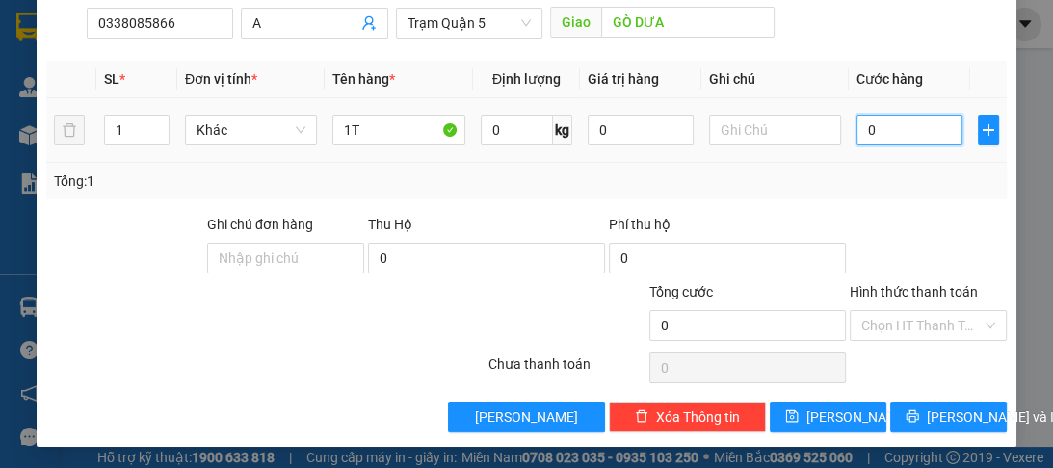
type input "7"
type input "07"
type input "70"
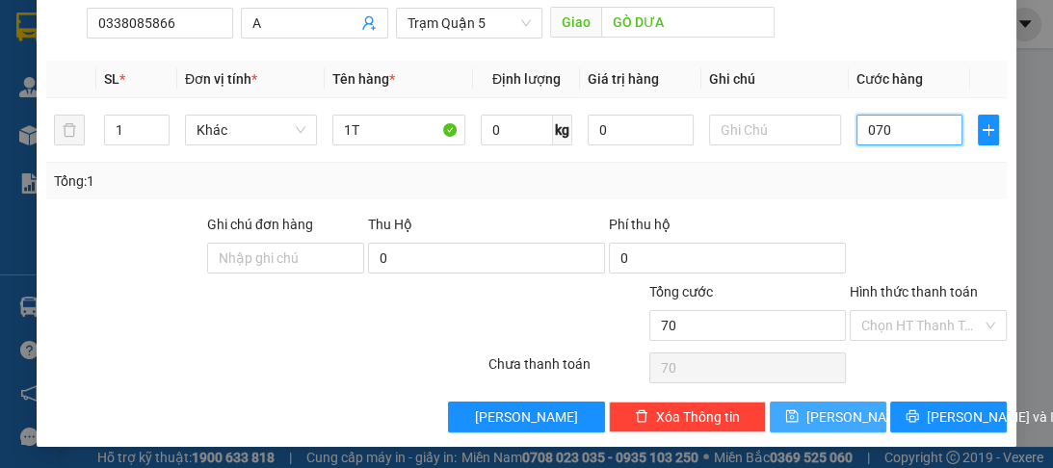
type input "070"
type input "70.000"
click at [833, 403] on button "Lưu" at bounding box center [828, 417] width 117 height 31
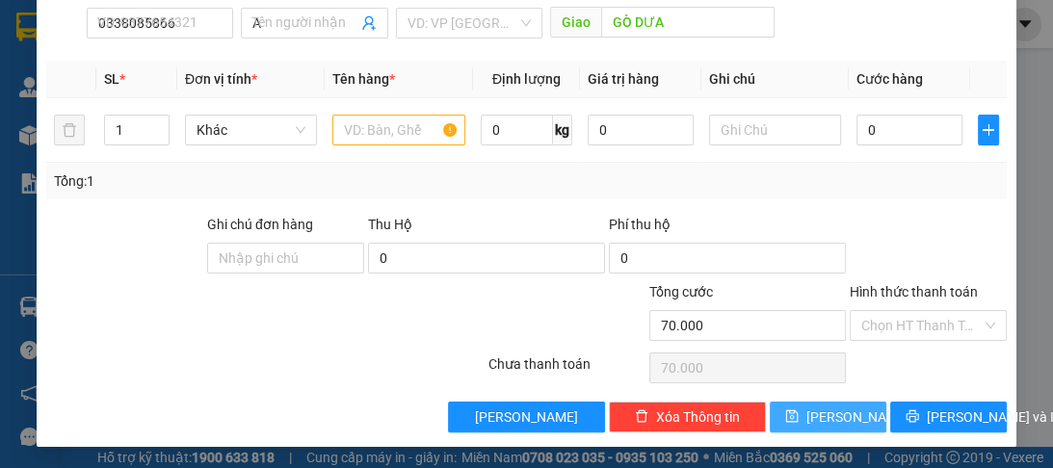
type input "0"
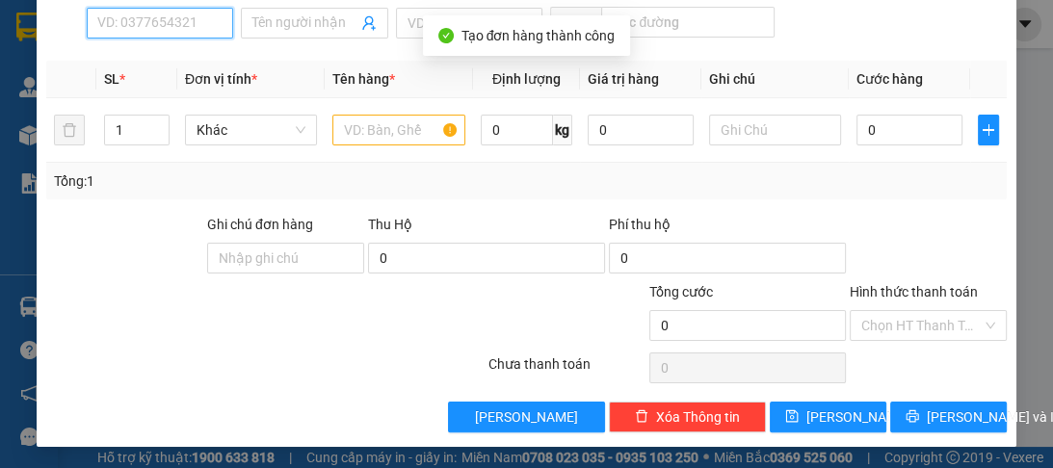
click at [107, 17] on input "SĐT Người Nhận *" at bounding box center [160, 23] width 146 height 31
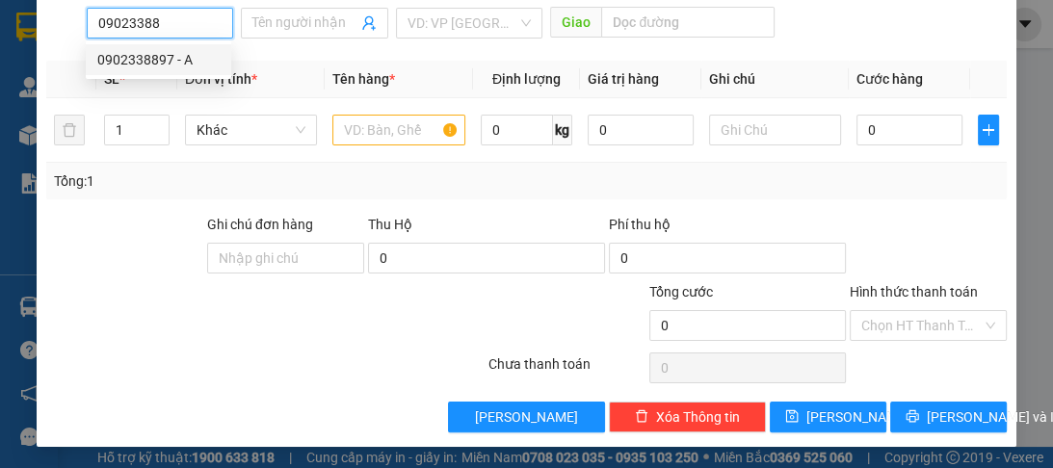
click at [92, 59] on div "0902338897 - A" at bounding box center [158, 59] width 145 height 31
type input "0902338897"
type input "A"
type input "NV LINH"
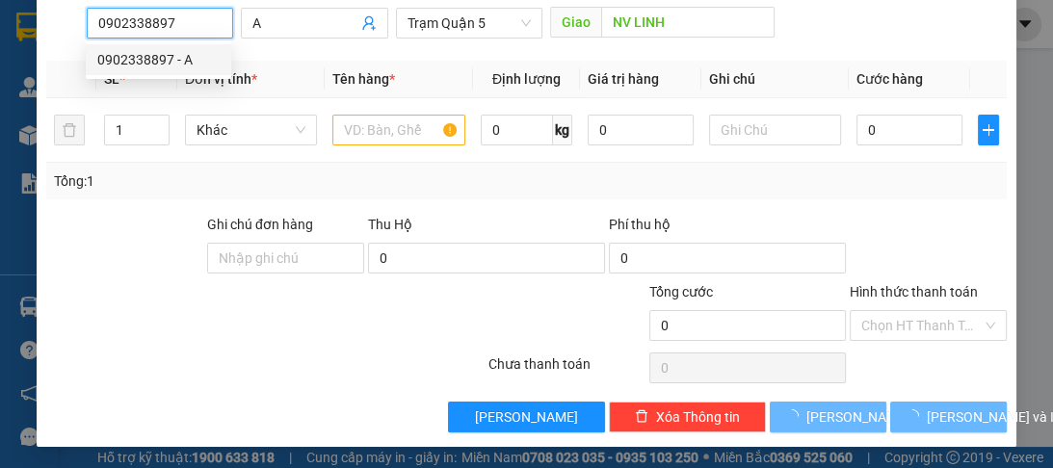
type input "80.000"
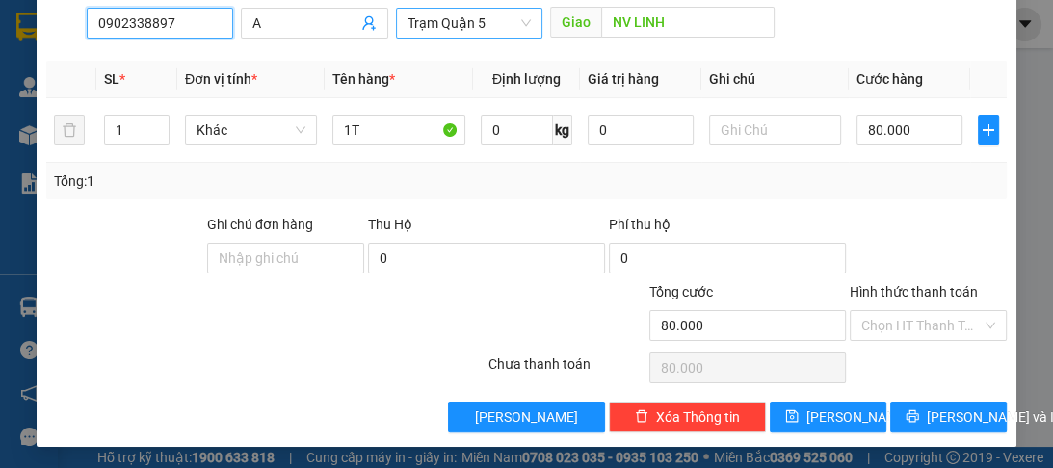
click at [495, 21] on span "Trạm Quận 5" at bounding box center [468, 23] width 123 height 29
type input "0902338897"
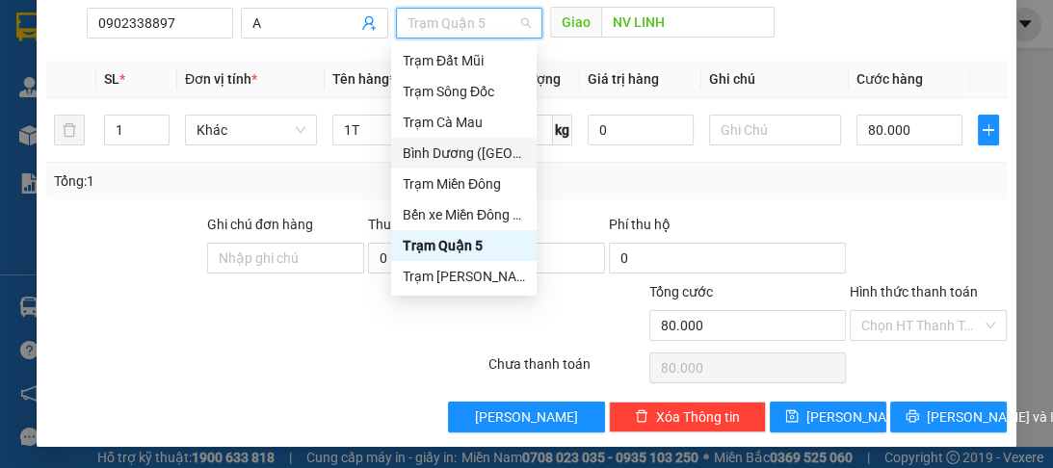
click at [478, 155] on div "Bình Dương ([GEOGRAPHIC_DATA])" at bounding box center [464, 153] width 122 height 21
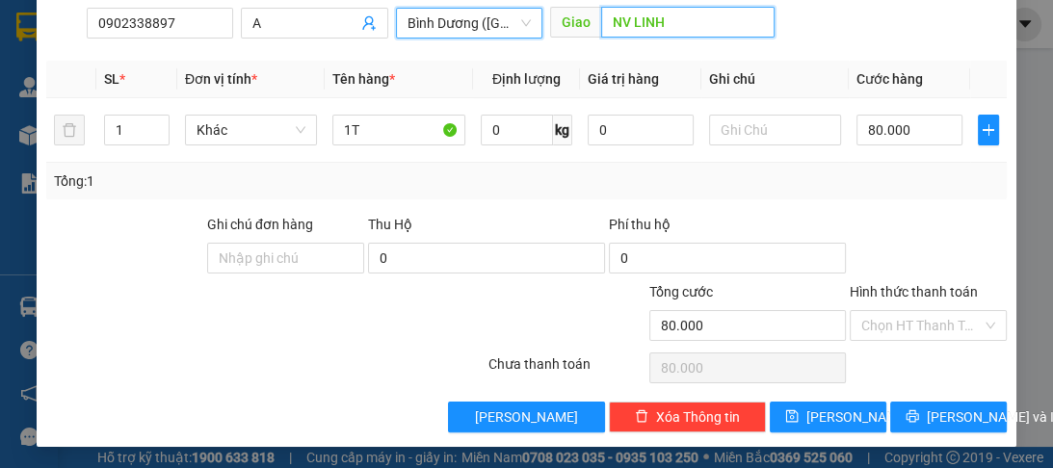
click at [663, 23] on input "NV LINH" at bounding box center [687, 22] width 173 height 31
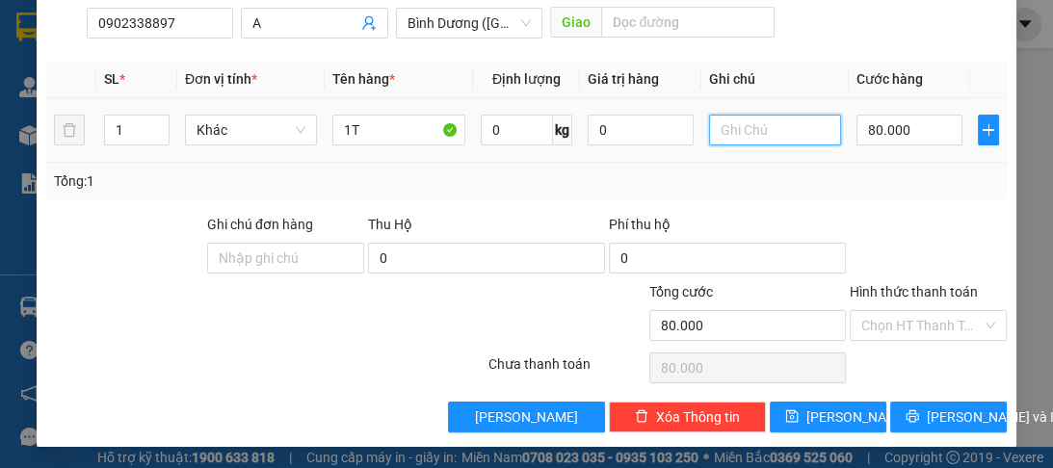
click at [729, 132] on input "text" at bounding box center [775, 130] width 132 height 31
type input "n v linh"
click at [909, 126] on input "80.000" at bounding box center [909, 130] width 106 height 31
type input "0"
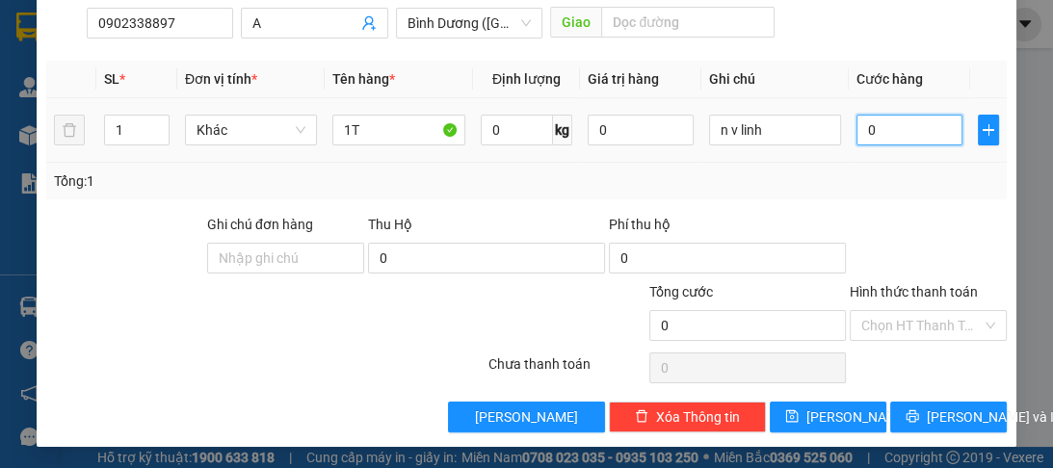
type input "01"
type input "1"
type input "10"
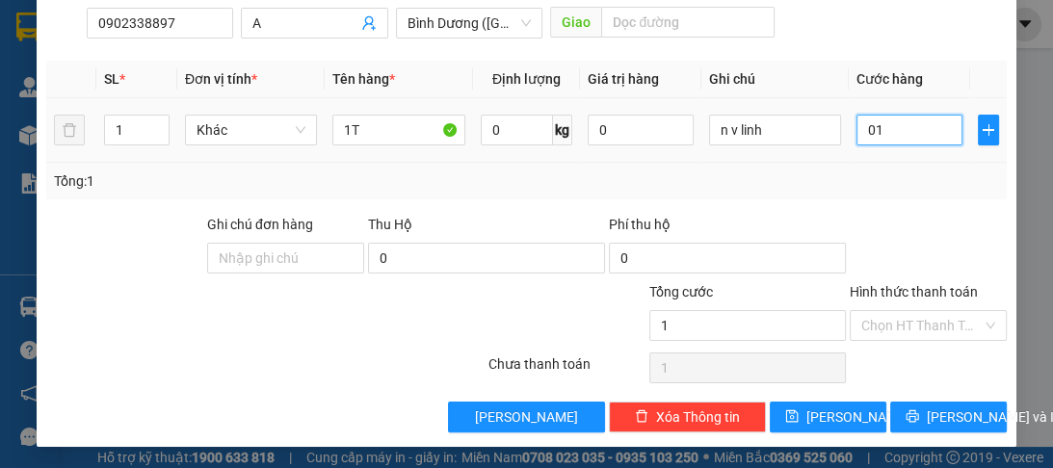
type input "010"
type input "100"
type input "0.100"
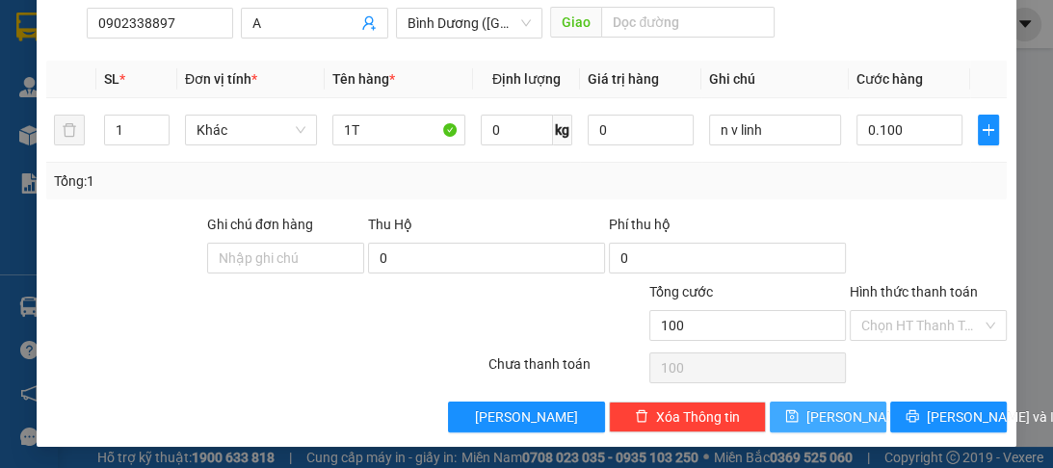
type input "100.000"
click at [821, 414] on span "Lưu" at bounding box center [857, 417] width 103 height 21
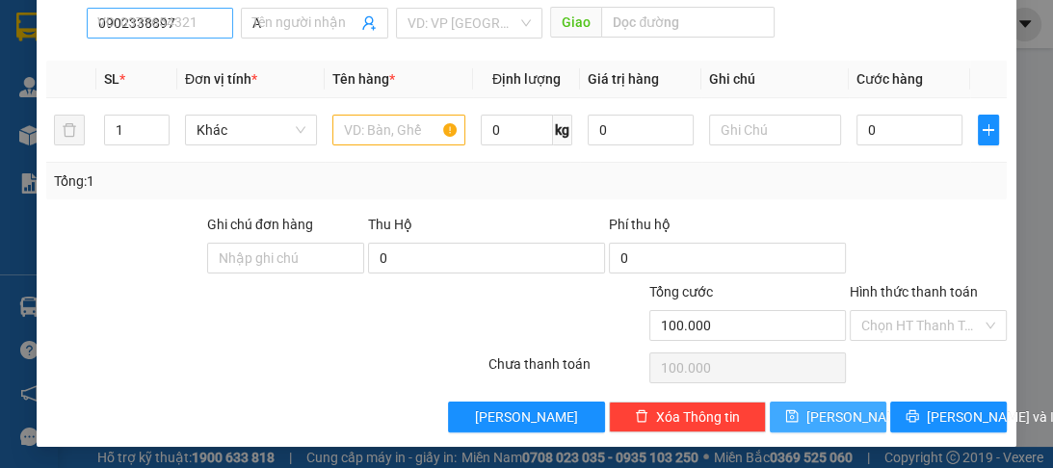
type input "0"
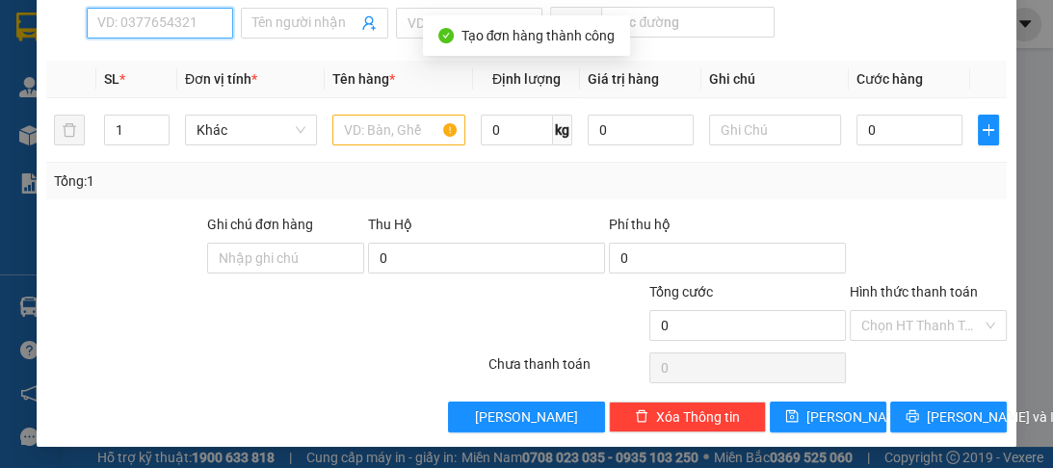
click at [185, 33] on input "SĐT Người Nhận *" at bounding box center [160, 23] width 146 height 31
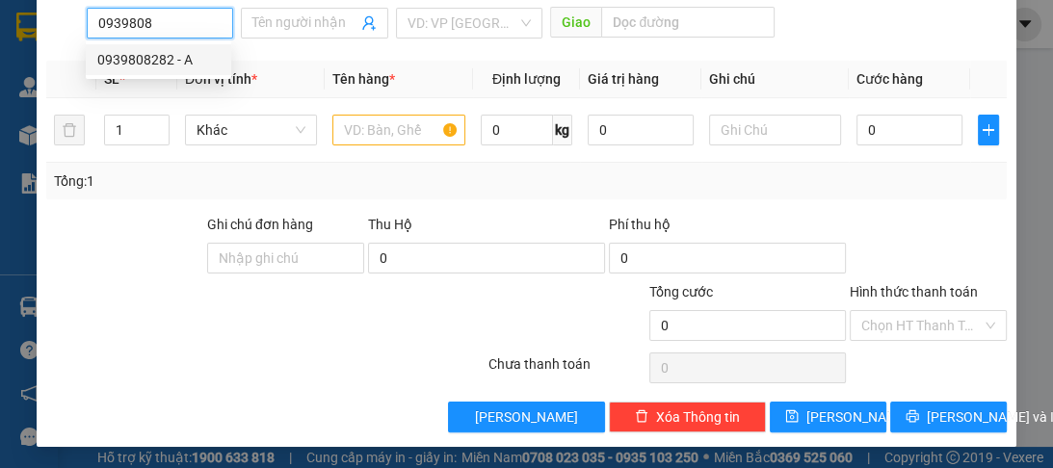
click at [176, 62] on div "0939808282 - A" at bounding box center [158, 59] width 122 height 21
type input "0939808282"
type input "A"
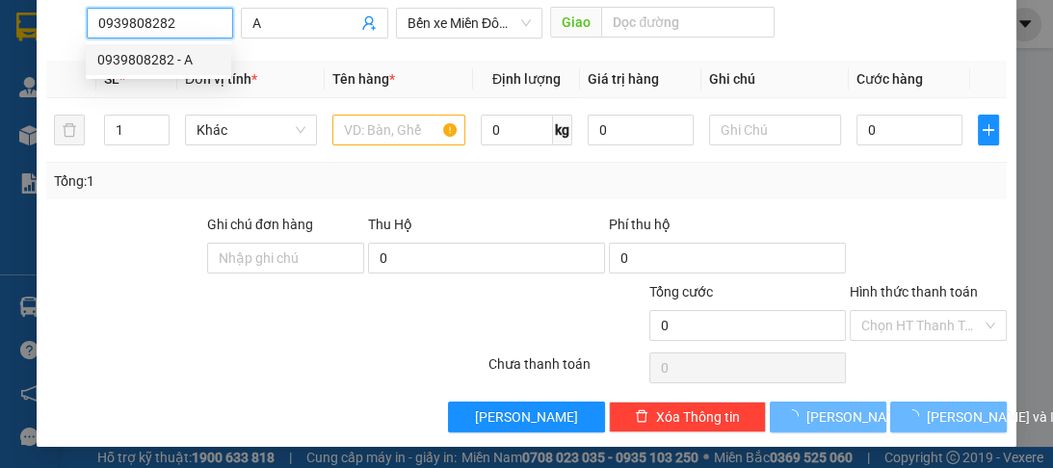
type input "100.000"
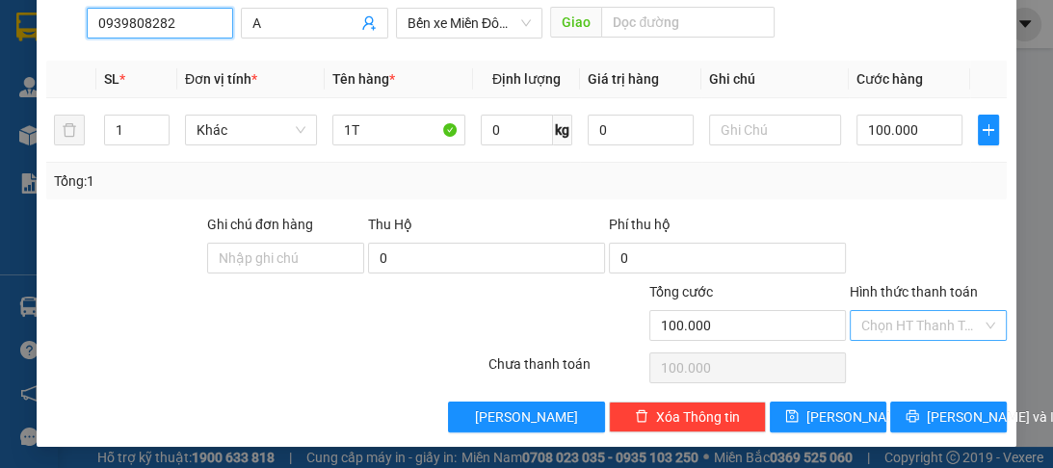
type input "0939808282"
click at [897, 326] on input "Hình thức thanh toán" at bounding box center [921, 325] width 120 height 29
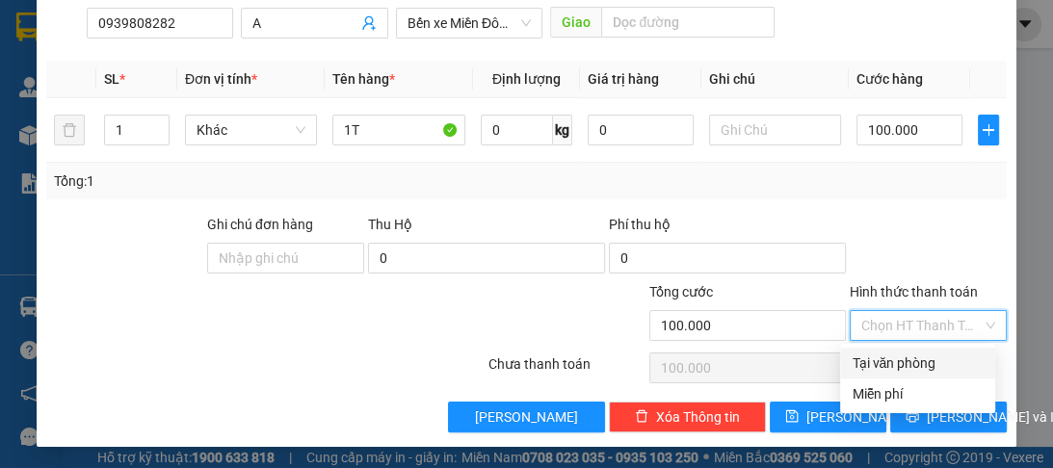
drag, startPoint x: 890, startPoint y: 367, endPoint x: 838, endPoint y: 416, distance: 71.6
click at [889, 367] on div "Tại văn phòng" at bounding box center [918, 363] width 132 height 21
type input "0"
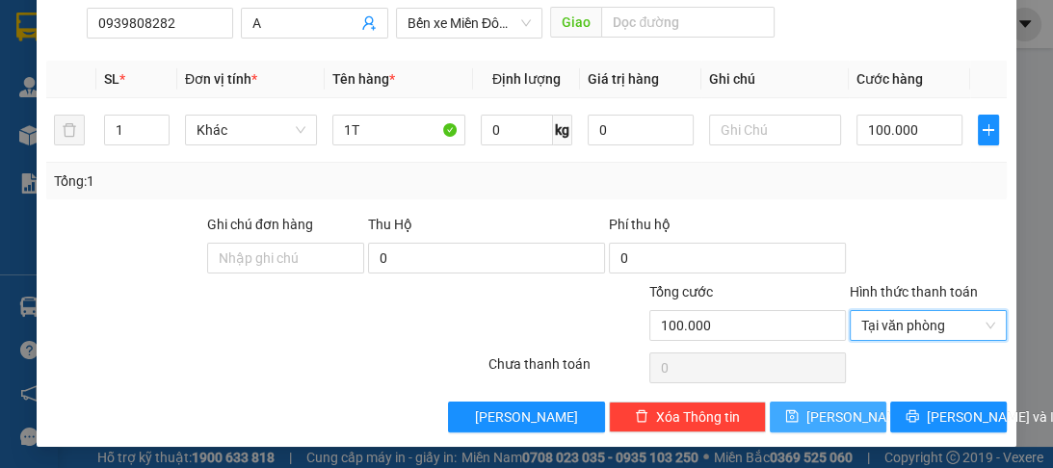
drag, startPoint x: 836, startPoint y: 420, endPoint x: 277, endPoint y: 241, distance: 586.8
click at [832, 420] on span "Lưu" at bounding box center [857, 417] width 103 height 21
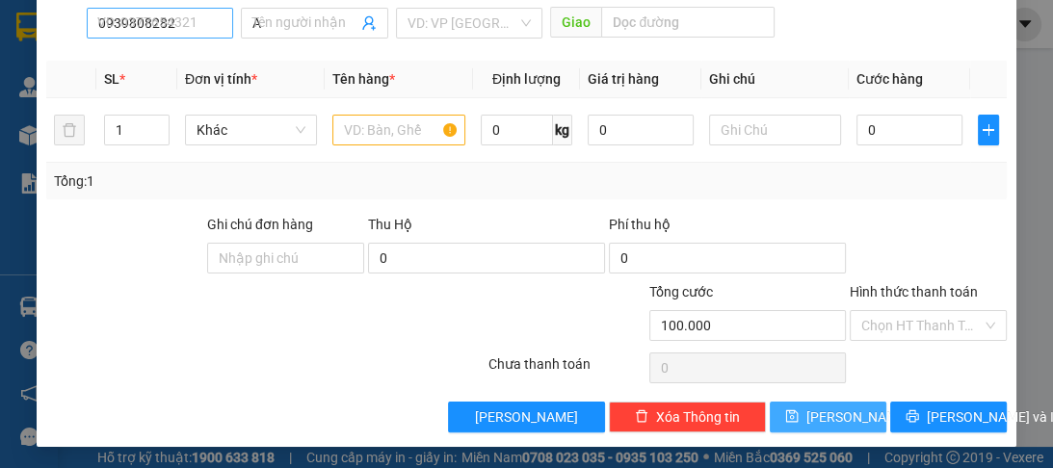
type input "0"
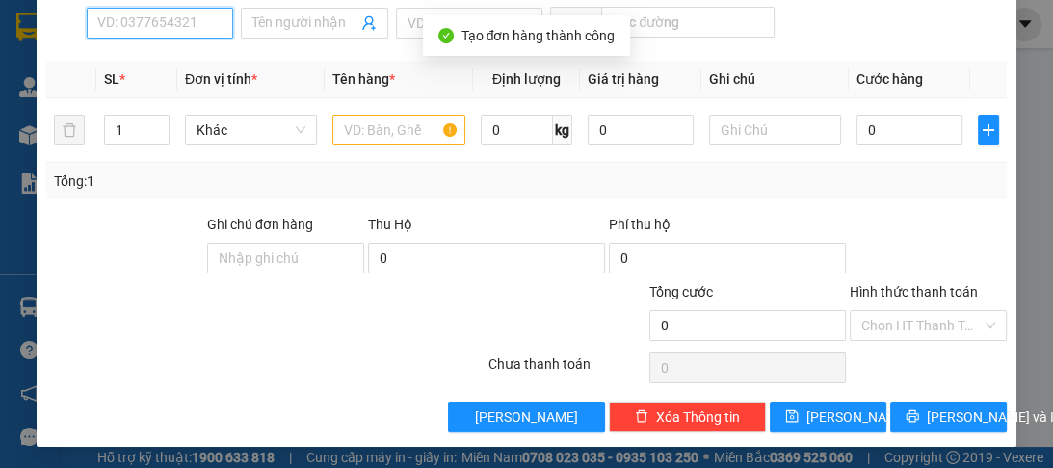
click at [146, 18] on input "SĐT Người Nhận *" at bounding box center [160, 23] width 146 height 31
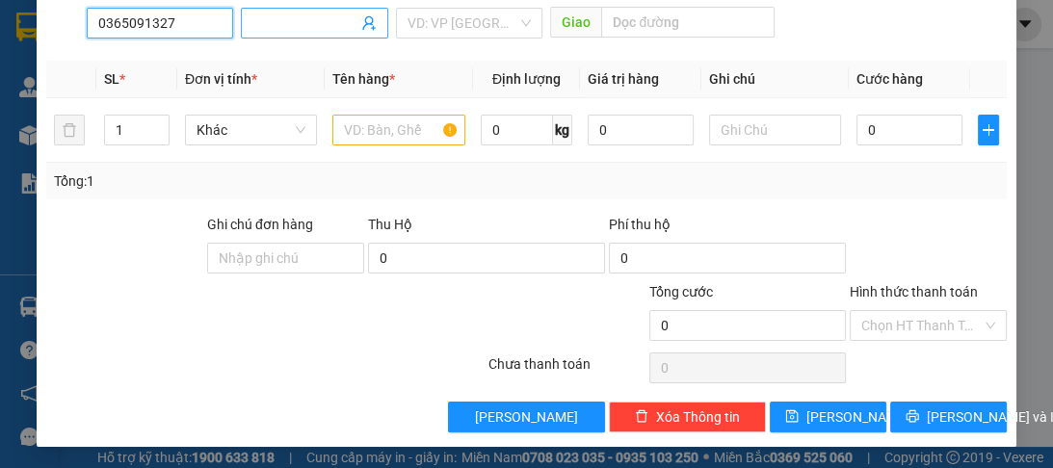
type input "0365091327"
click at [287, 10] on span at bounding box center [314, 23] width 146 height 31
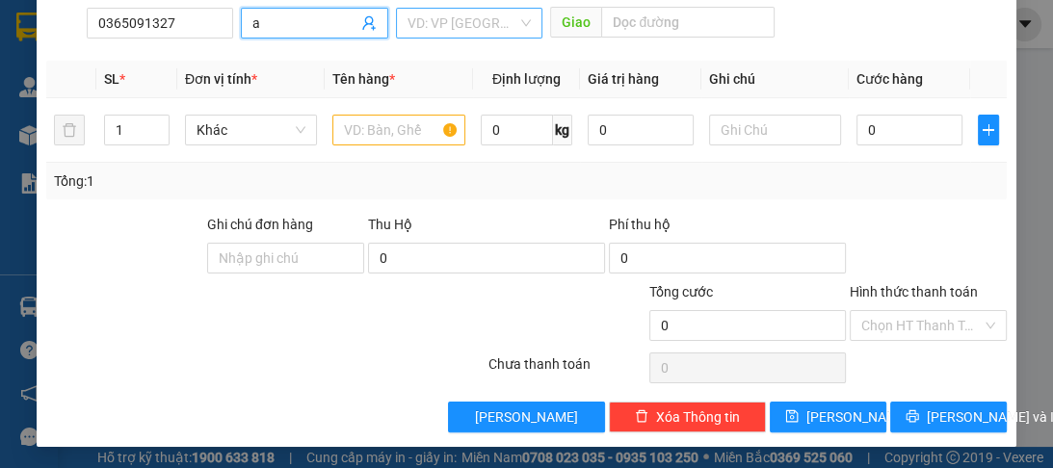
type input "a"
click at [424, 22] on input "search" at bounding box center [462, 23] width 110 height 29
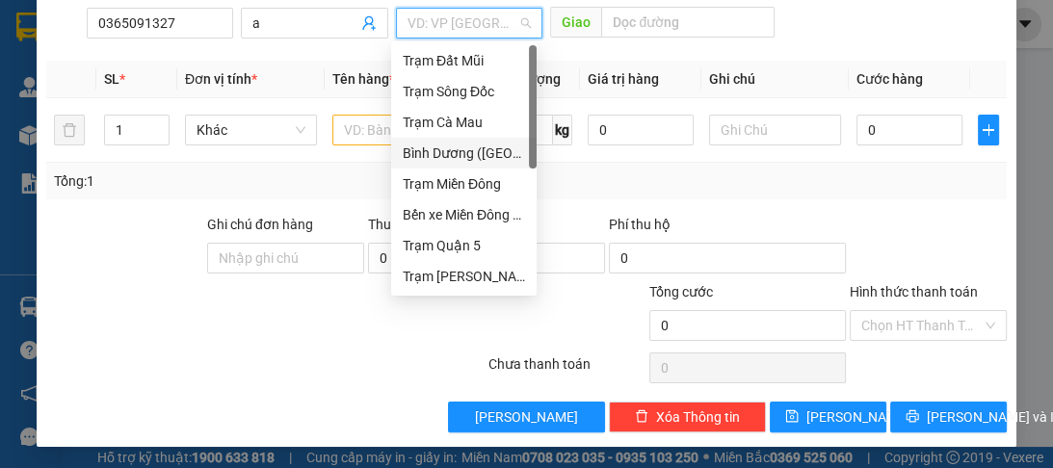
click at [461, 157] on div "Bình Dương ([GEOGRAPHIC_DATA])" at bounding box center [464, 153] width 122 height 21
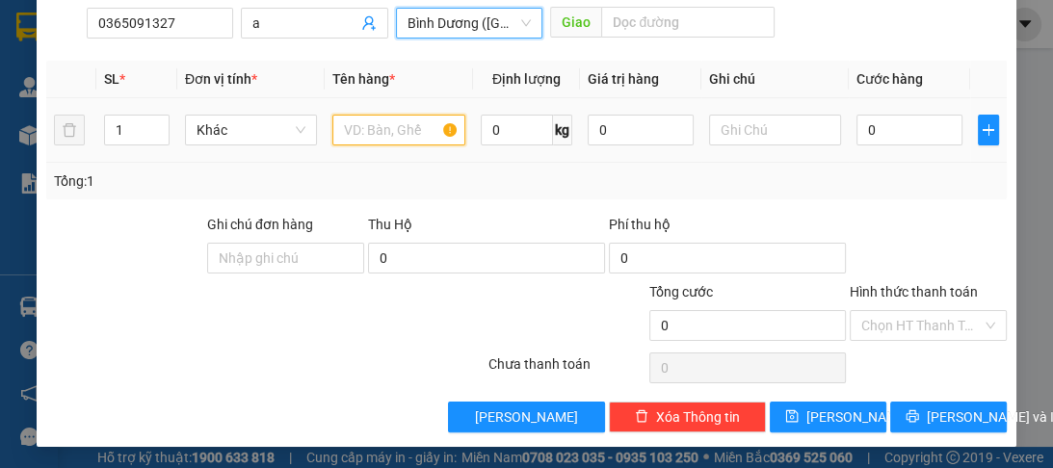
click at [390, 137] on input "text" at bounding box center [398, 130] width 132 height 31
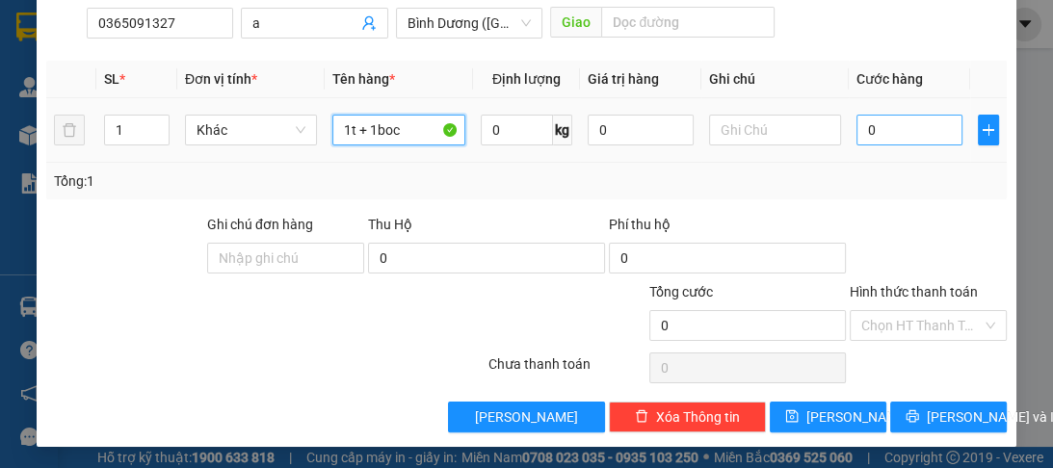
type input "1t + 1boc"
click at [880, 123] on input "0" at bounding box center [909, 130] width 106 height 31
type input "1"
type input "10"
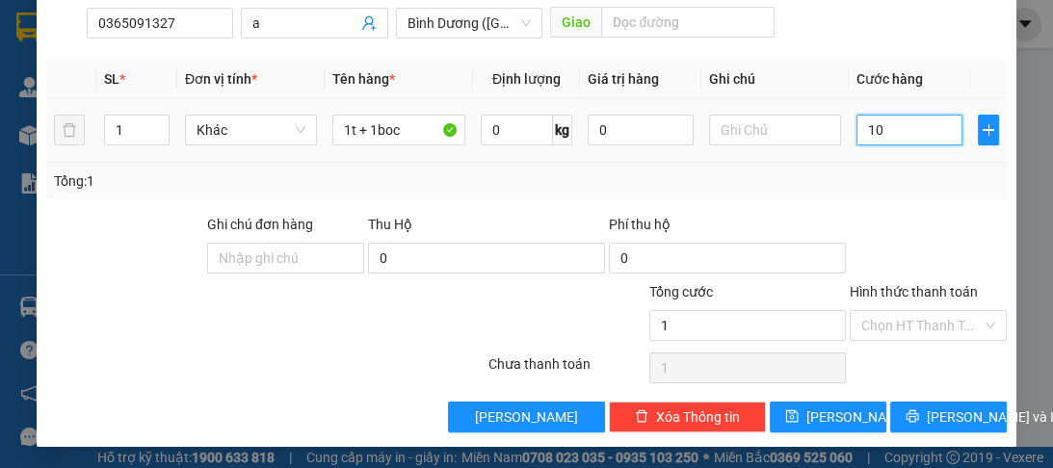
type input "10"
type input "100"
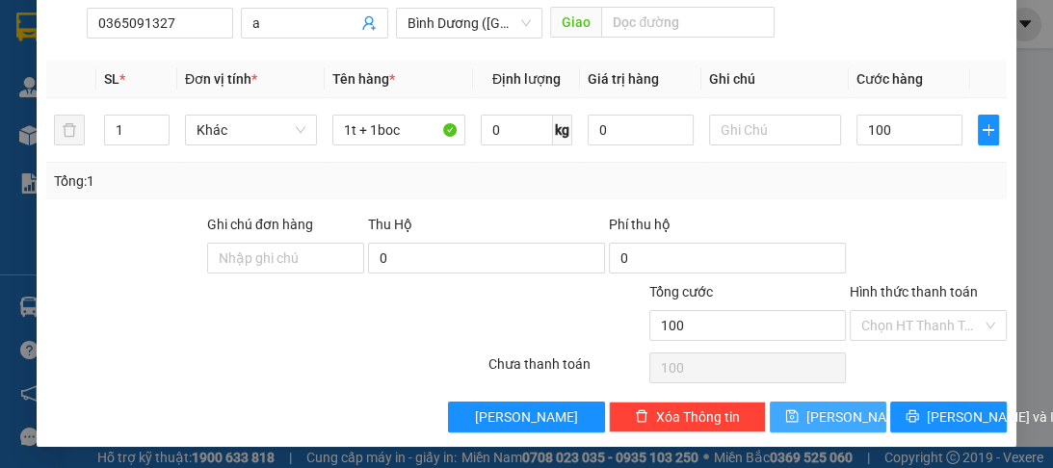
type input "100.000"
click at [829, 420] on span "Lưu" at bounding box center [857, 417] width 103 height 21
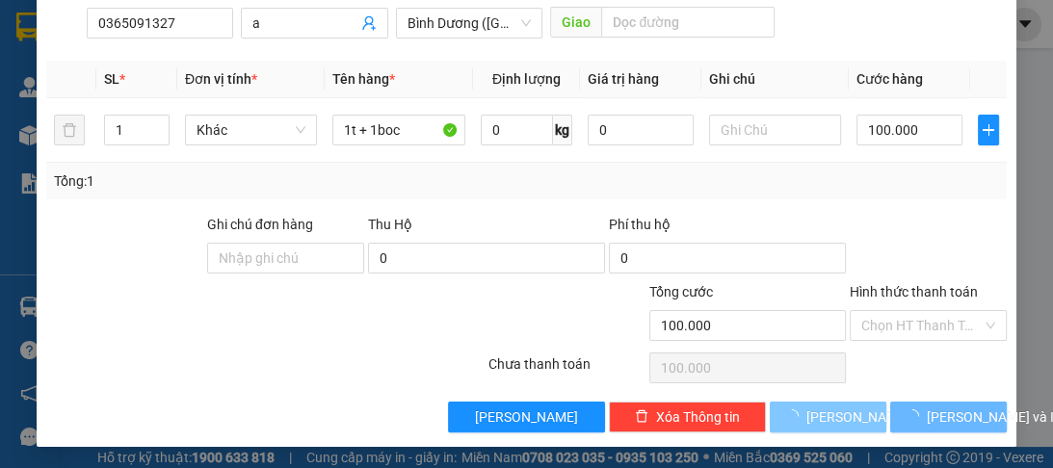
type input "0"
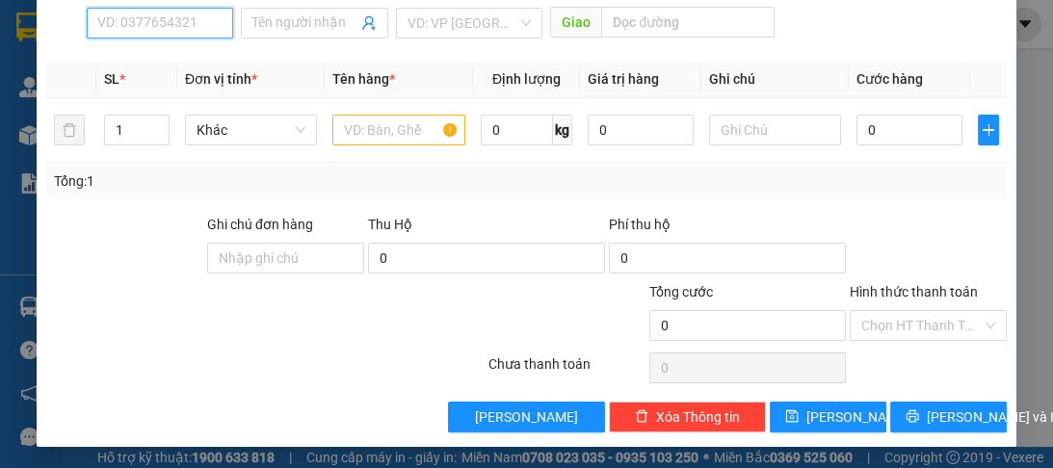
click at [130, 32] on input "SĐT Người Nhận *" at bounding box center [160, 23] width 146 height 31
click at [135, 58] on div "0836901939 - thi" at bounding box center [158, 59] width 122 height 21
type input "0836901939"
type input "thi"
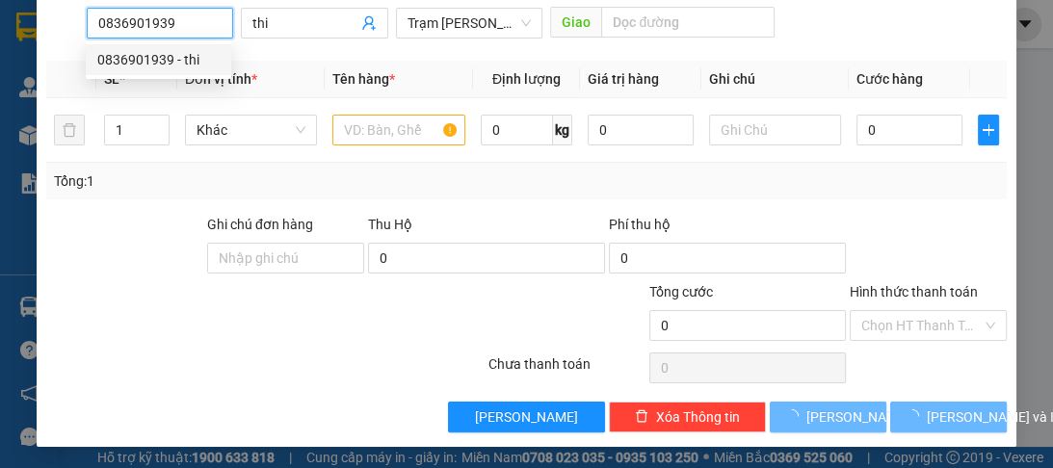
type input "200.000"
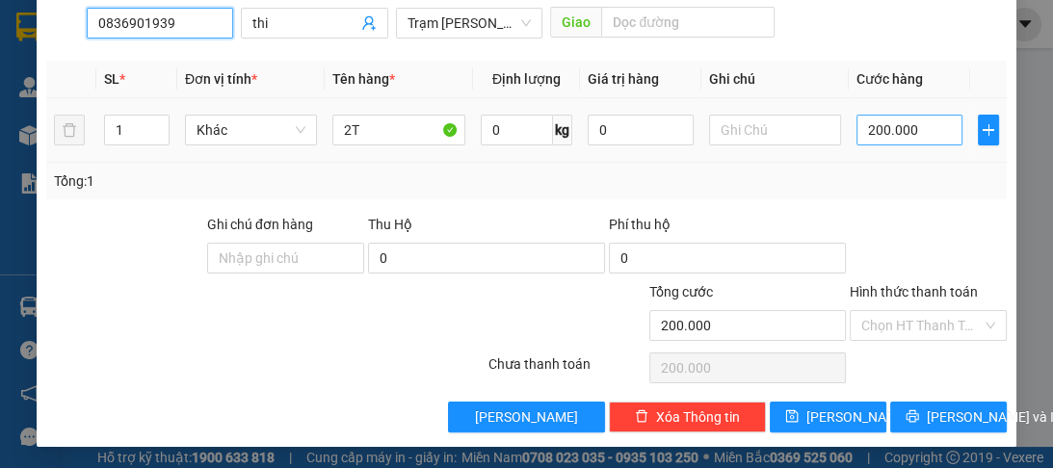
type input "0836901939"
click at [912, 138] on input "200.000" at bounding box center [909, 130] width 106 height 31
type input "0"
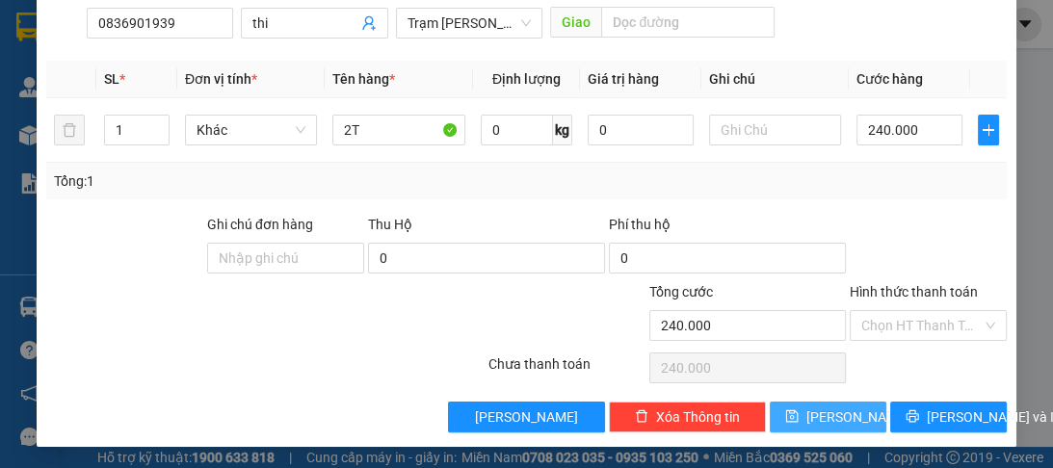
click at [818, 407] on span "Lưu" at bounding box center [857, 417] width 103 height 21
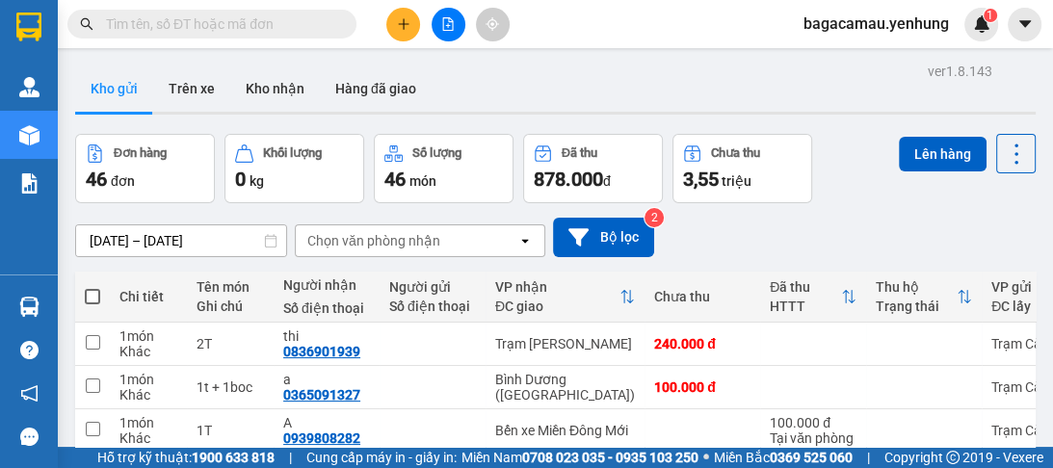
drag, startPoint x: 91, startPoint y: 300, endPoint x: 407, endPoint y: 53, distance: 400.8
click at [91, 298] on span at bounding box center [92, 296] width 15 height 15
click at [92, 287] on input "checkbox" at bounding box center [92, 287] width 0 height 0
checkbox input "true"
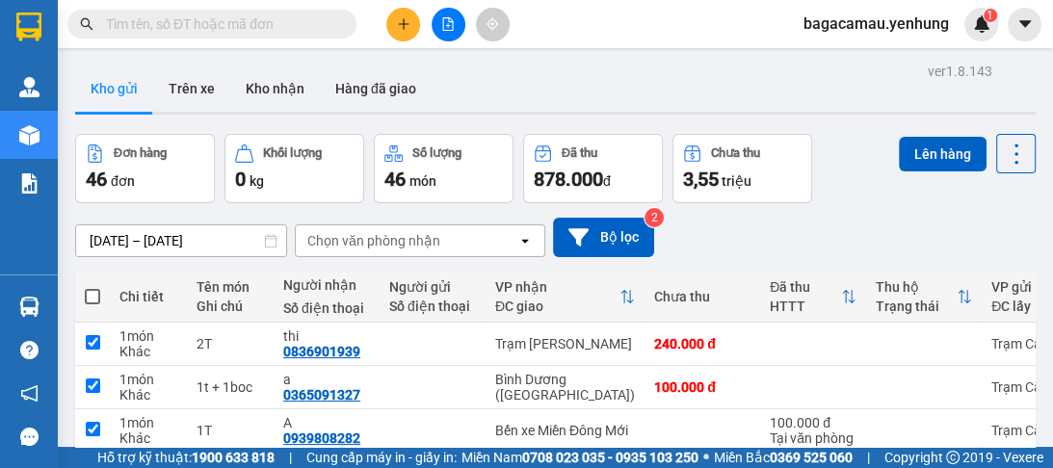
checkbox input "true"
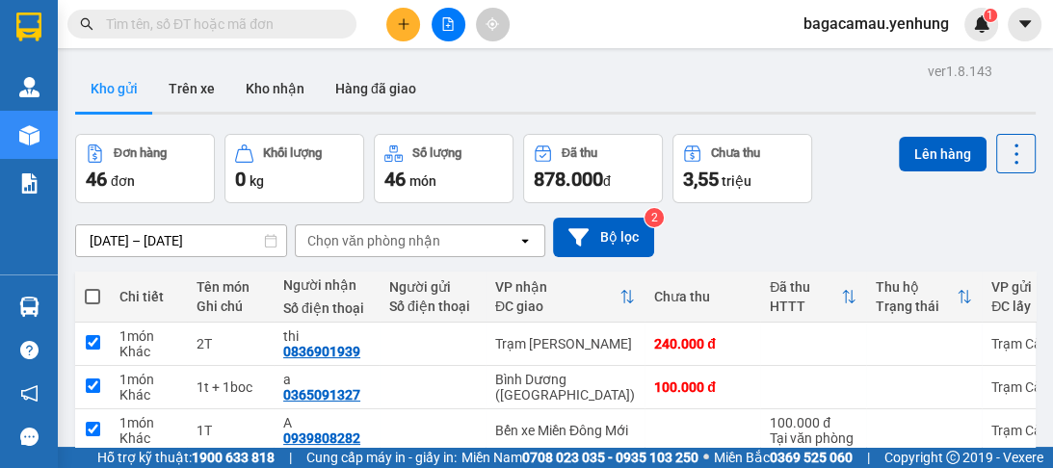
checkbox input "true"
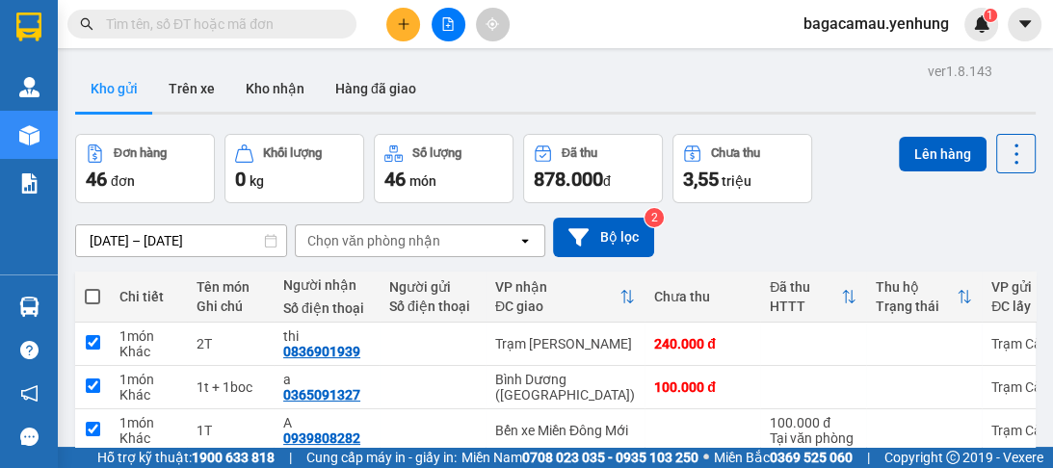
checkbox input "true"
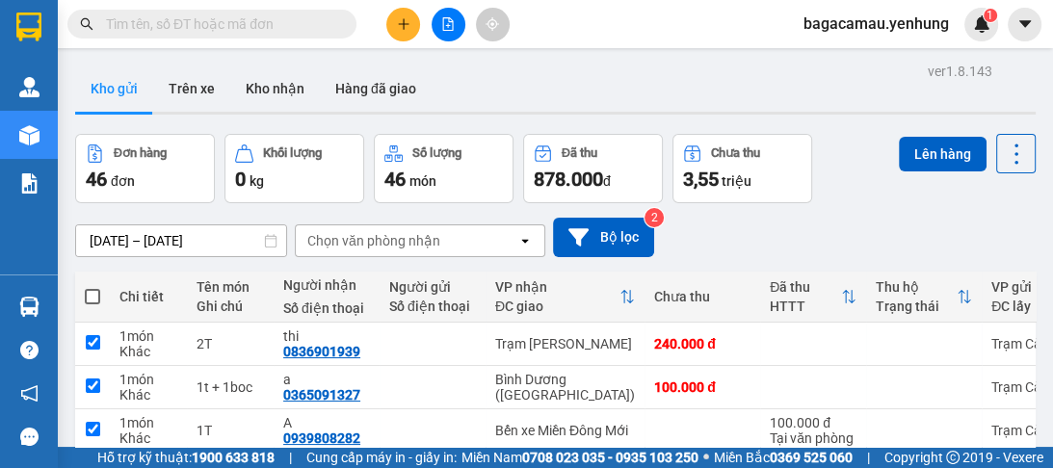
checkbox input "true"
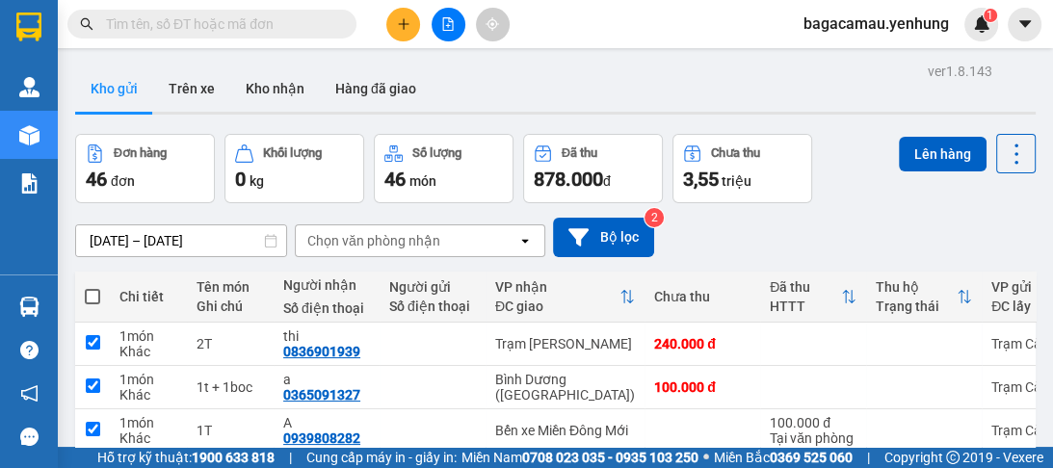
checkbox input "true"
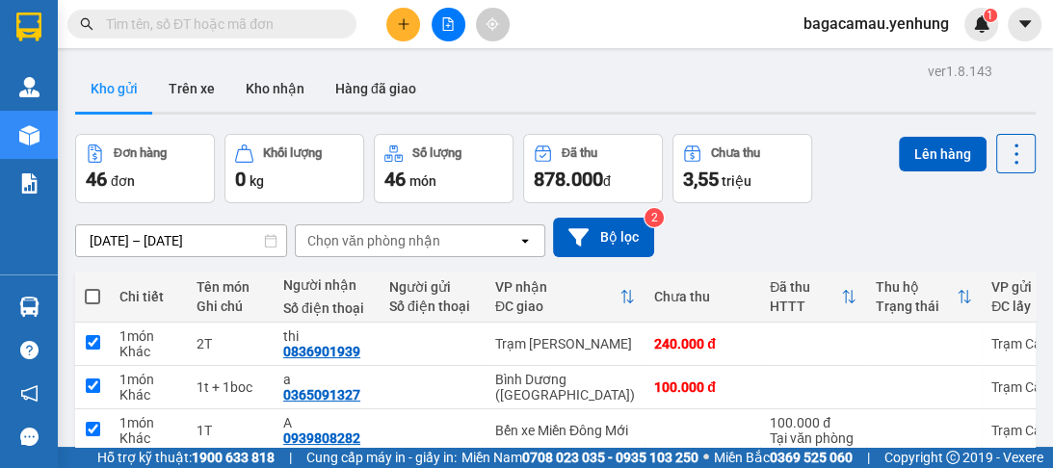
checkbox input "true"
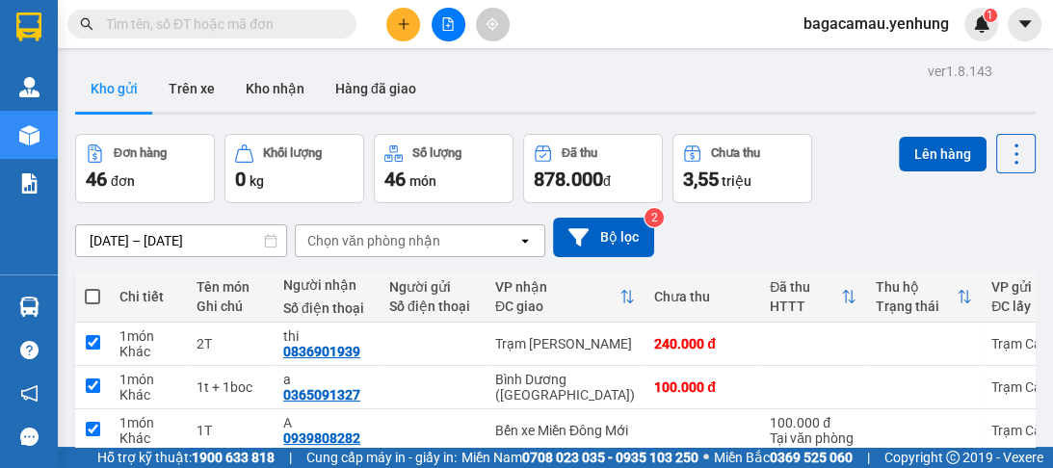
checkbox input "true"
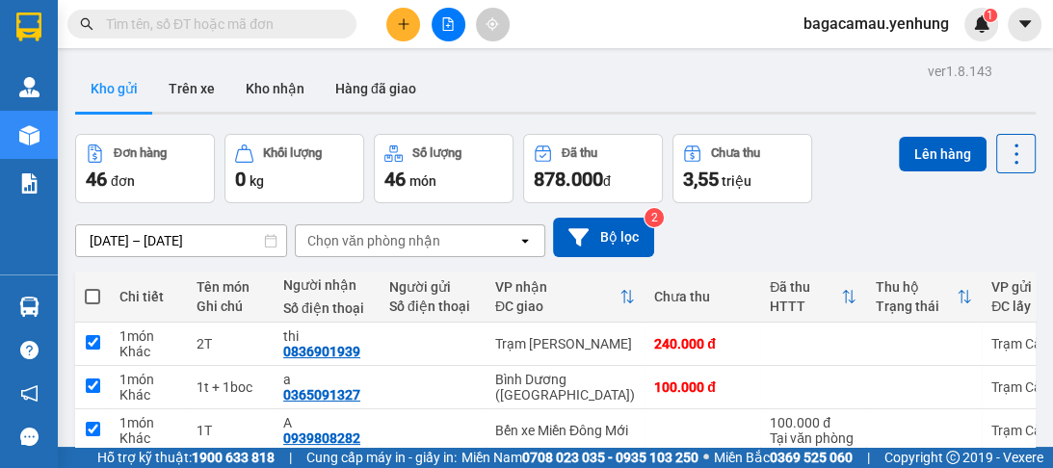
checkbox input "true"
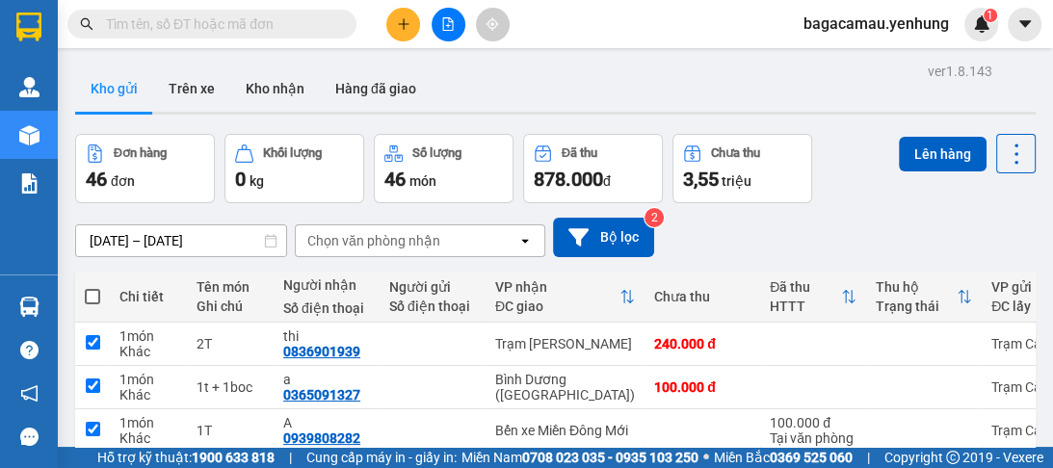
checkbox input "true"
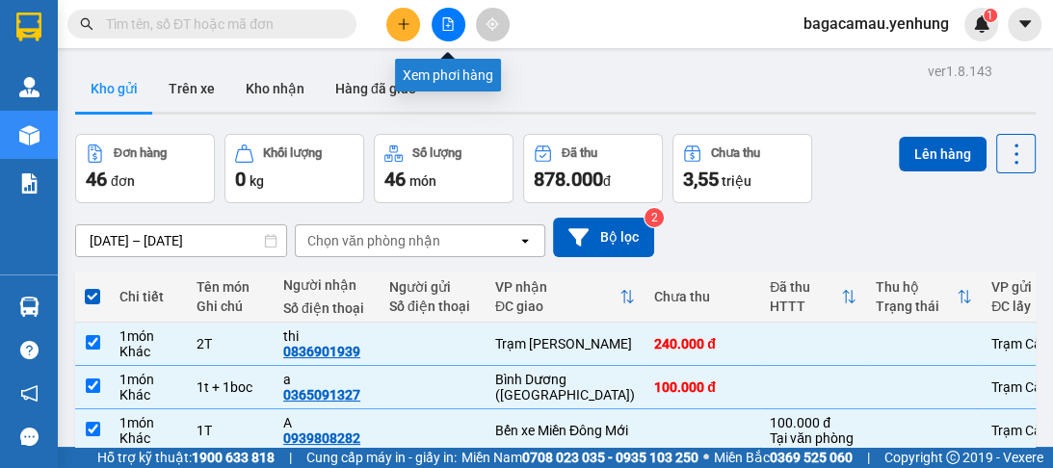
click at [451, 19] on icon "file-add" at bounding box center [448, 23] width 11 height 13
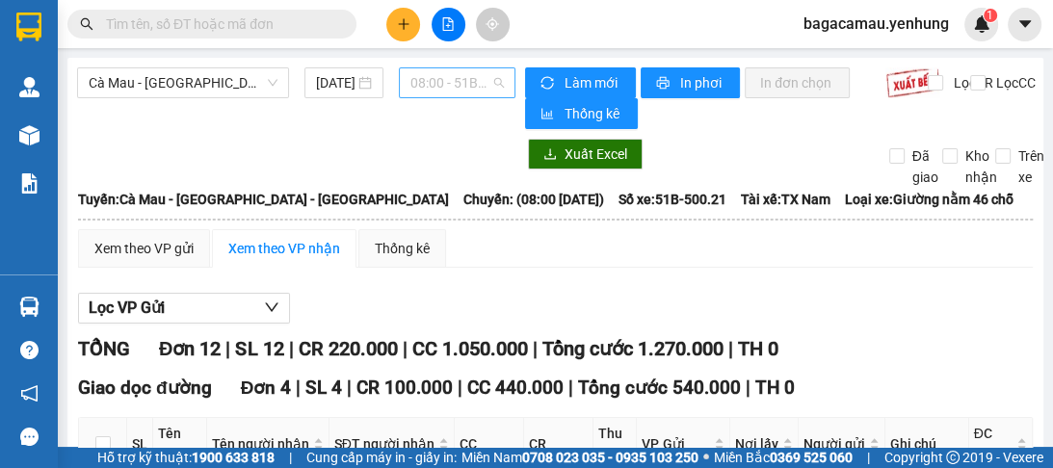
click at [427, 84] on span "08:00 - 51B-500.21" at bounding box center [456, 82] width 93 height 29
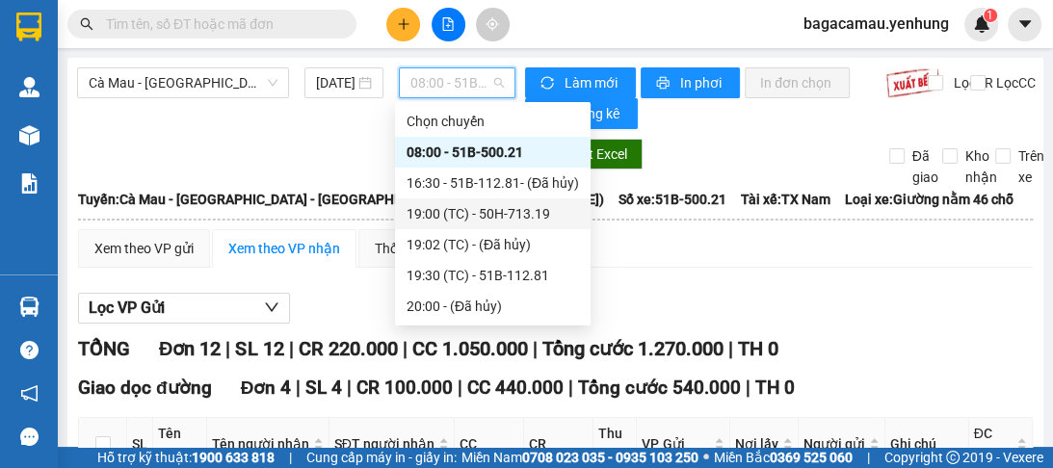
click at [487, 211] on div "19:00 (TC) - 50H-713.19" at bounding box center [493, 213] width 172 height 21
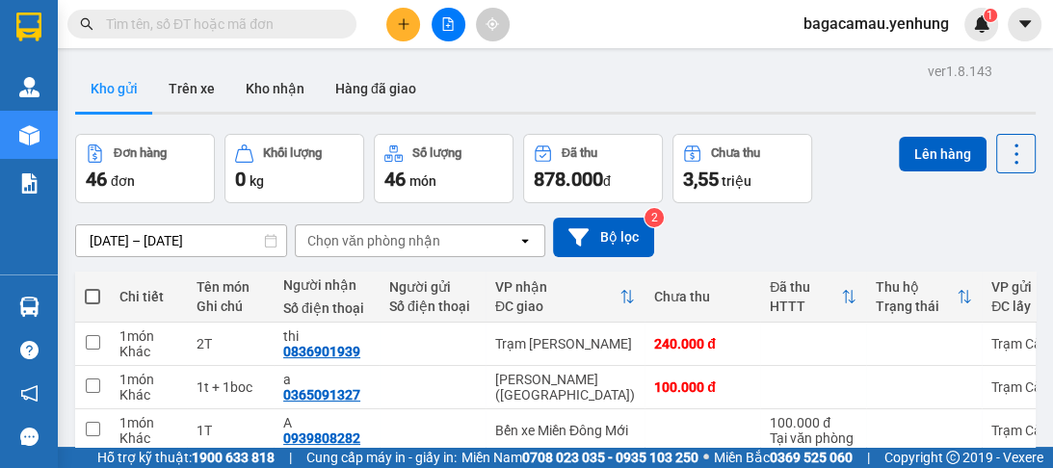
click at [96, 293] on span at bounding box center [92, 296] width 15 height 15
click at [92, 287] on input "checkbox" at bounding box center [92, 287] width 0 height 0
checkbox input "true"
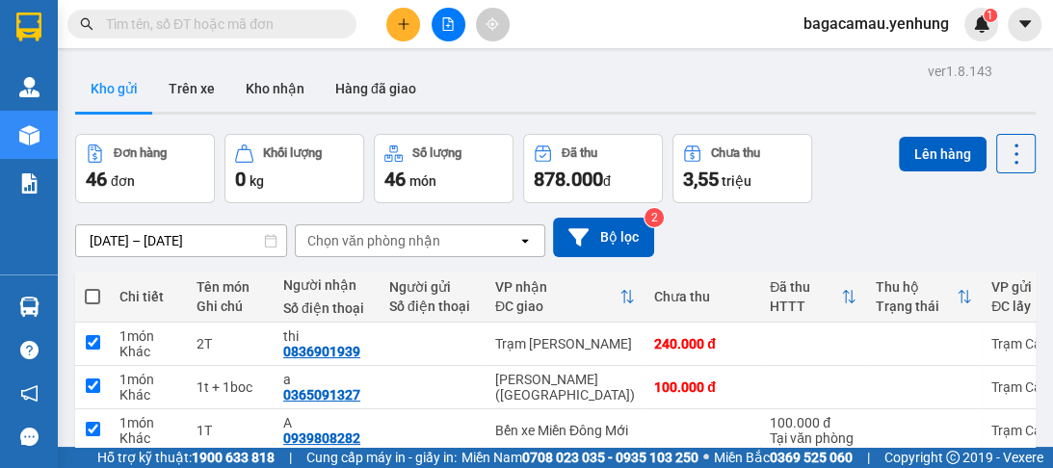
checkbox input "true"
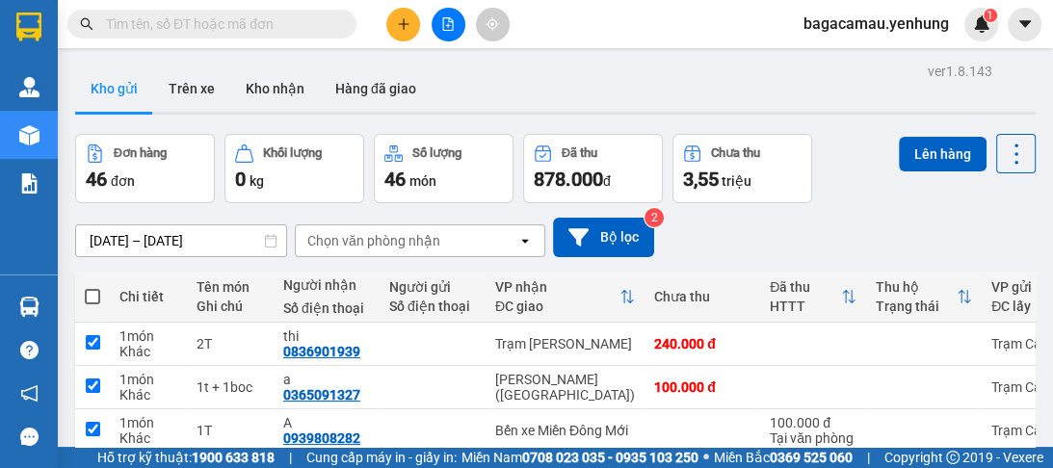
checkbox input "true"
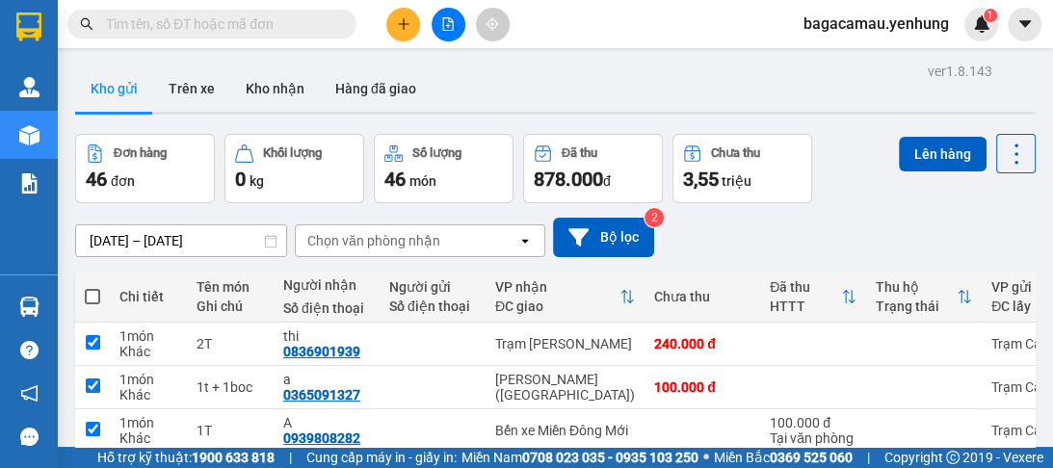
checkbox input "true"
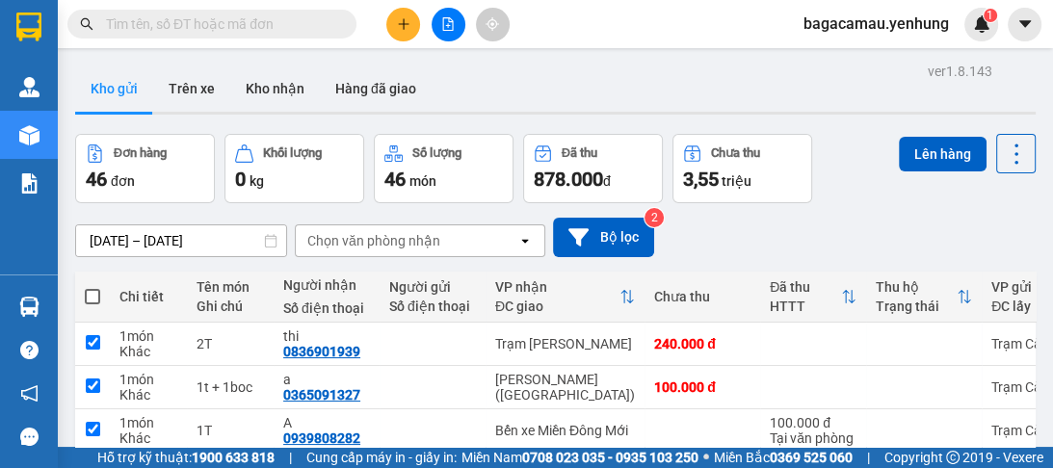
checkbox input "true"
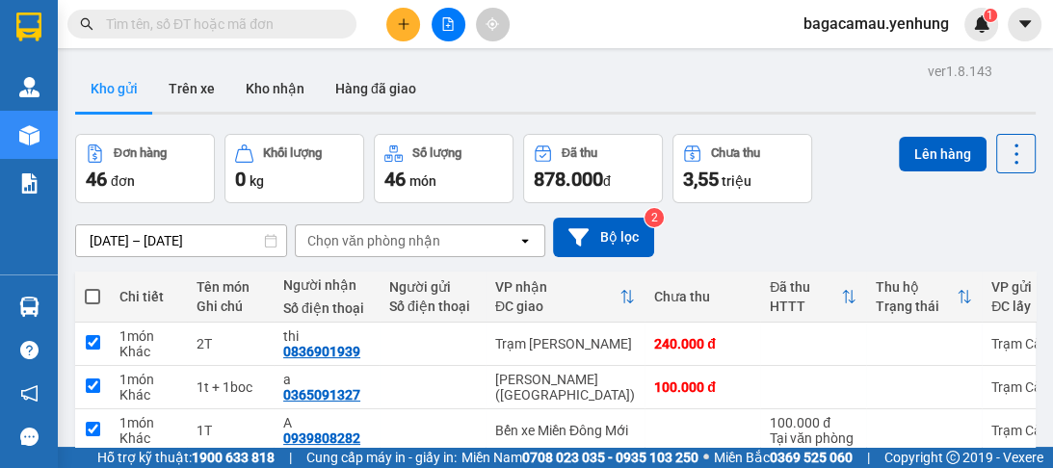
checkbox input "true"
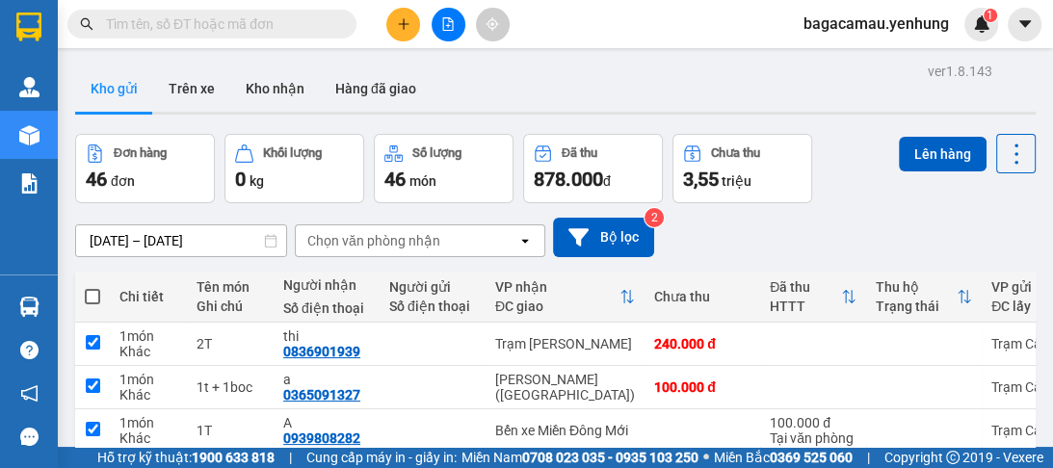
checkbox input "true"
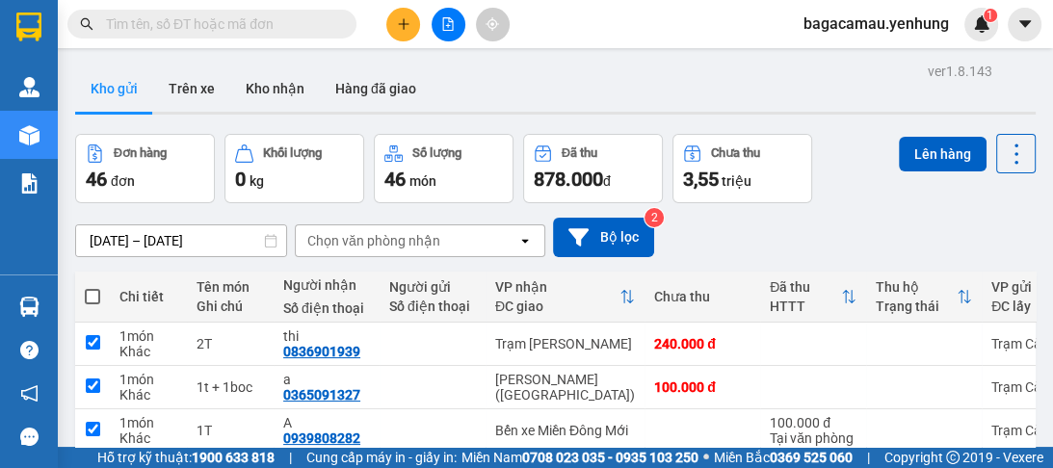
checkbox input "true"
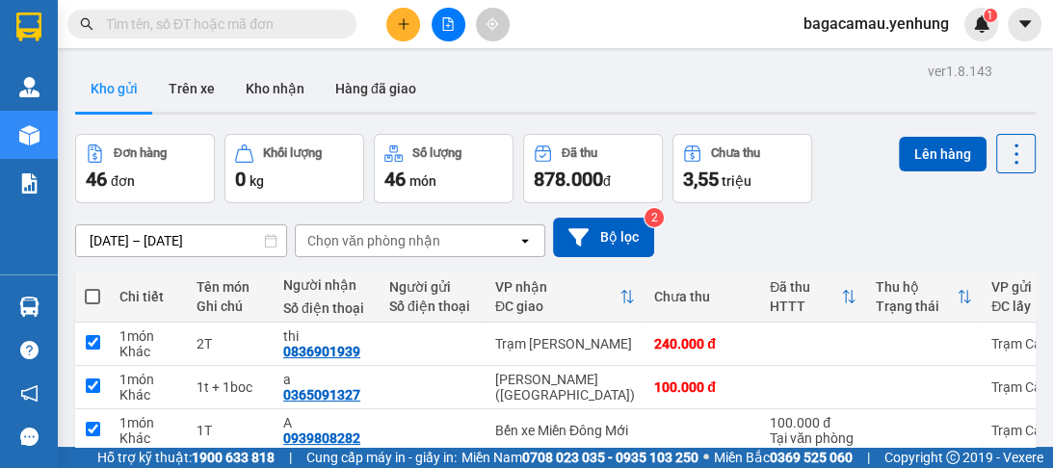
checkbox input "true"
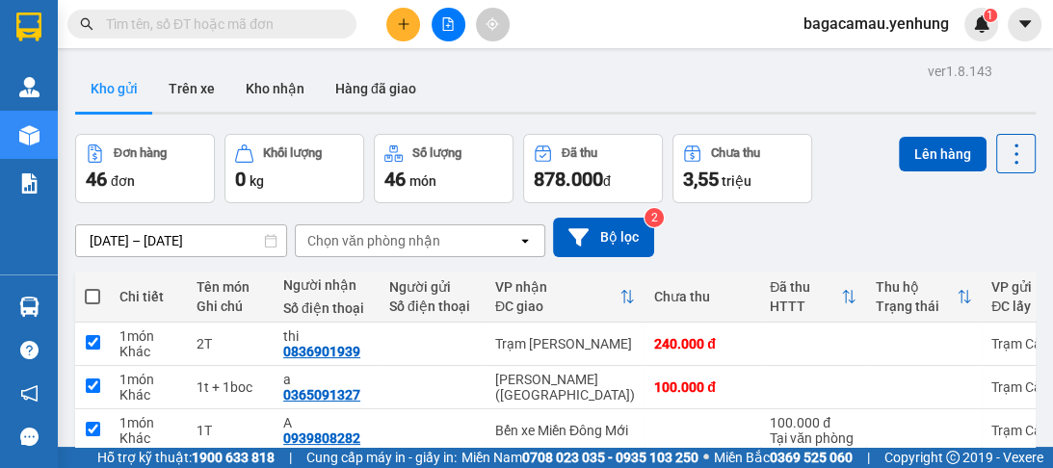
checkbox input "true"
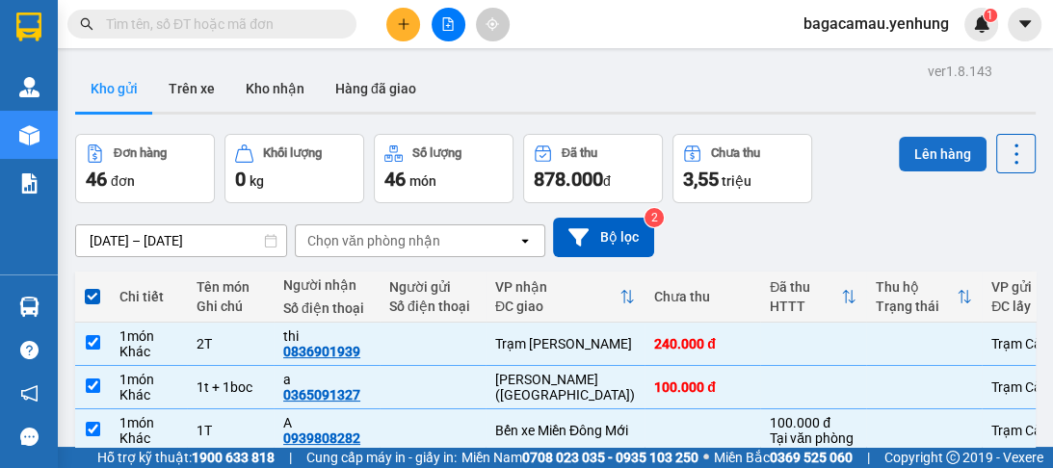
click at [913, 152] on button "Lên hàng" at bounding box center [943, 154] width 88 height 35
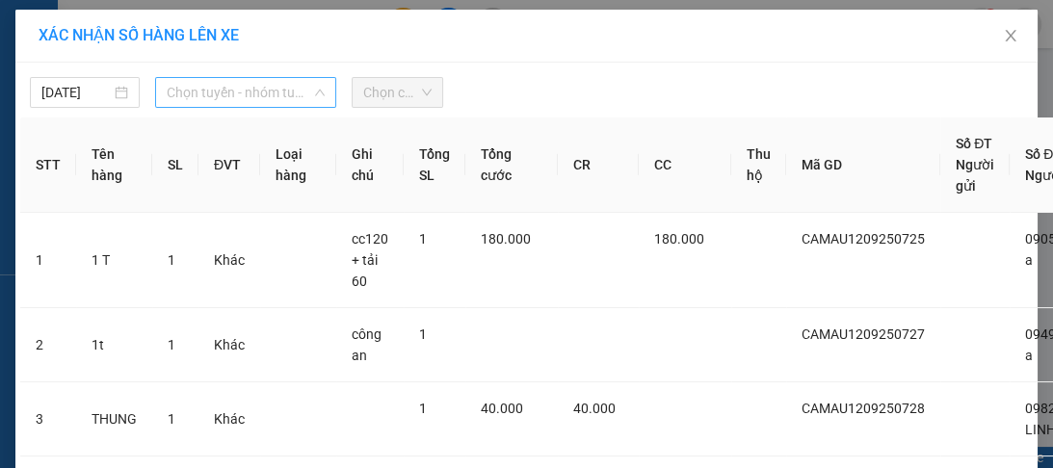
click at [231, 96] on span "Chọn tuyến - nhóm tuyến" at bounding box center [246, 92] width 158 height 29
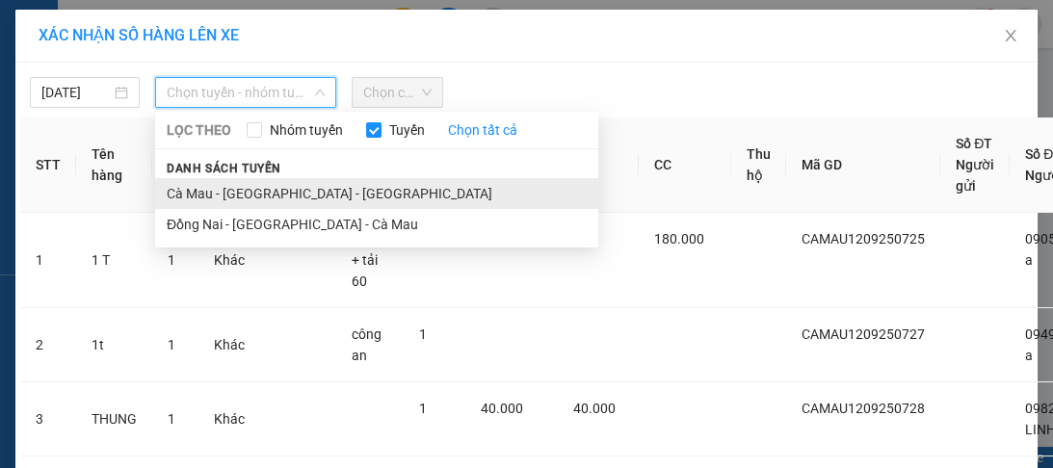
click at [239, 192] on li "Cà Mau - [GEOGRAPHIC_DATA] - [GEOGRAPHIC_DATA]" at bounding box center [376, 193] width 443 height 31
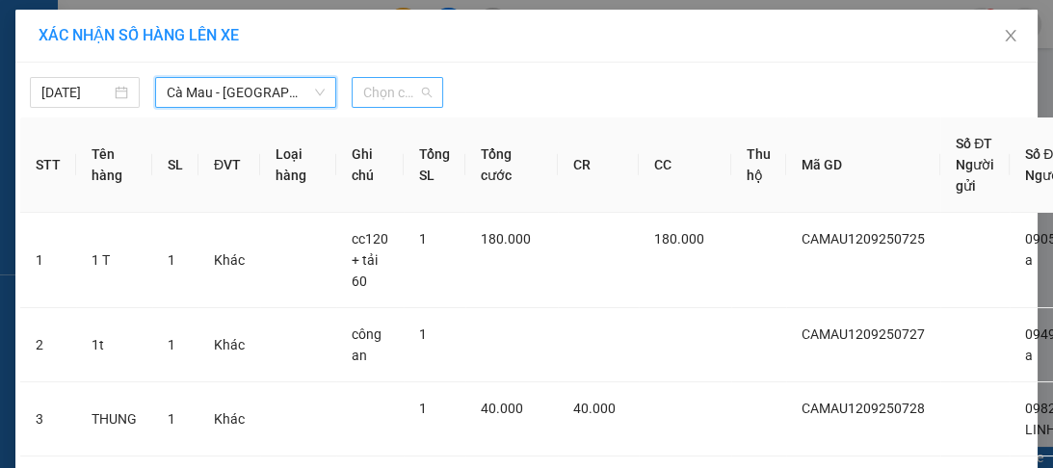
click at [378, 85] on span "Chọn chuyến" at bounding box center [397, 92] width 68 height 29
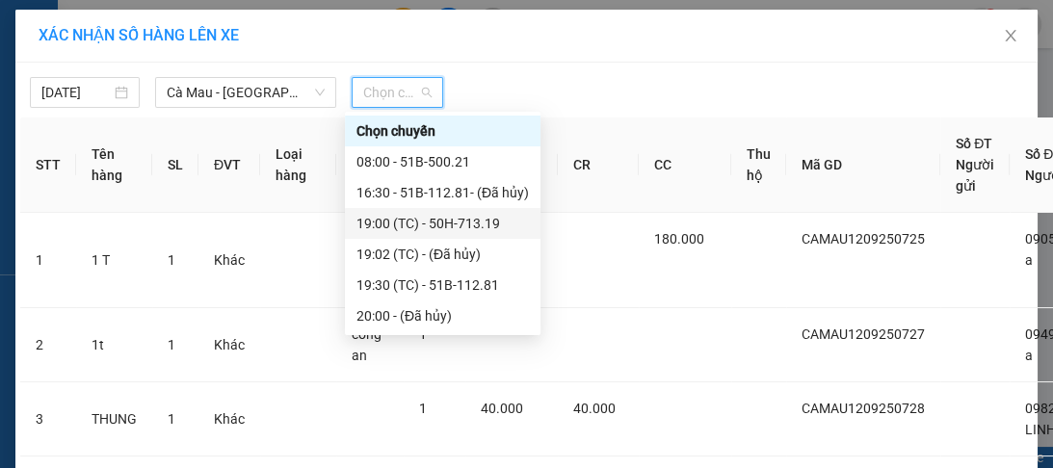
click at [400, 222] on div "19:00 (TC) - 50H-713.19" at bounding box center [442, 223] width 172 height 21
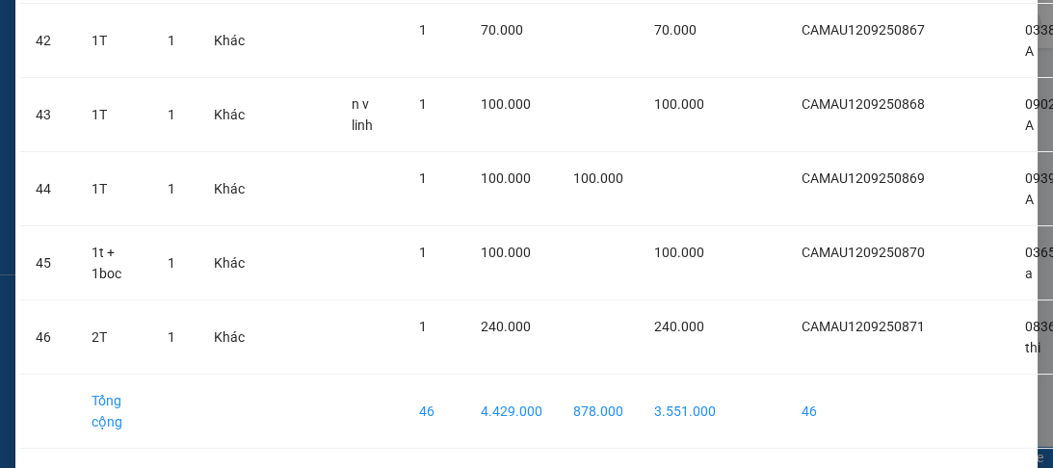
scroll to position [3384, 0]
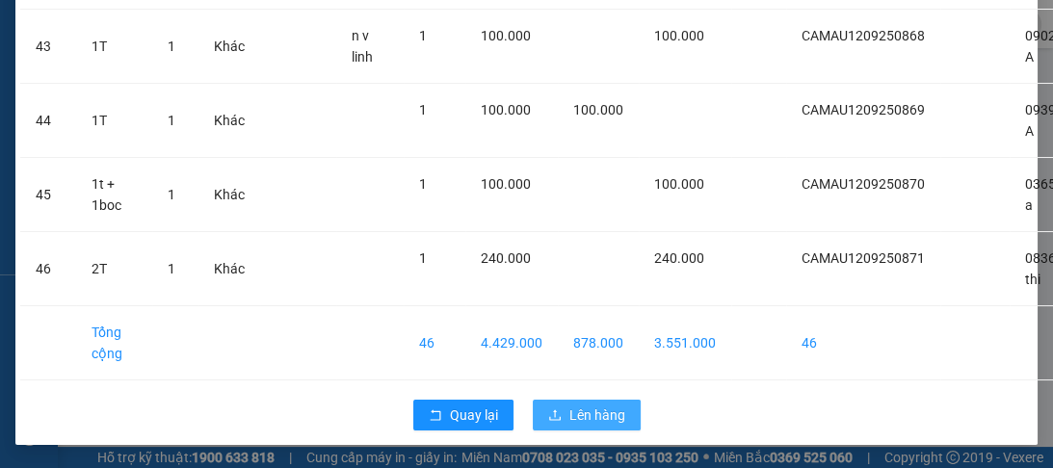
click at [570, 407] on span "Lên hàng" at bounding box center [597, 415] width 56 height 21
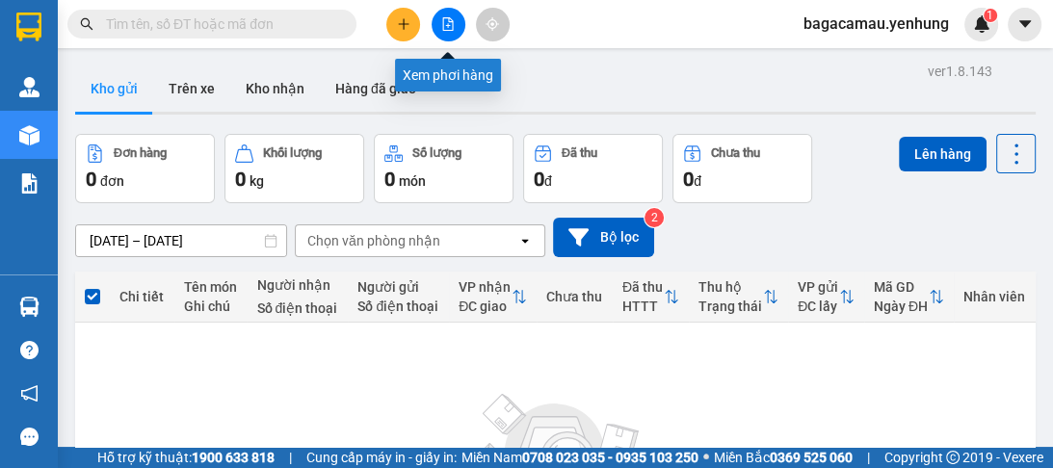
click at [443, 27] on icon "file-add" at bounding box center [447, 23] width 13 height 13
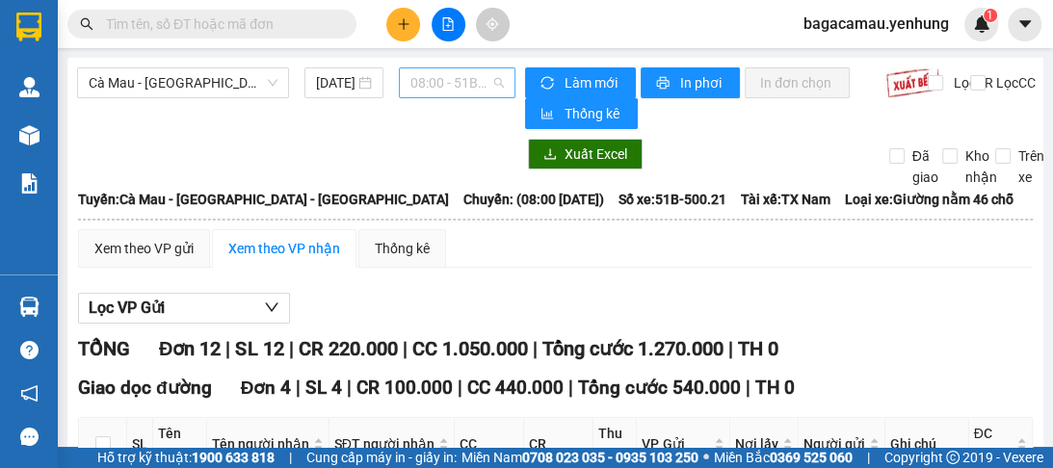
click at [433, 78] on span "08:00 - 51B-500.21" at bounding box center [456, 82] width 93 height 29
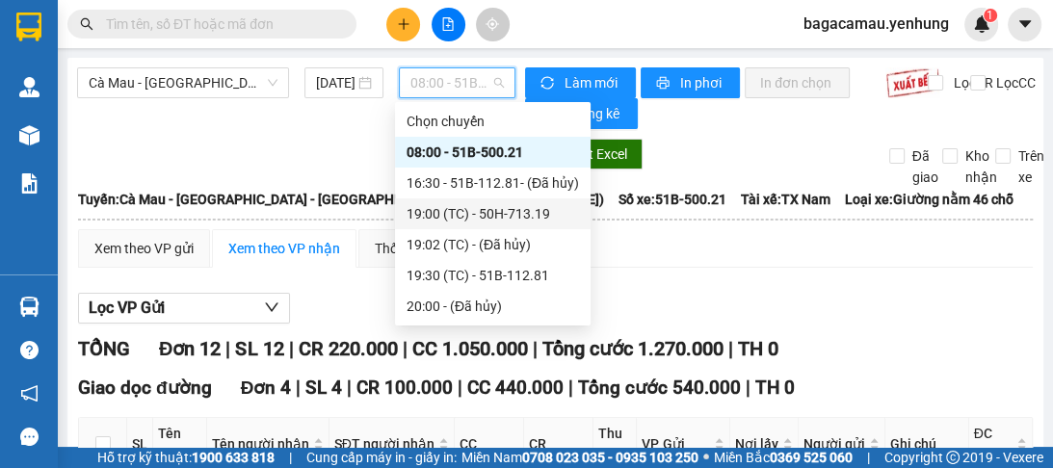
click at [467, 216] on div "19:00 (TC) - 50H-713.19" at bounding box center [493, 213] width 172 height 21
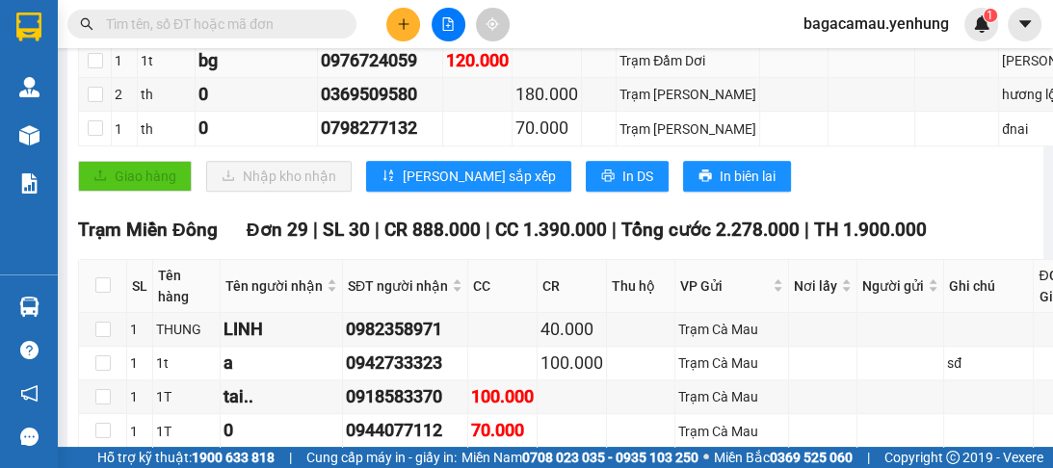
scroll to position [1310, 0]
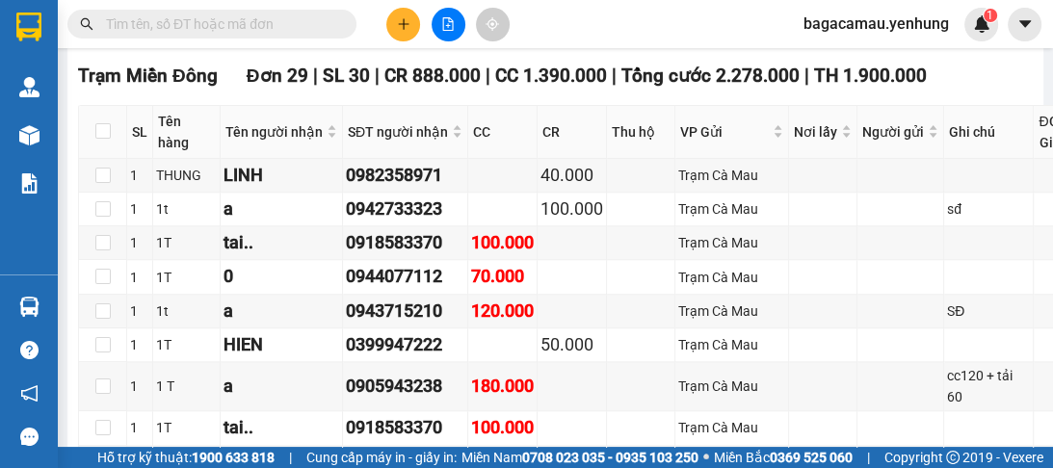
click at [622, 33] on span "In DS" at bounding box center [637, 22] width 31 height 21
click at [828, 38] on div "Giao hàng Nhập kho nhận Lưu sắp xếp In DS In biên lai" at bounding box center [593, 22] width 1031 height 31
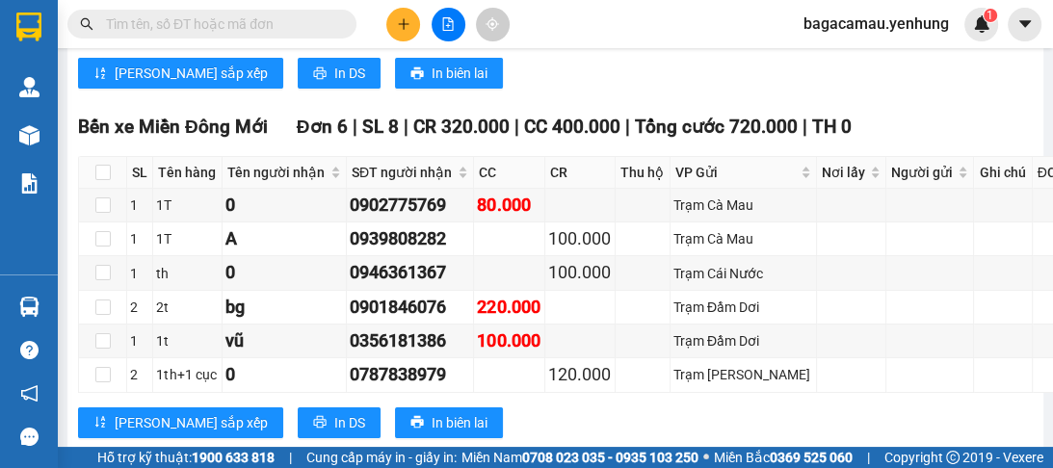
scroll to position [5163, 0]
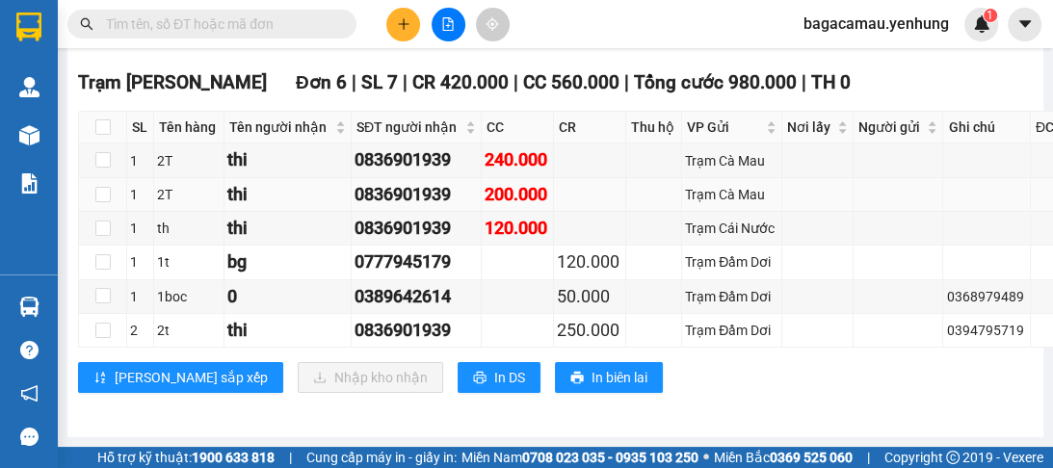
scroll to position [5789, 0]
click at [494, 383] on span "In DS" at bounding box center [509, 377] width 31 height 21
click at [563, 20] on div "Kết quả tìm kiếm ( 0 ) Bộ lọc No Data bagacamau.yenhung 1" at bounding box center [526, 24] width 1053 height 48
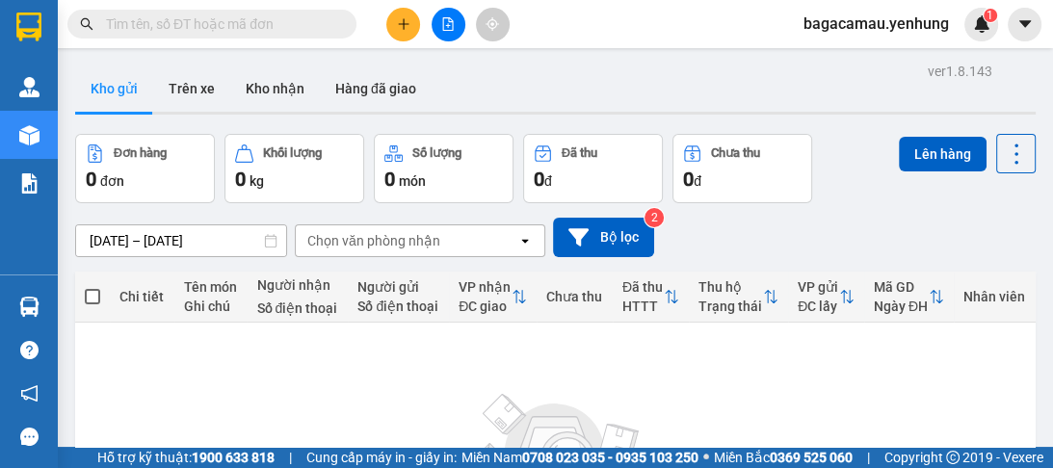
click at [445, 19] on icon "file-add" at bounding box center [447, 23] width 13 height 13
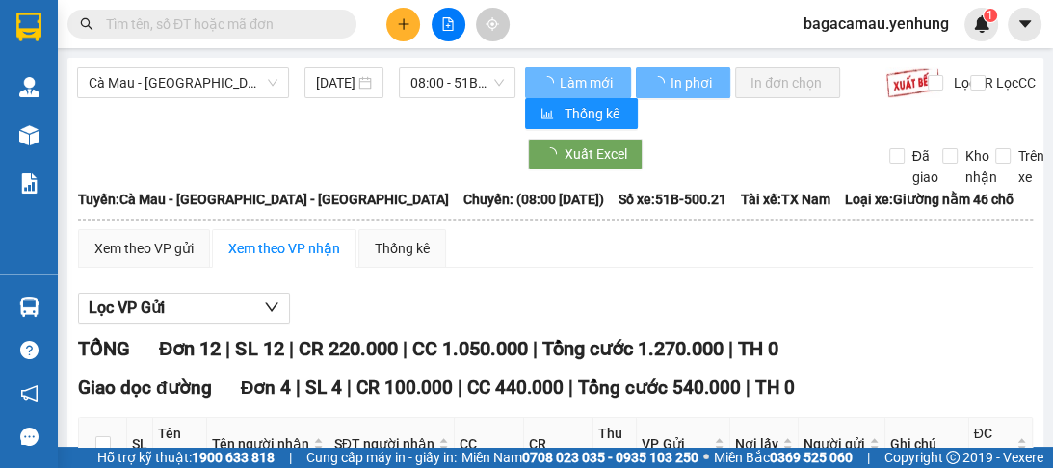
click at [456, 76] on span "08:00 - 51B-500.21" at bounding box center [456, 82] width 93 height 29
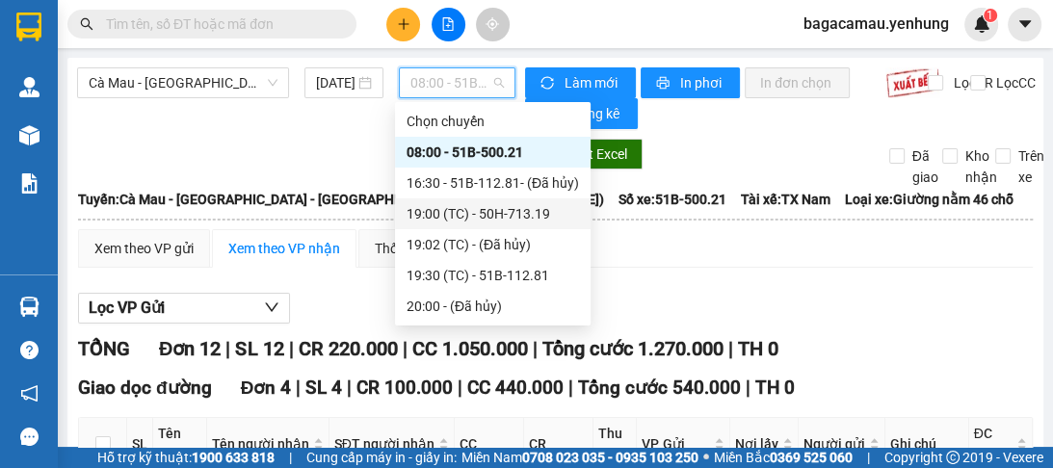
click at [450, 219] on div "19:00 (TC) - 50H-713.19" at bounding box center [493, 213] width 172 height 21
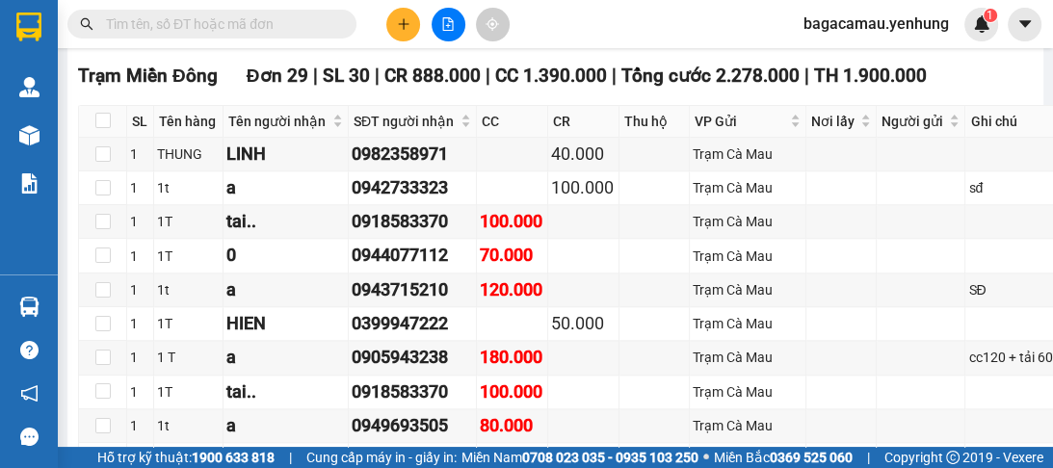
scroll to position [1387, 0]
